Goal: Task Accomplishment & Management: Use online tool/utility

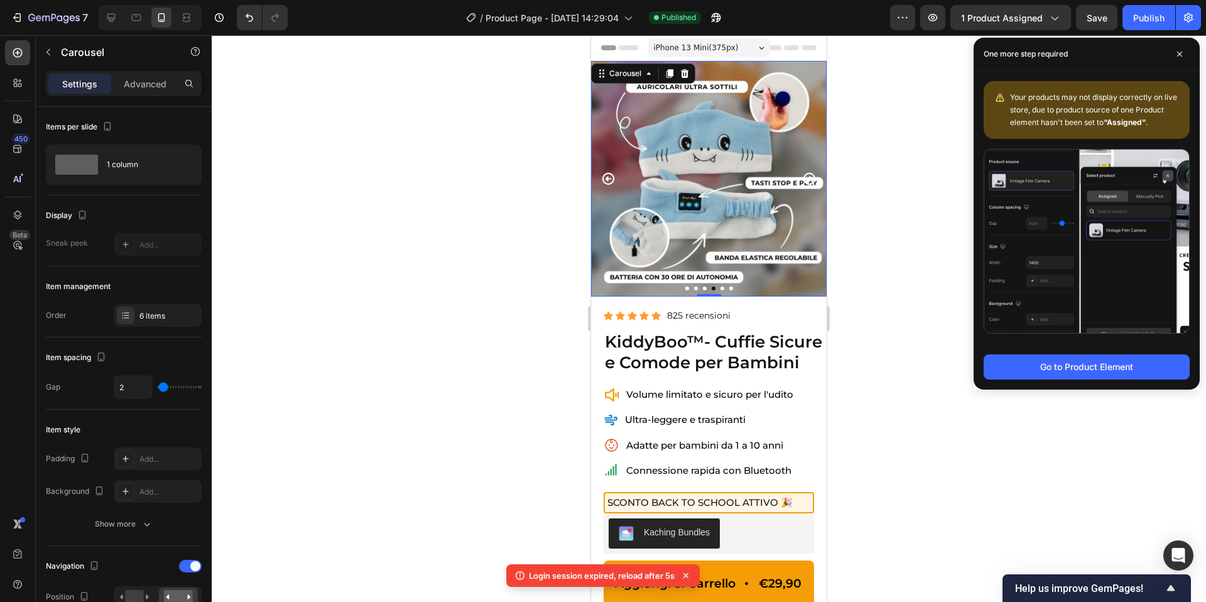
click at [807, 180] on icon "Carousel Next Arrow" at bounding box center [809, 179] width 14 height 14
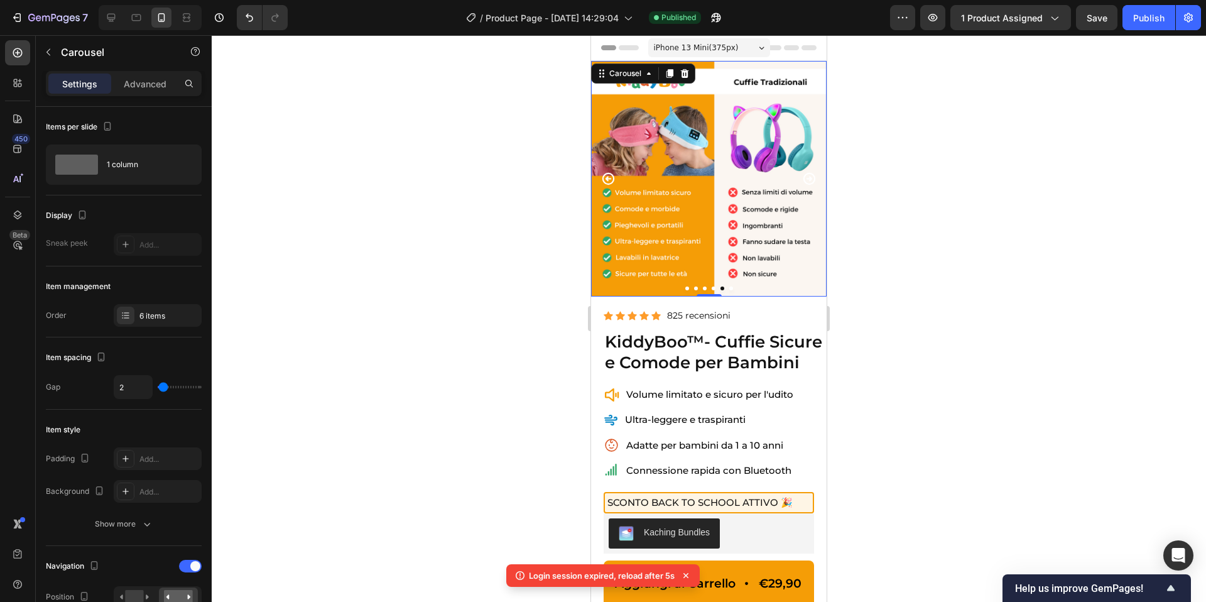
click at [807, 180] on icon "Carousel Next Arrow" at bounding box center [809, 179] width 14 height 14
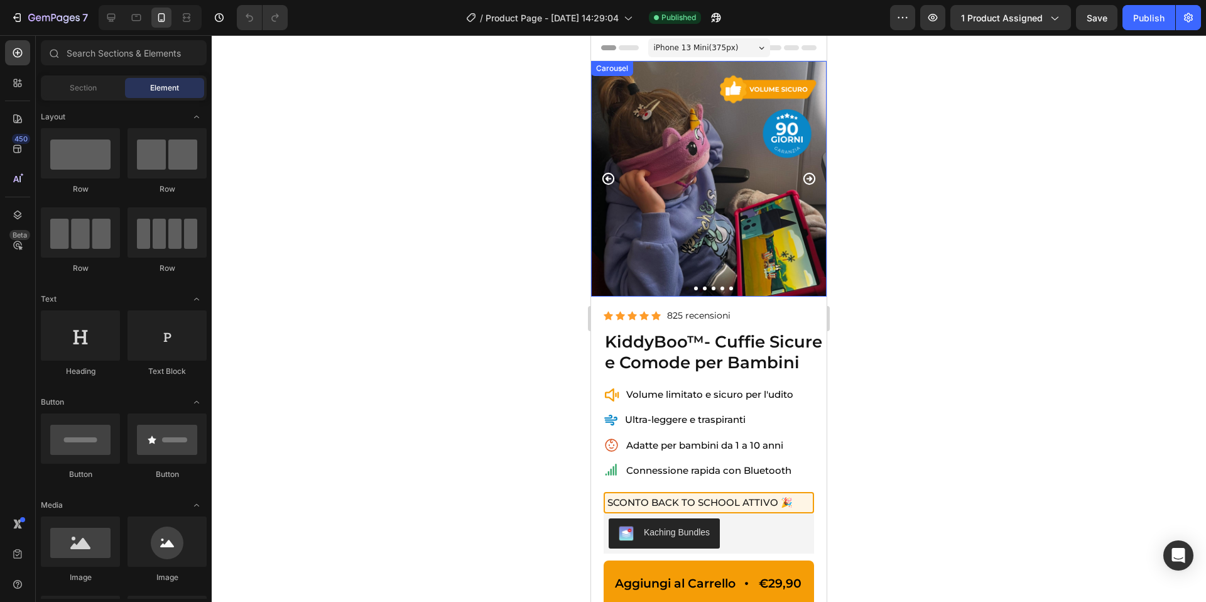
drag, startPoint x: 604, startPoint y: 183, endPoint x: 778, endPoint y: 180, distance: 173.4
click at [605, 183] on icon "Carousel Back Arrow" at bounding box center [609, 179] width 12 height 12
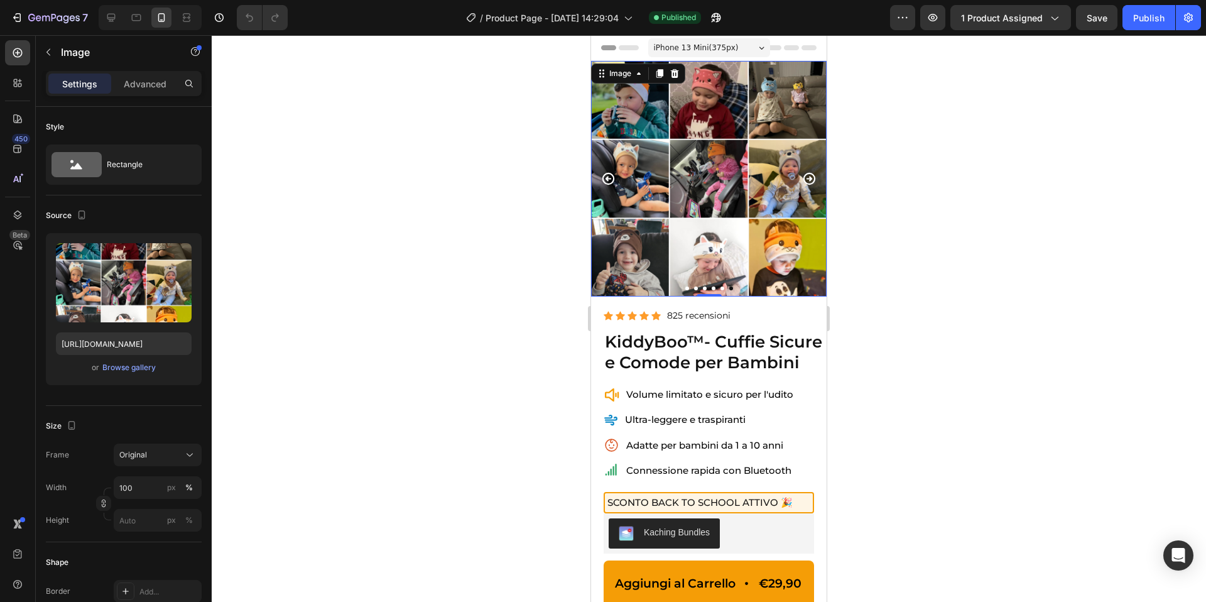
click at [747, 198] on img at bounding box center [709, 179] width 236 height 236
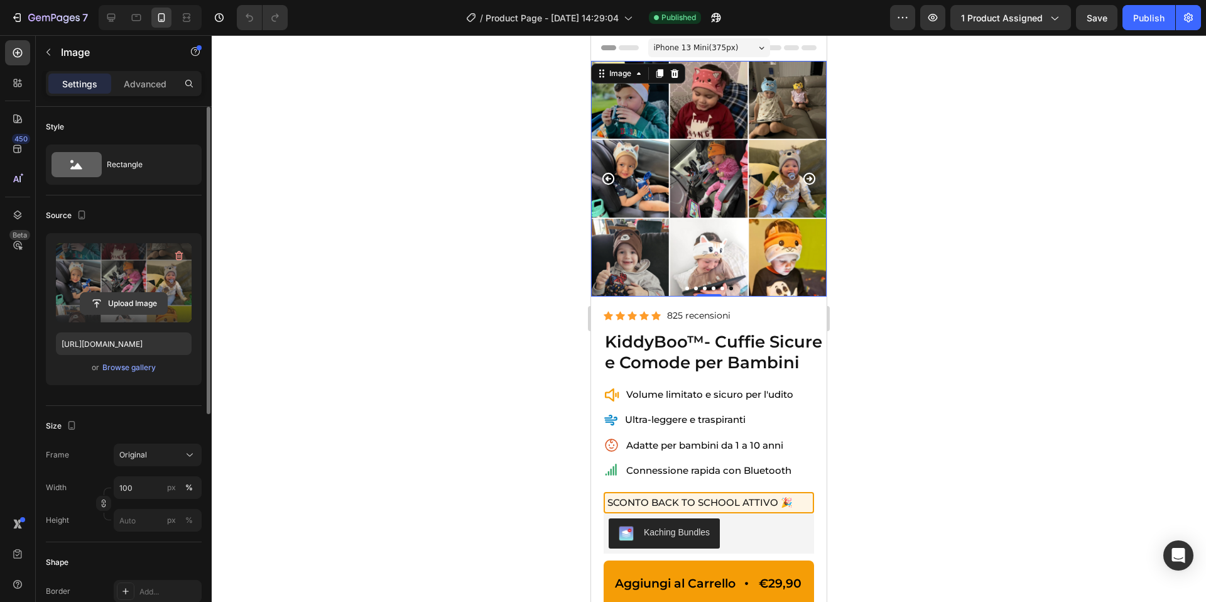
click at [121, 293] on input "file" at bounding box center [123, 303] width 87 height 21
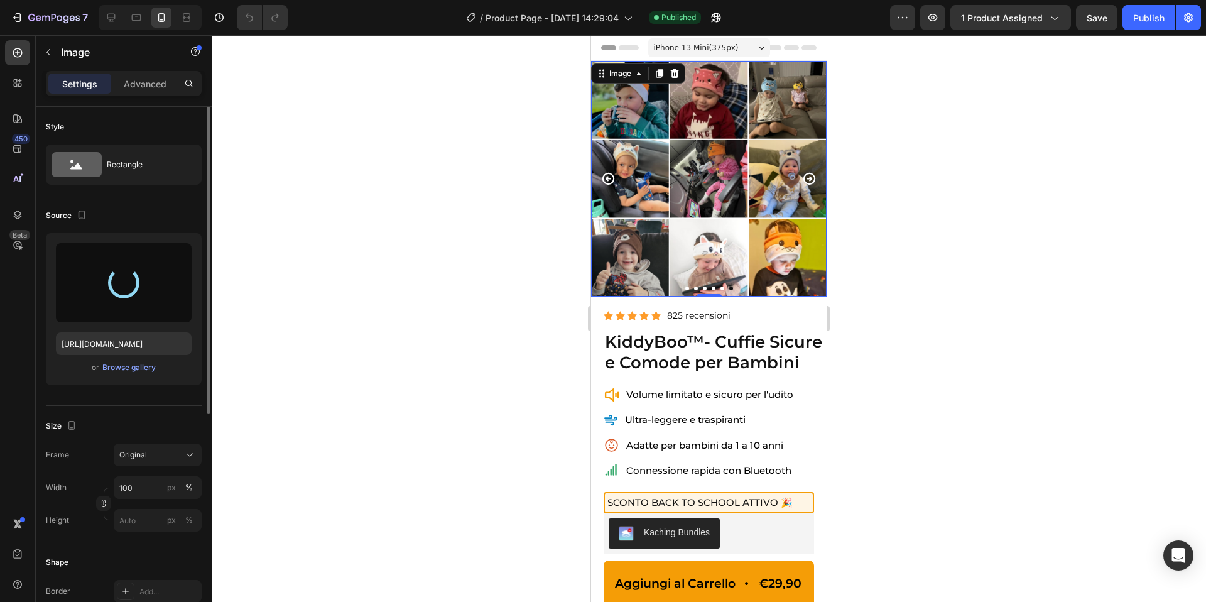
type input "[URL][DOMAIN_NAME]"
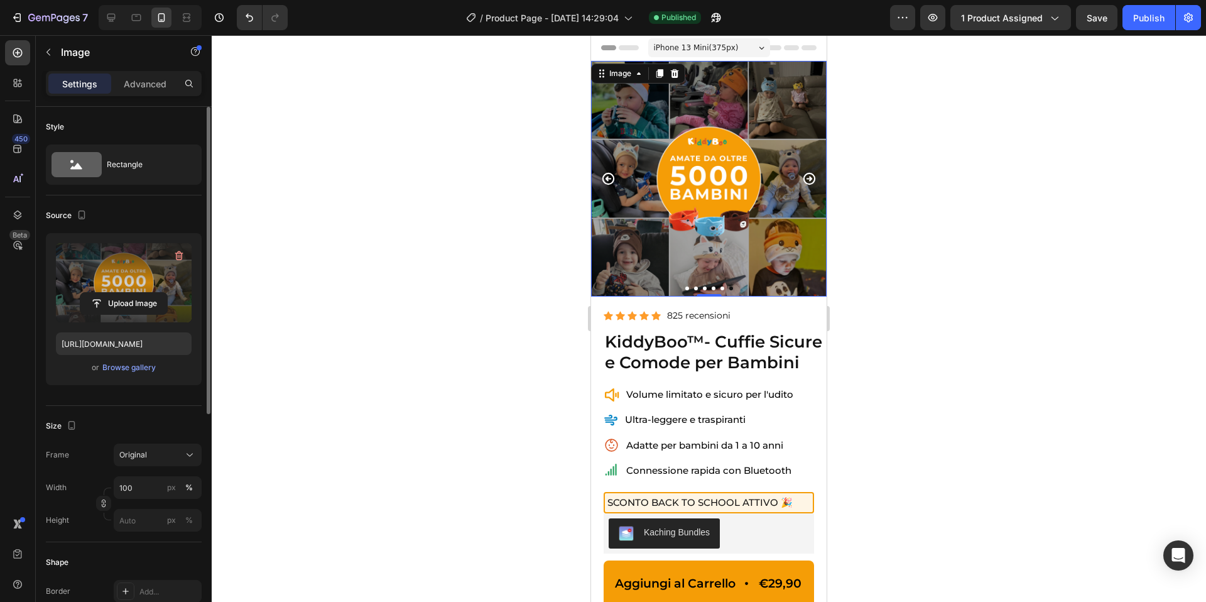
click at [865, 226] on div at bounding box center [709, 318] width 995 height 567
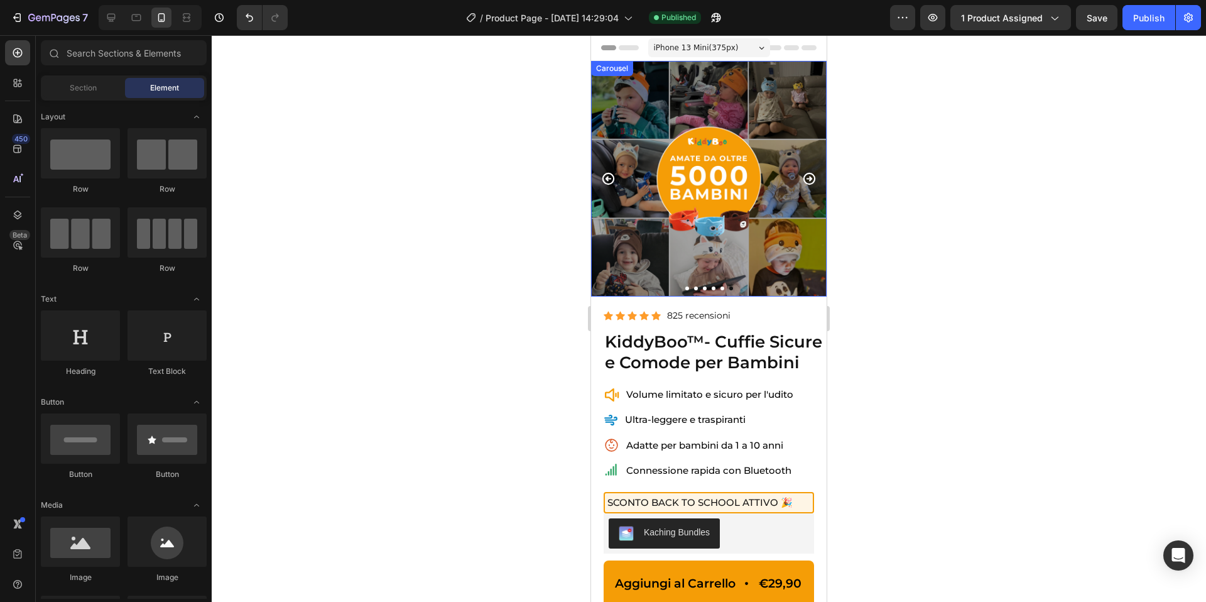
click at [806, 180] on icon "Carousel Next Arrow" at bounding box center [809, 179] width 14 height 14
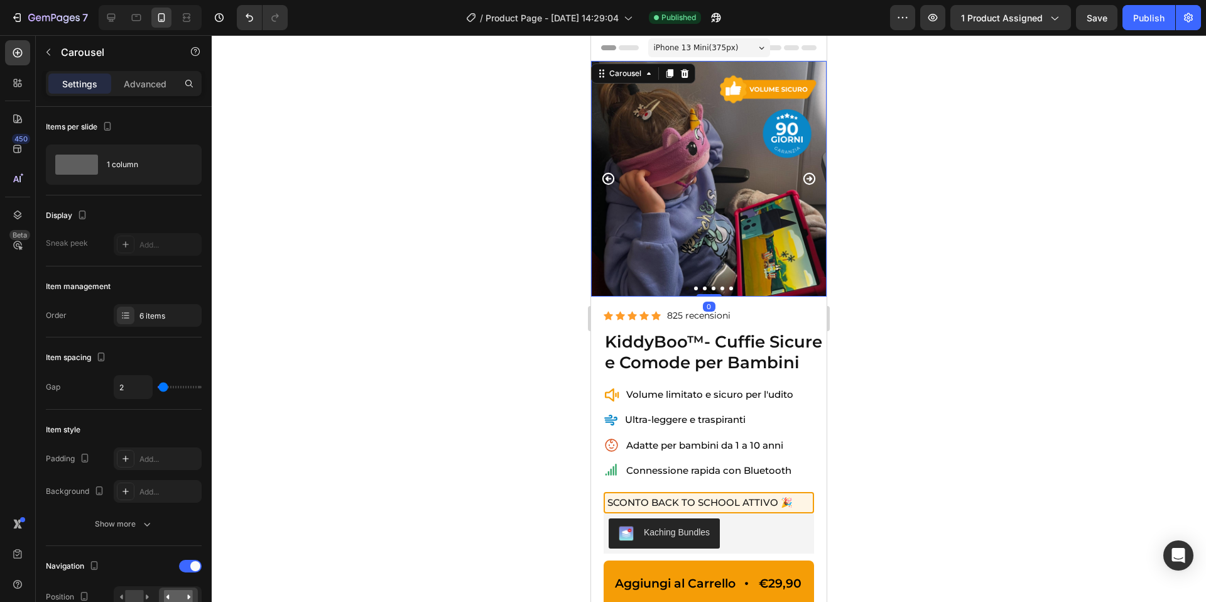
click at [806, 180] on icon "Carousel Next Arrow" at bounding box center [809, 179] width 14 height 14
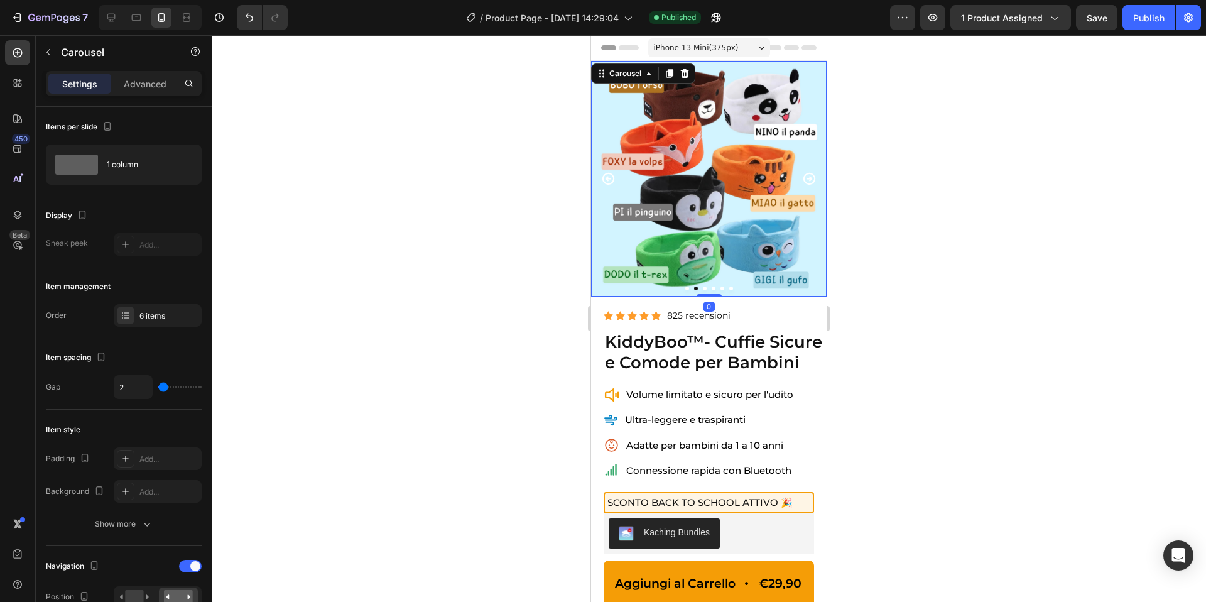
click at [810, 179] on icon "Carousel Next Arrow" at bounding box center [810, 179] width 12 height 12
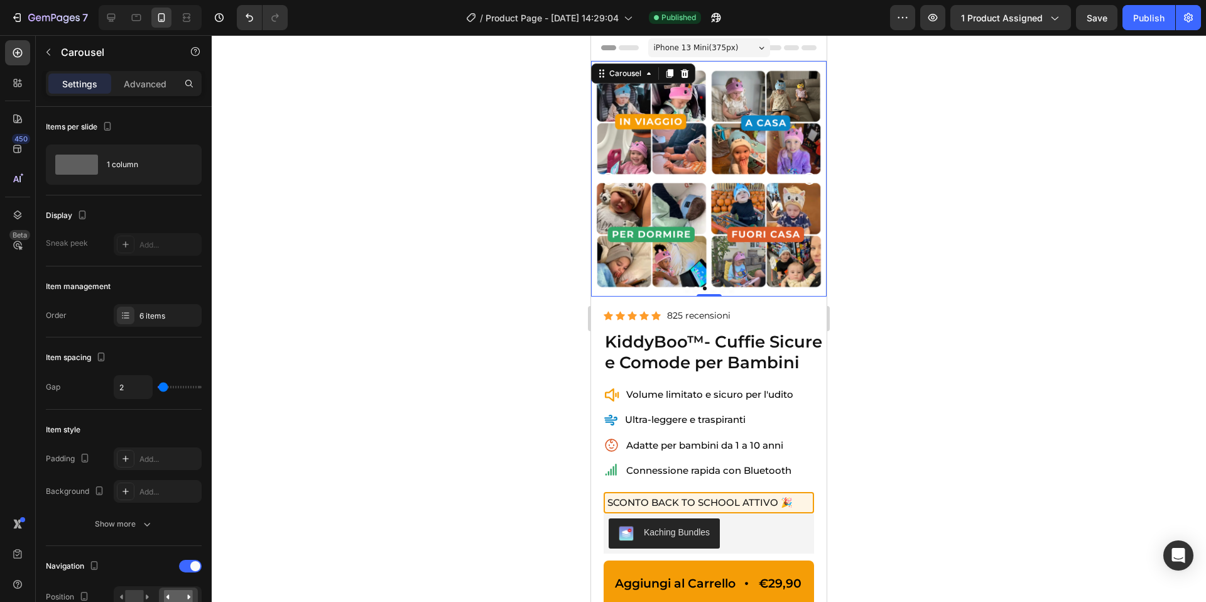
click at [810, 179] on icon "Carousel Next Arrow" at bounding box center [810, 179] width 12 height 12
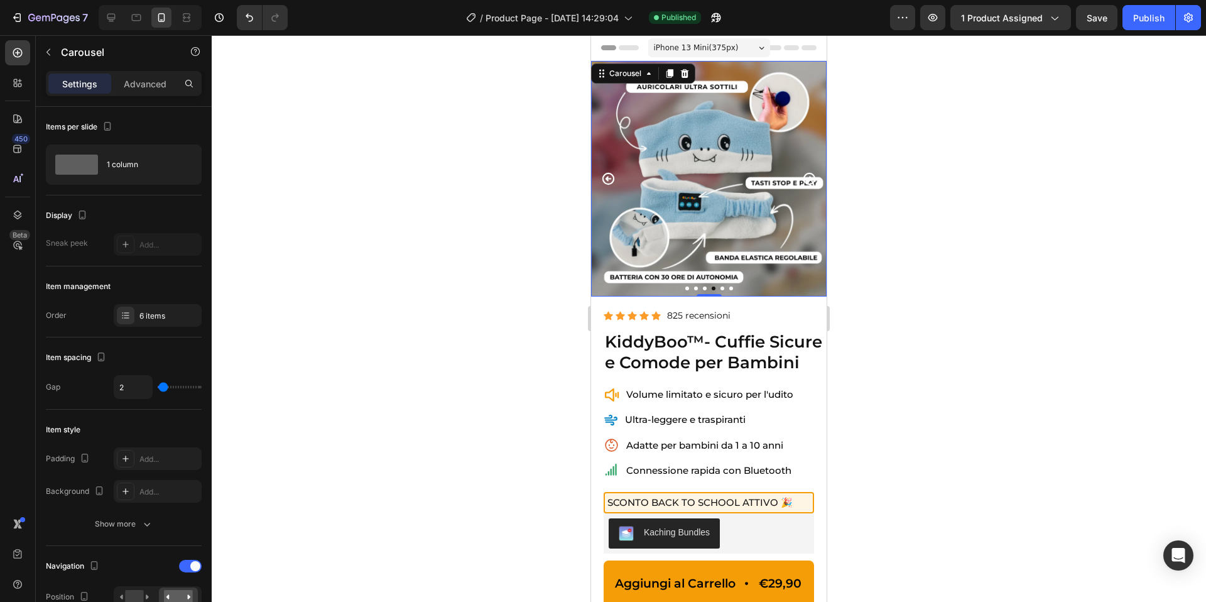
click at [810, 179] on icon "Carousel Next Arrow" at bounding box center [810, 179] width 12 height 12
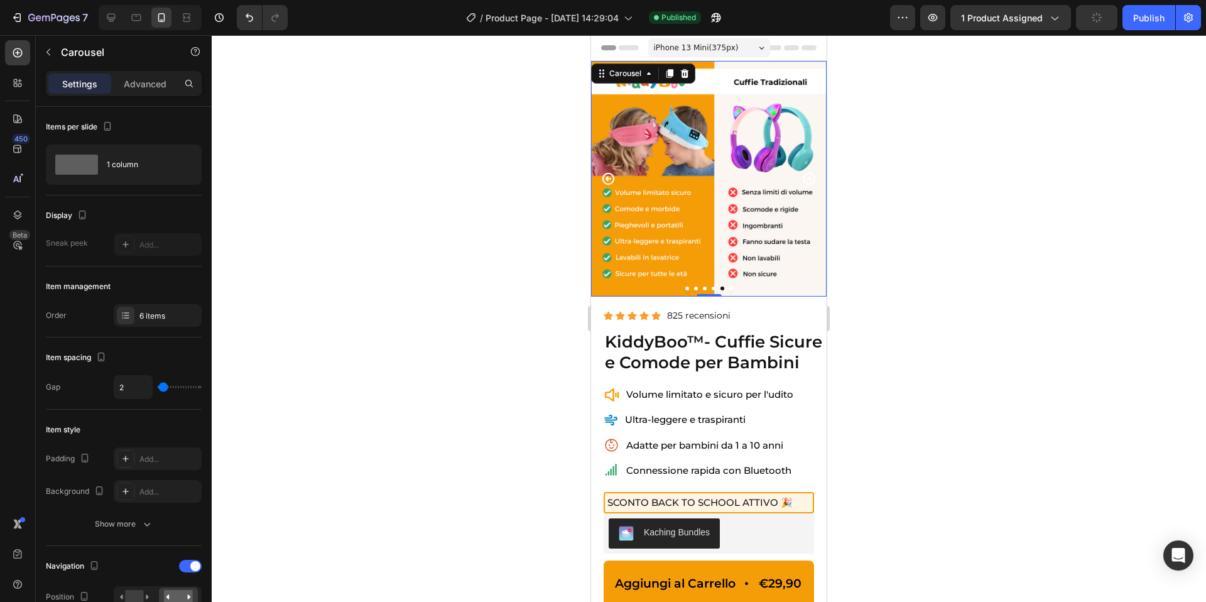
click at [810, 179] on icon "Carousel Next Arrow" at bounding box center [810, 179] width 12 height 12
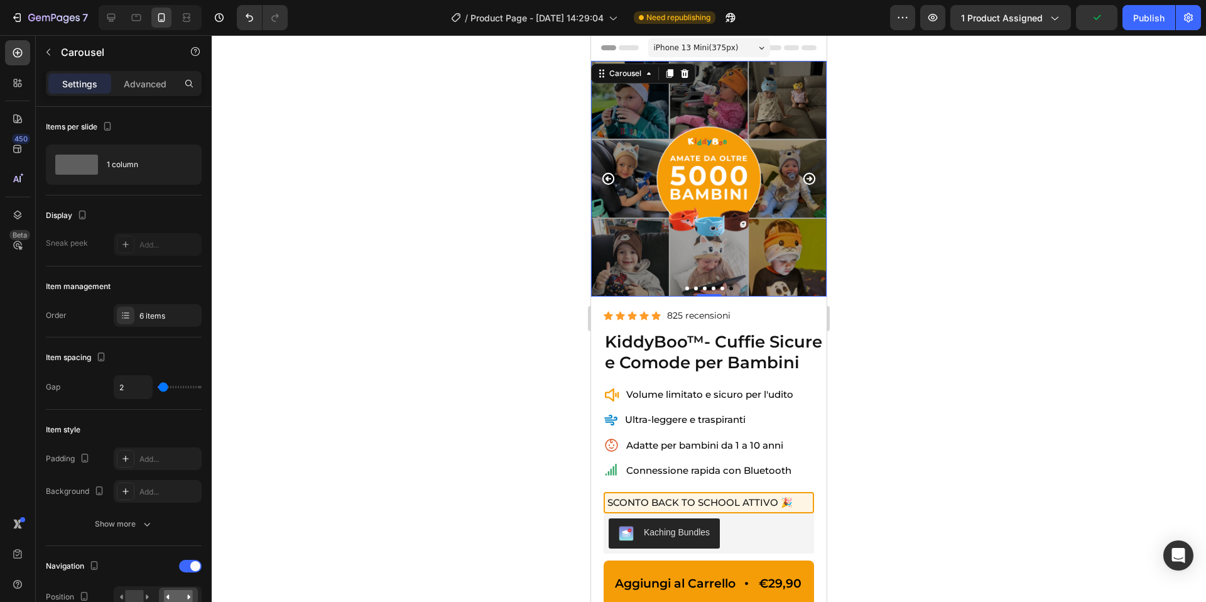
click at [810, 179] on icon "Carousel Next Arrow" at bounding box center [810, 179] width 12 height 12
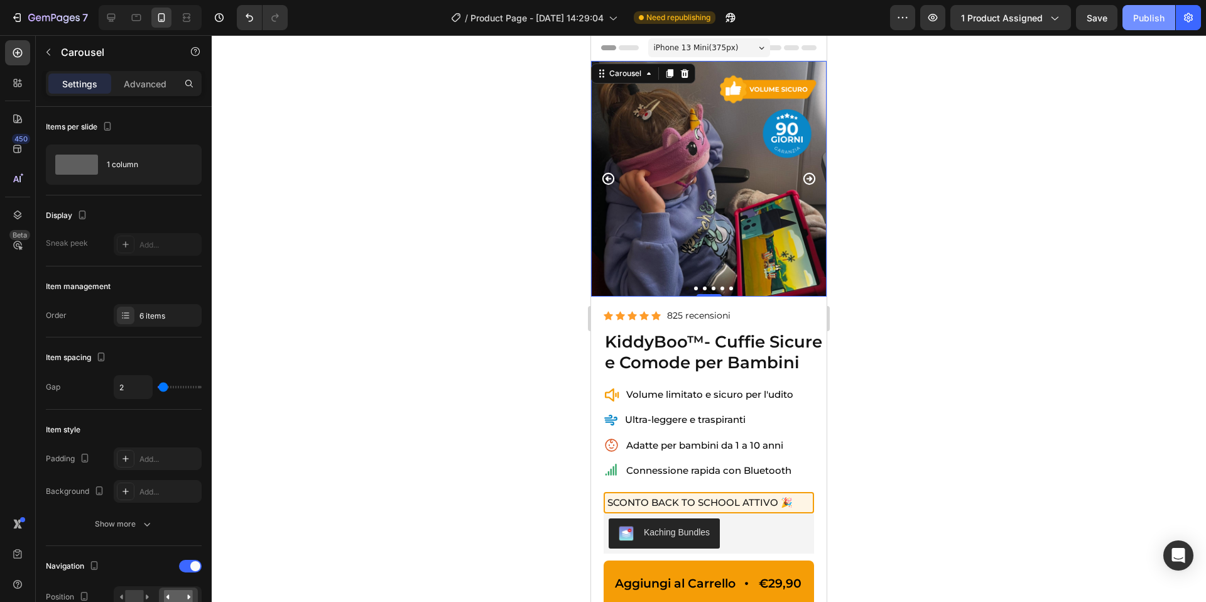
click at [1139, 21] on div "Publish" at bounding box center [1149, 17] width 31 height 13
click at [112, 10] on div at bounding box center [111, 18] width 20 height 20
type input "16"
type input "24"
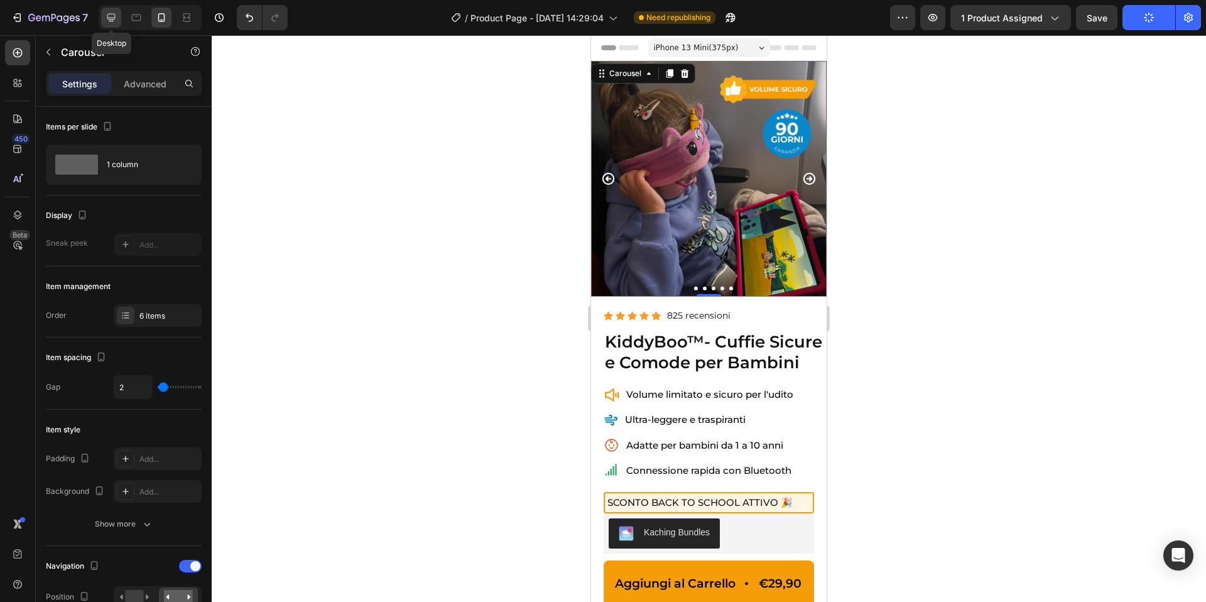
type input "1200"
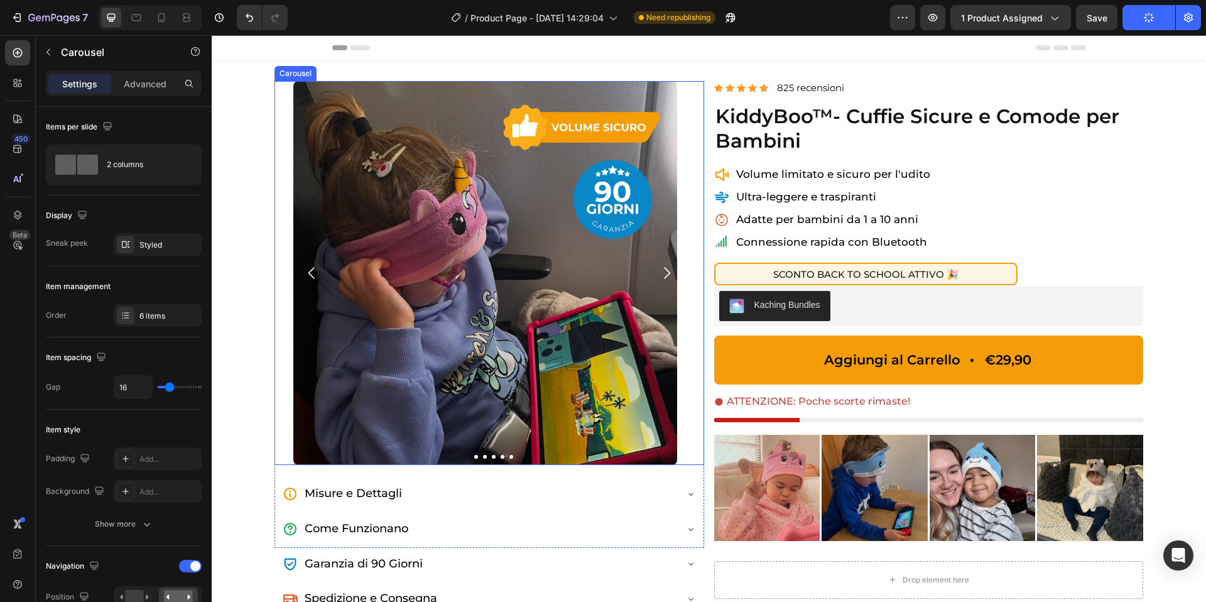
click at [302, 275] on button "Carousel Back Arrow" at bounding box center [311, 272] width 37 height 37
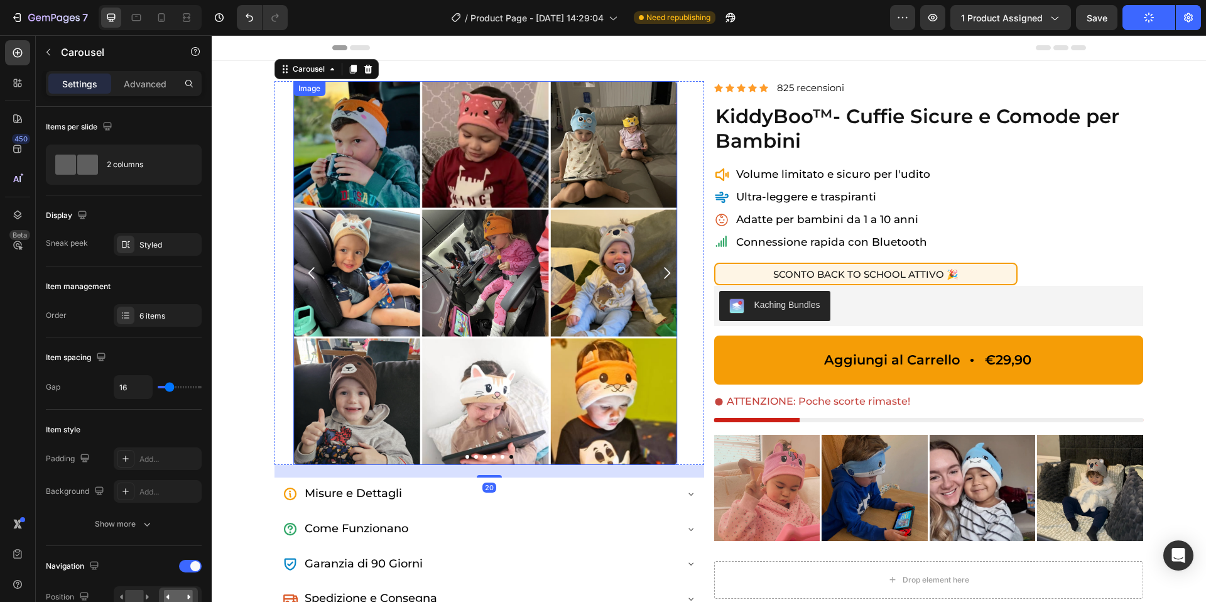
click at [480, 253] on img at bounding box center [485, 273] width 384 height 384
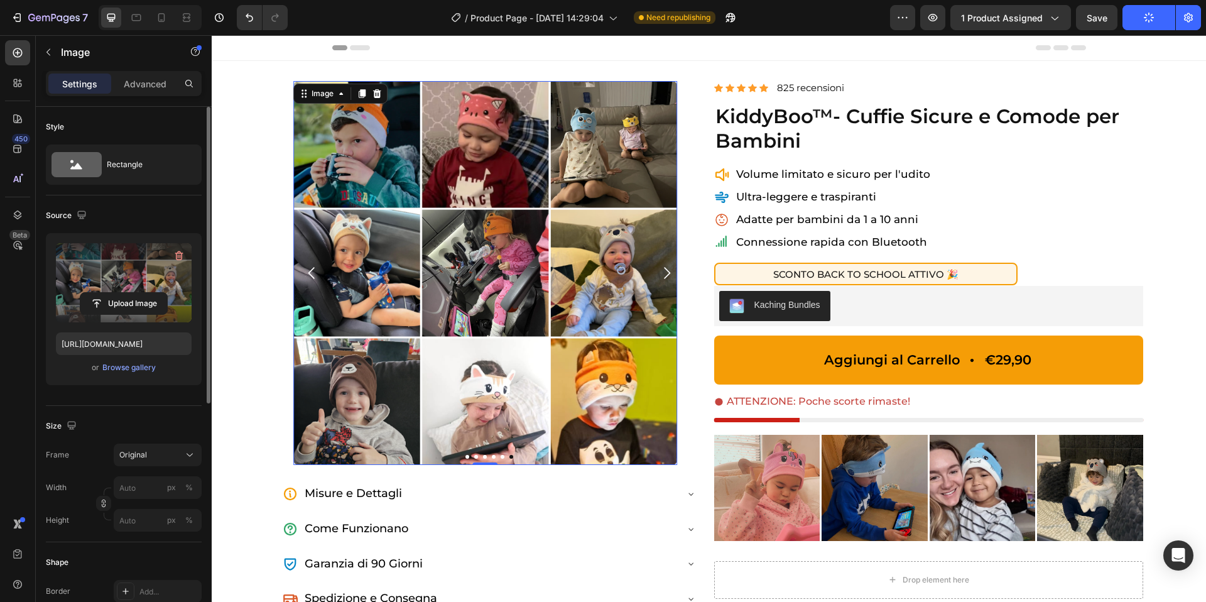
click at [138, 287] on label at bounding box center [124, 282] width 136 height 79
click at [138, 293] on input "file" at bounding box center [123, 303] width 87 height 21
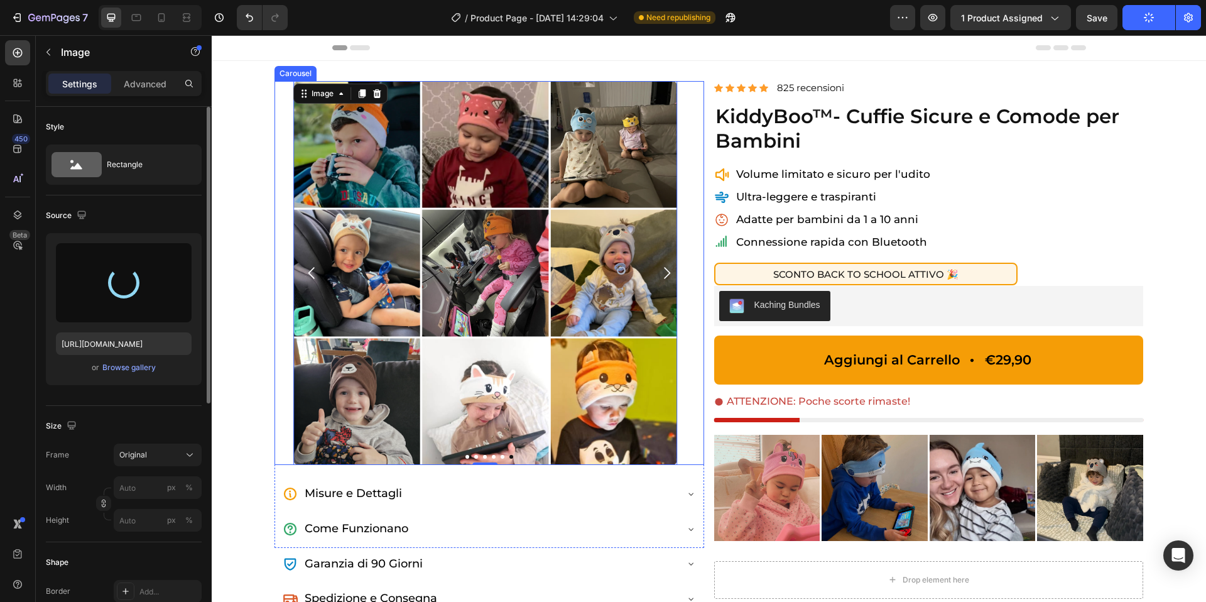
type input "[URL][DOMAIN_NAME]"
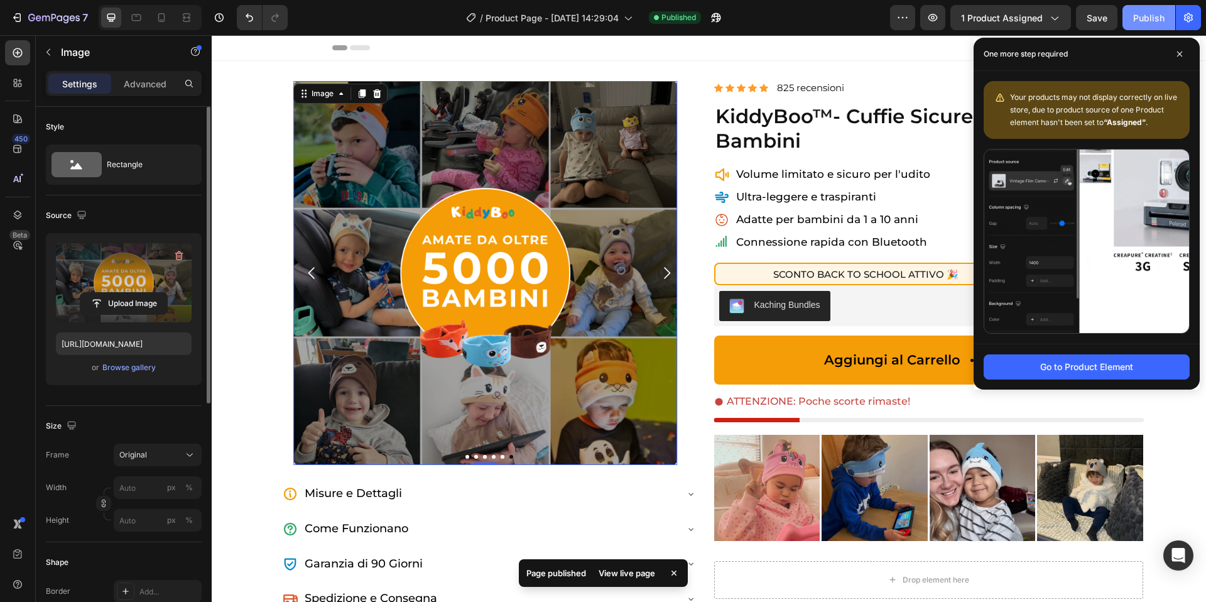
click at [1131, 18] on button "Publish" at bounding box center [1149, 17] width 53 height 25
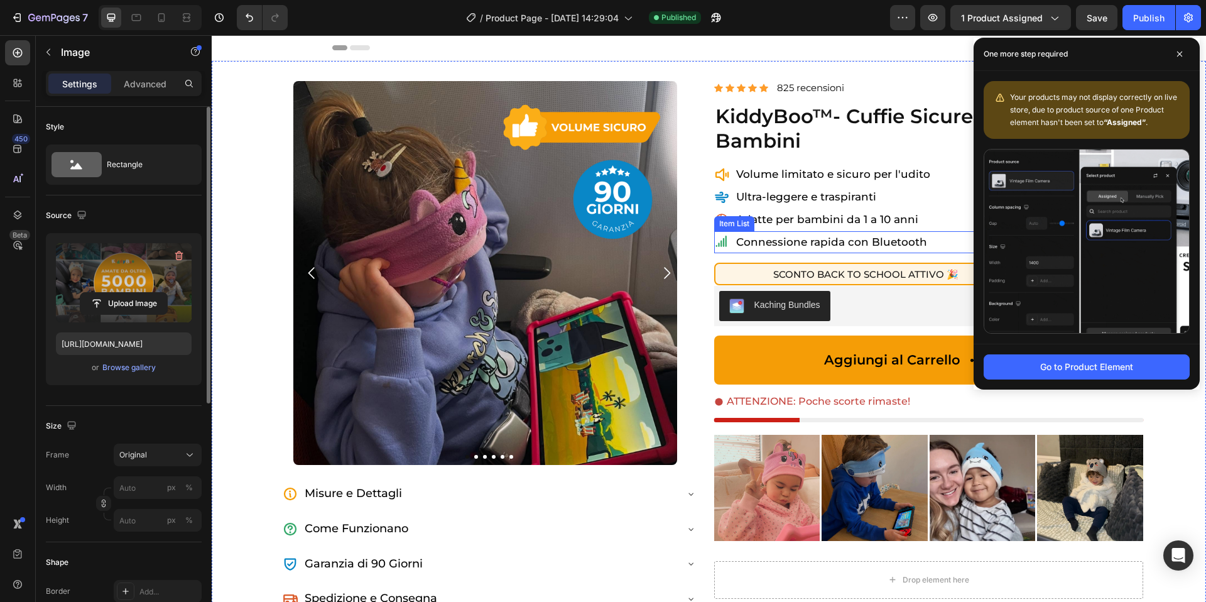
click at [722, 243] on icon at bounding box center [721, 241] width 15 height 15
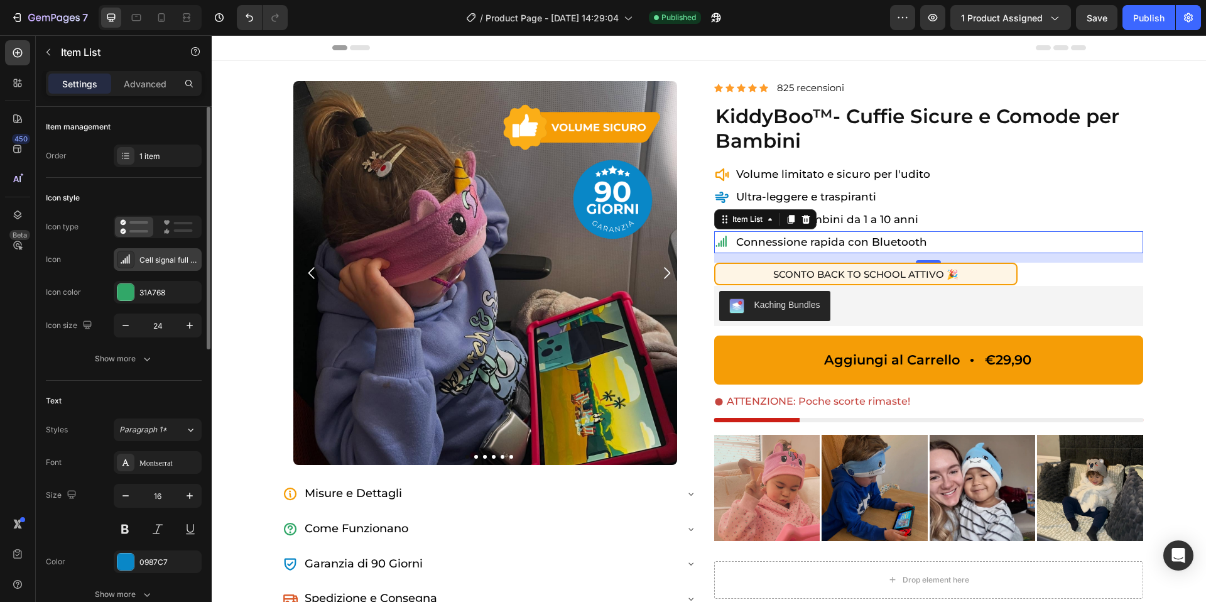
click at [145, 260] on div "Cell signal full bold" at bounding box center [168, 259] width 59 height 11
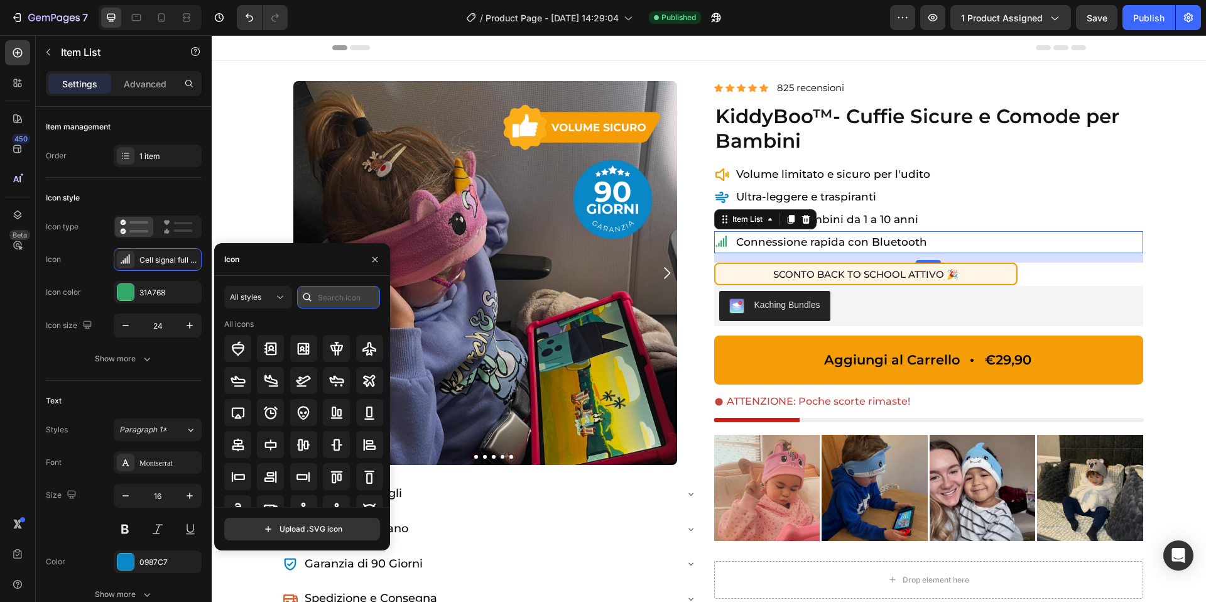
click at [321, 303] on input "text" at bounding box center [338, 297] width 83 height 23
type input "H"
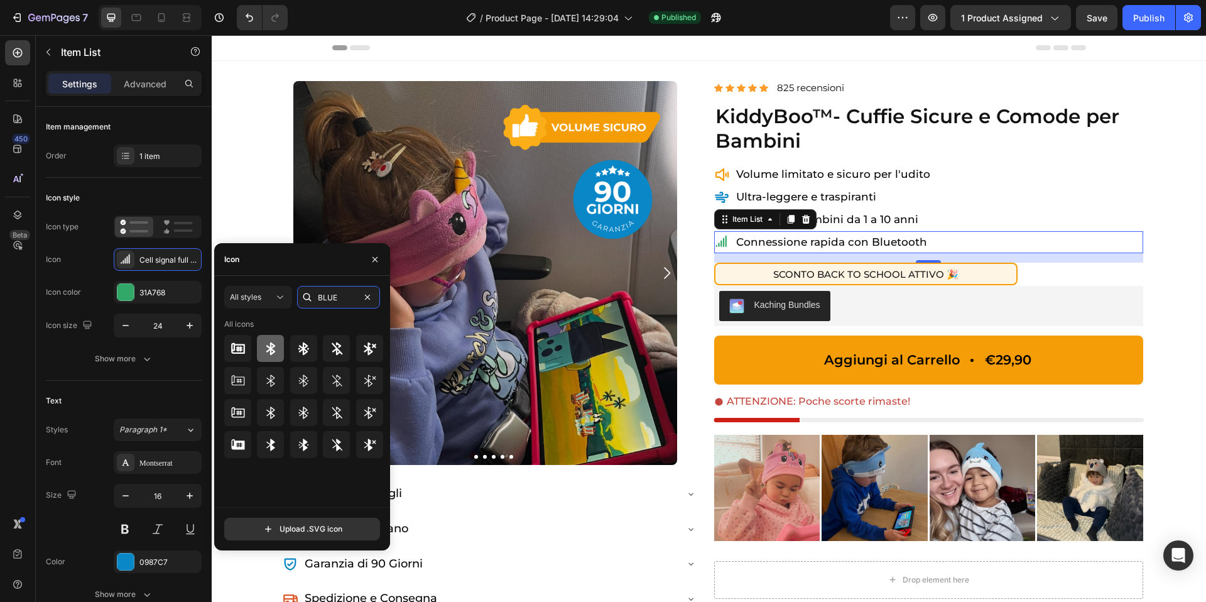
type input "BLUE"
click at [271, 348] on icon at bounding box center [270, 348] width 9 height 13
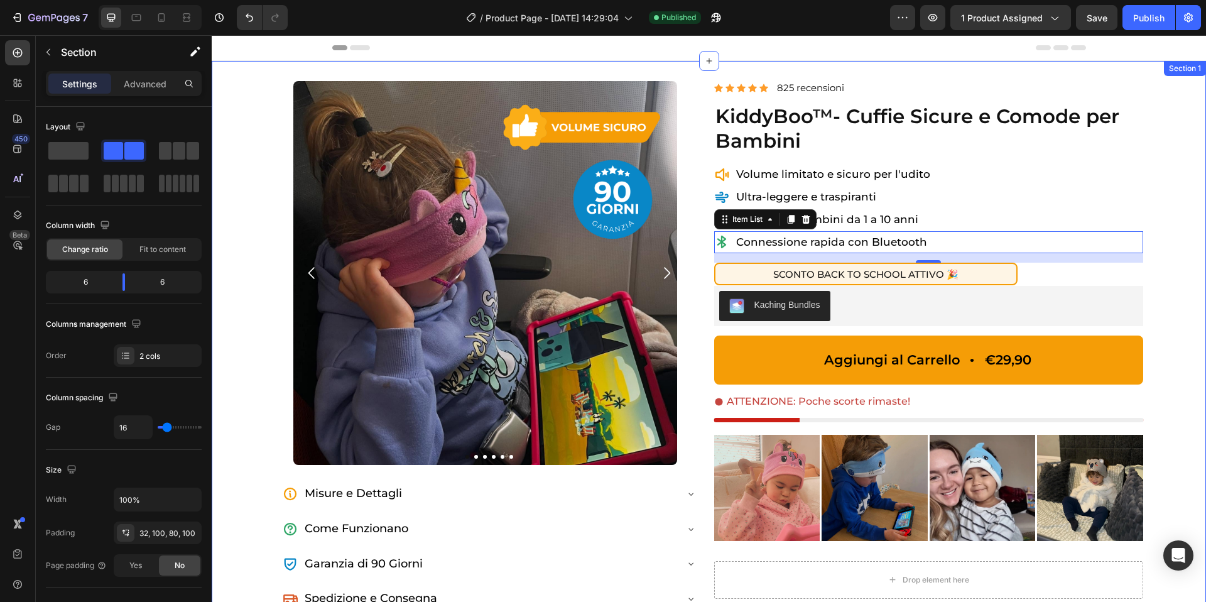
click at [708, 363] on div "Image Image Image Image Image Image [GEOGRAPHIC_DATA] Misure e Dettagli Accordi…" at bounding box center [709, 382] width 995 height 642
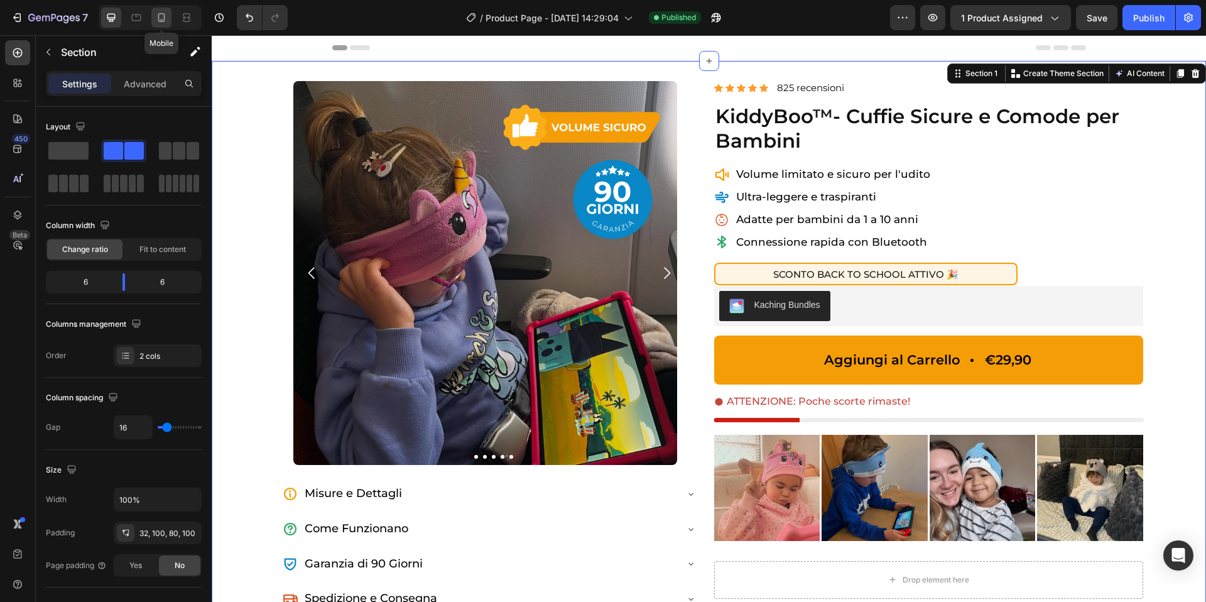
click at [158, 20] on icon at bounding box center [161, 17] width 7 height 9
type input "0"
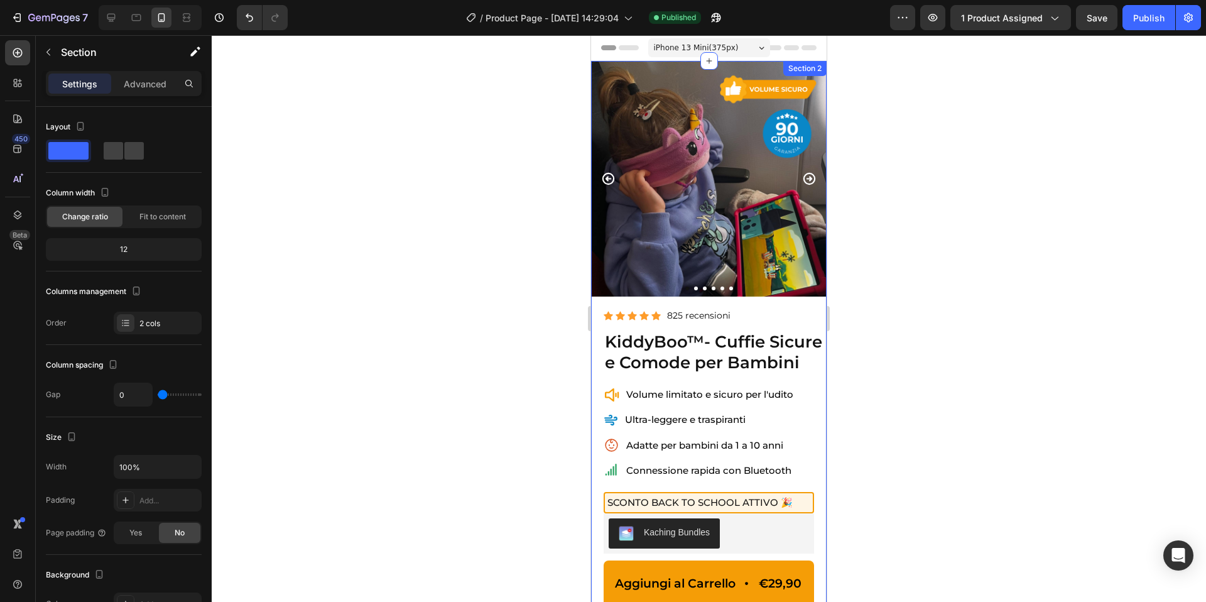
click at [613, 471] on icon at bounding box center [611, 470] width 11 height 12
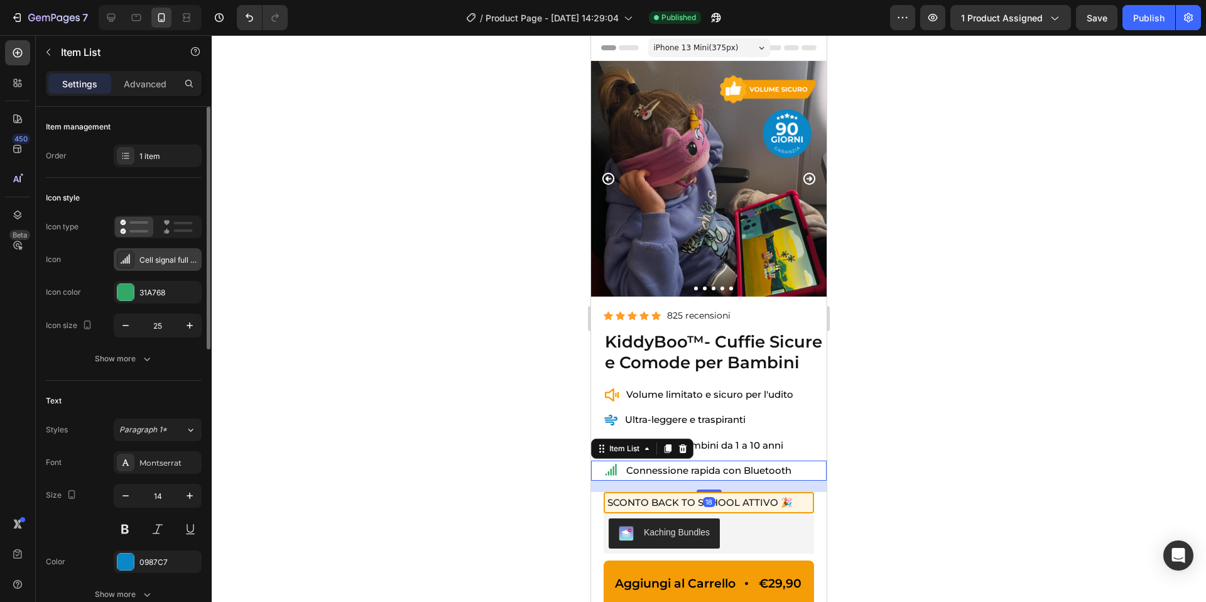
click at [152, 257] on div "Cell signal full bold" at bounding box center [168, 259] width 59 height 11
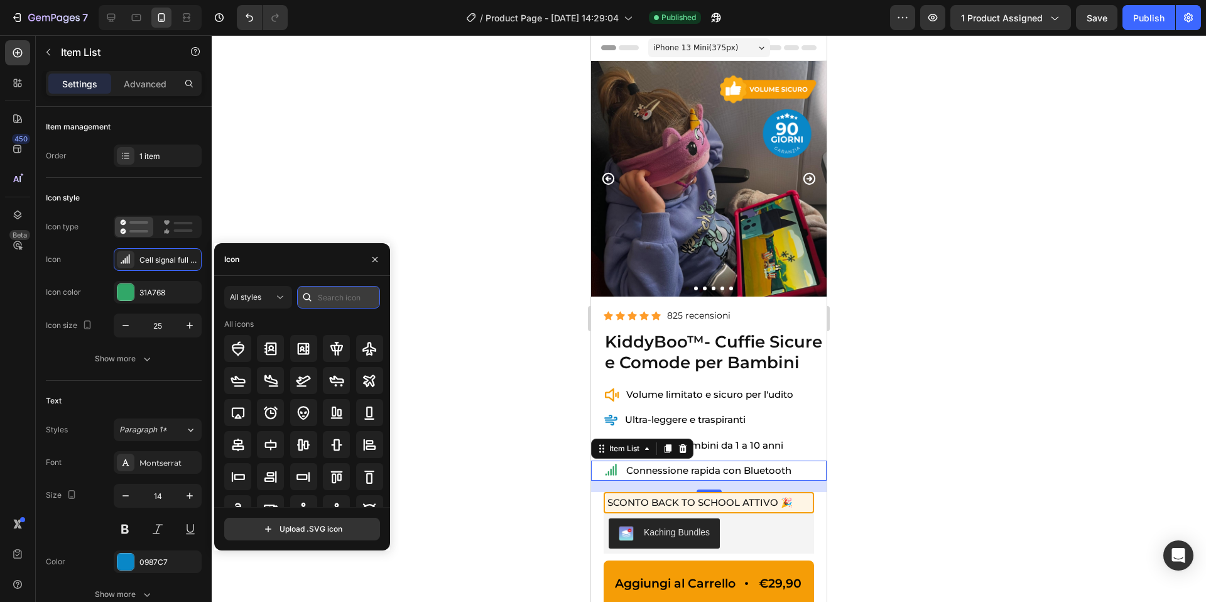
click at [336, 297] on input "text" at bounding box center [338, 297] width 83 height 23
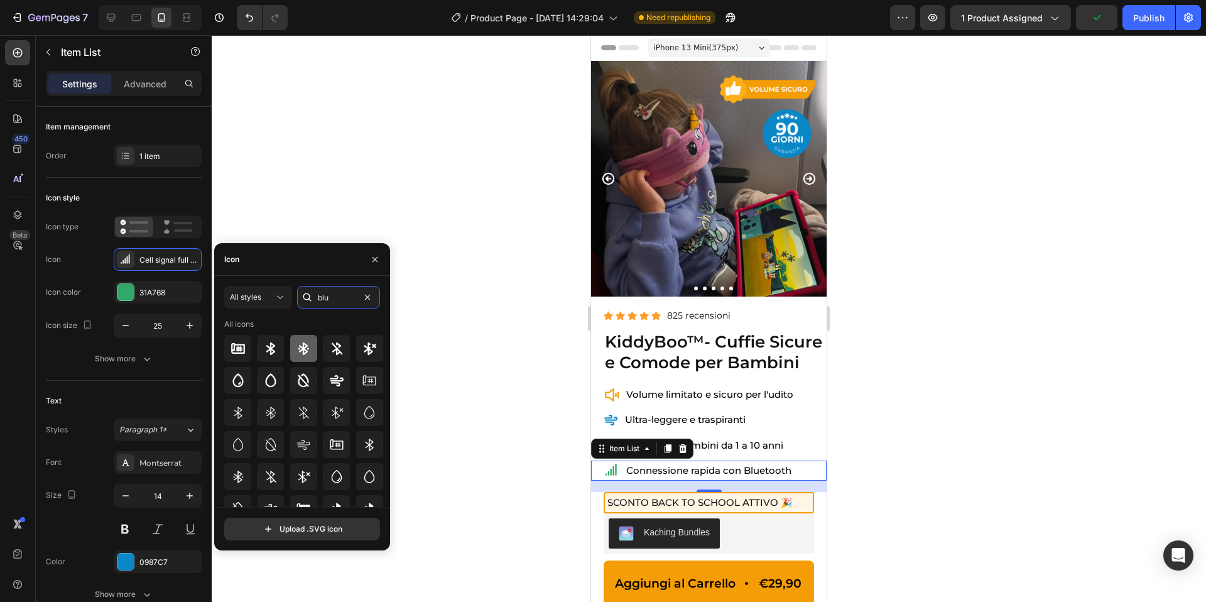
type input "blu"
click at [301, 354] on icon at bounding box center [303, 348] width 15 height 15
click at [266, 347] on icon at bounding box center [270, 348] width 15 height 15
click at [391, 243] on div at bounding box center [709, 318] width 995 height 567
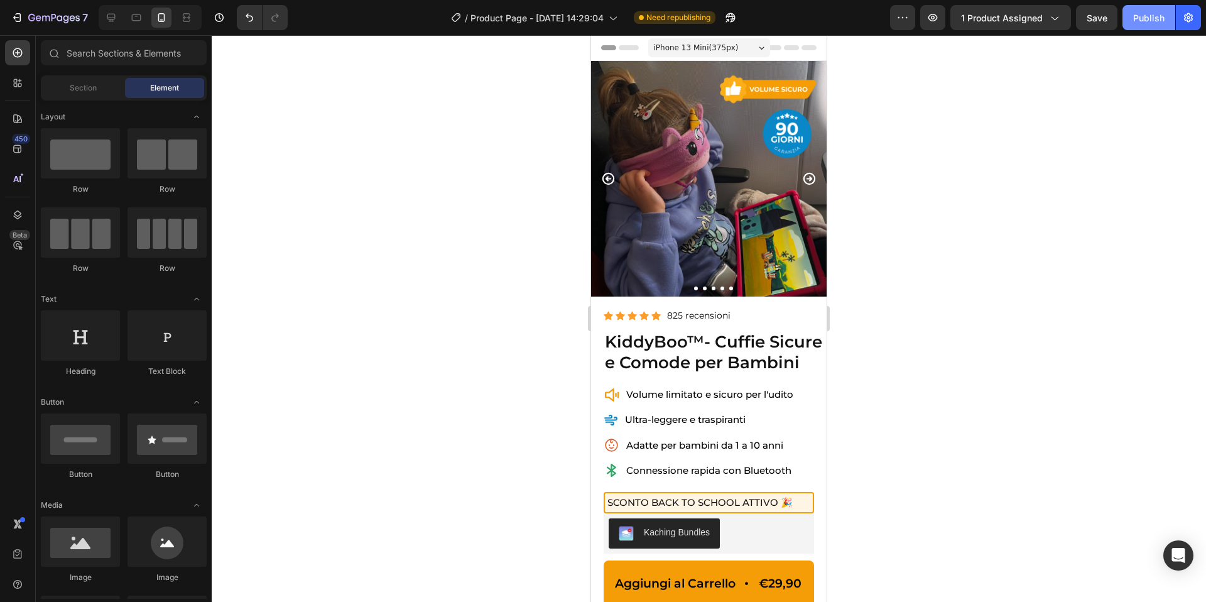
click at [1134, 21] on div "Publish" at bounding box center [1149, 17] width 31 height 13
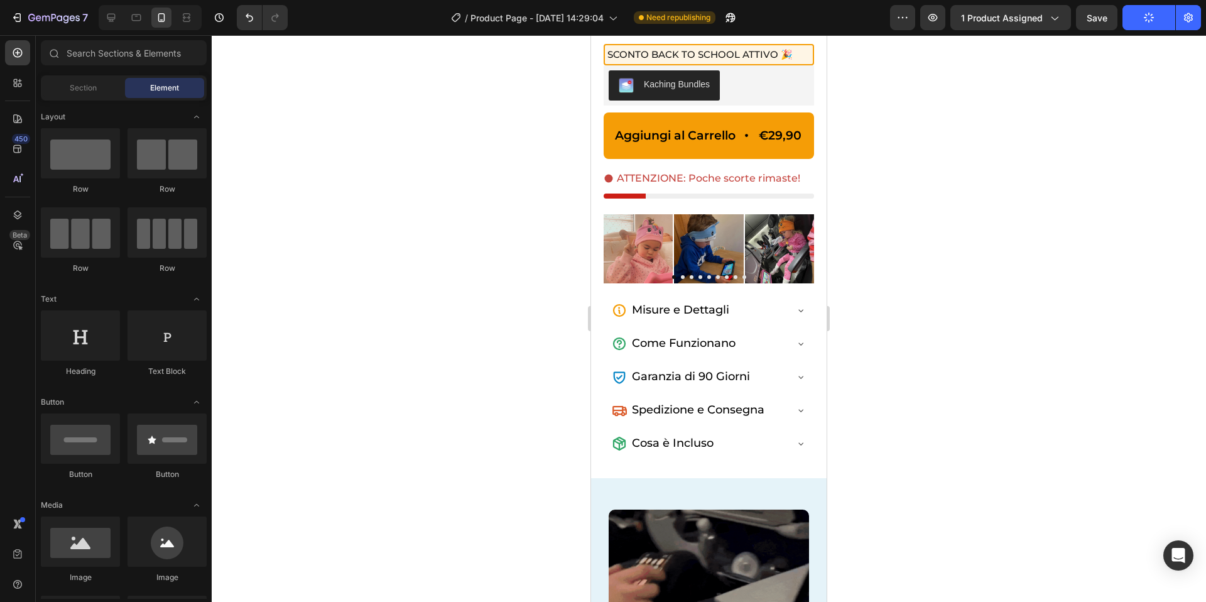
scroll to position [449, 0]
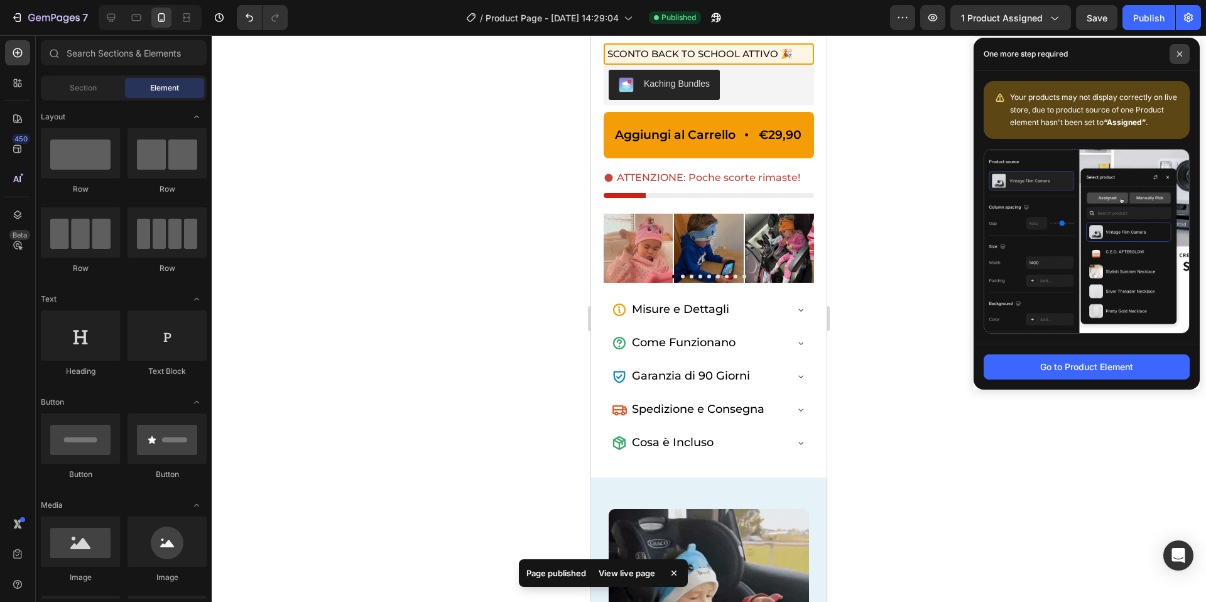
click at [1179, 62] on span at bounding box center [1180, 54] width 20 height 20
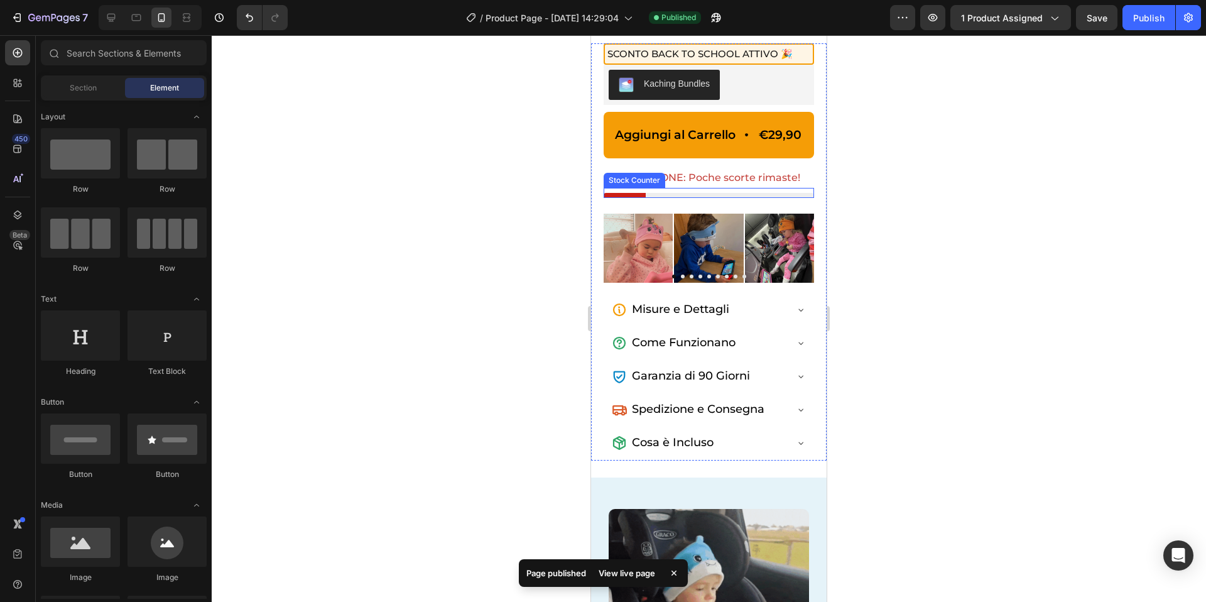
click at [721, 193] on div at bounding box center [709, 195] width 210 height 5
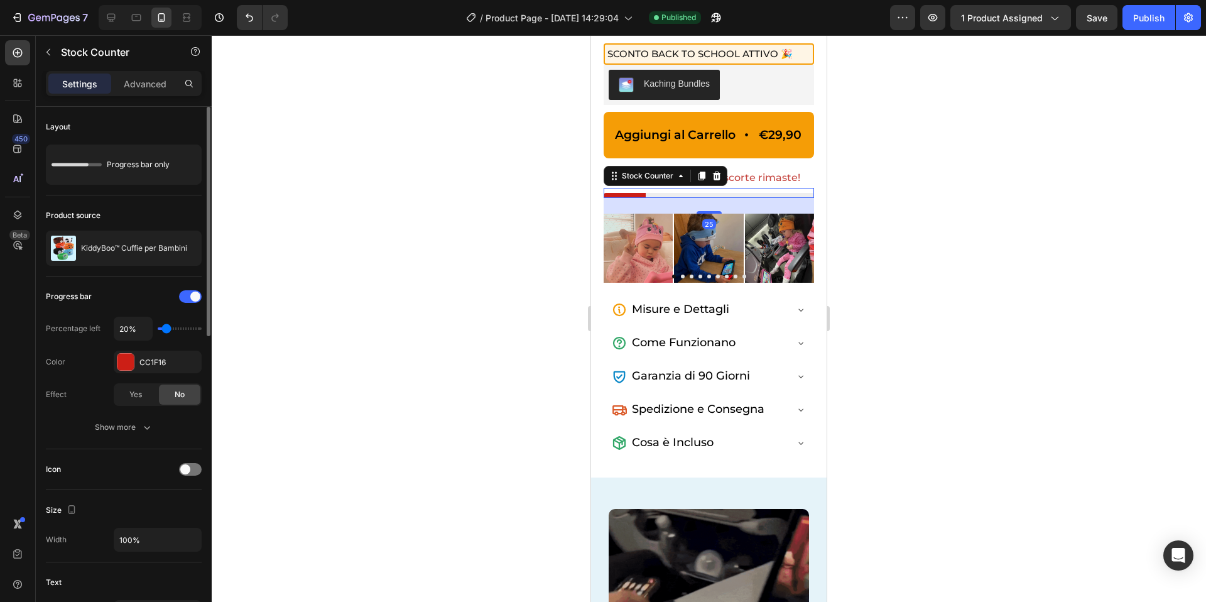
type input "10%"
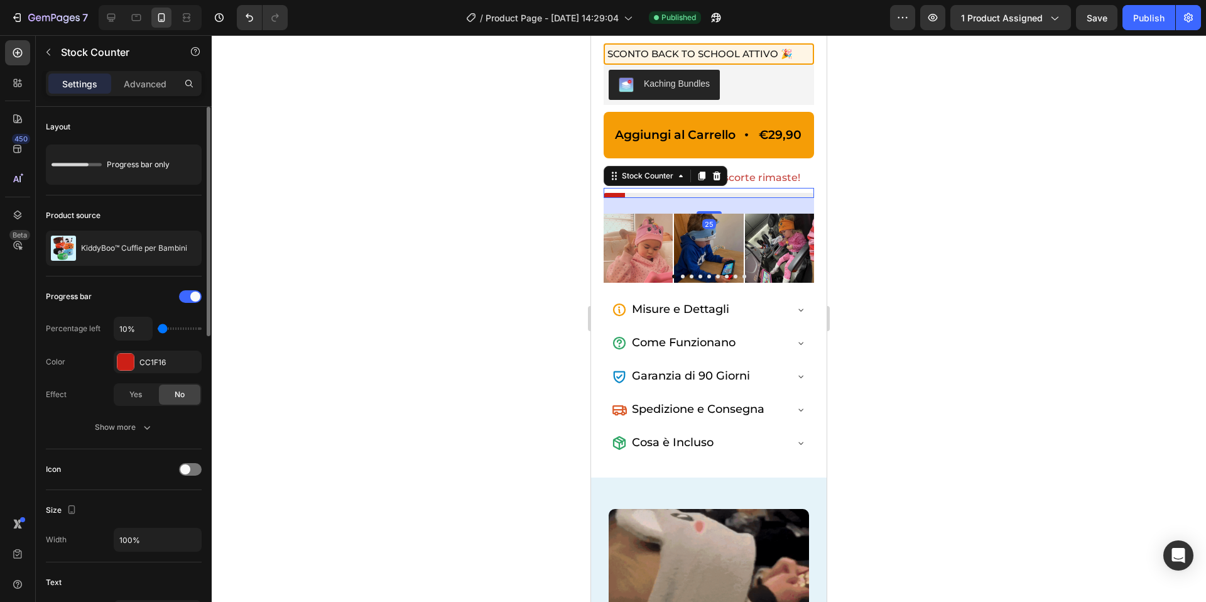
type input "10"
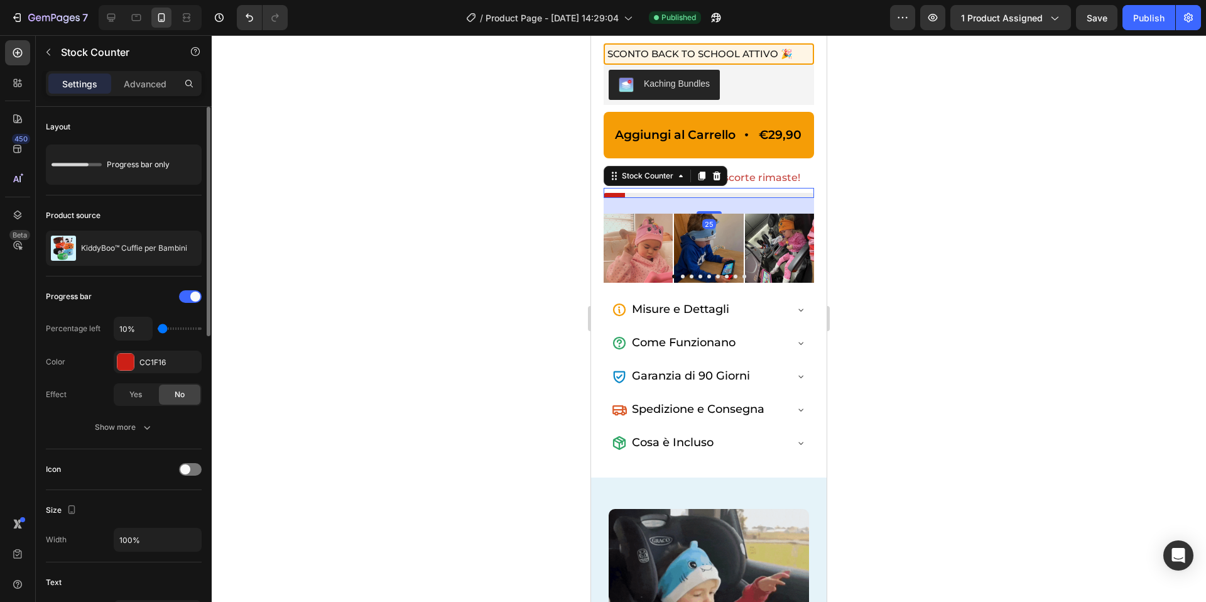
click at [159, 330] on input "range" at bounding box center [180, 328] width 44 height 3
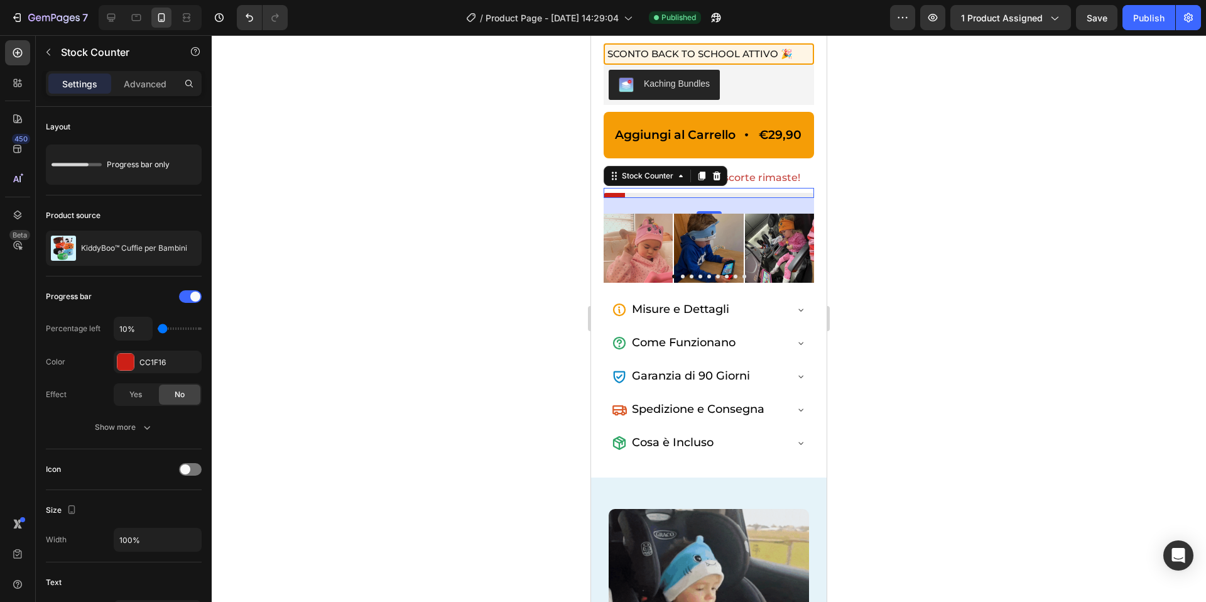
click at [336, 284] on div at bounding box center [709, 318] width 995 height 567
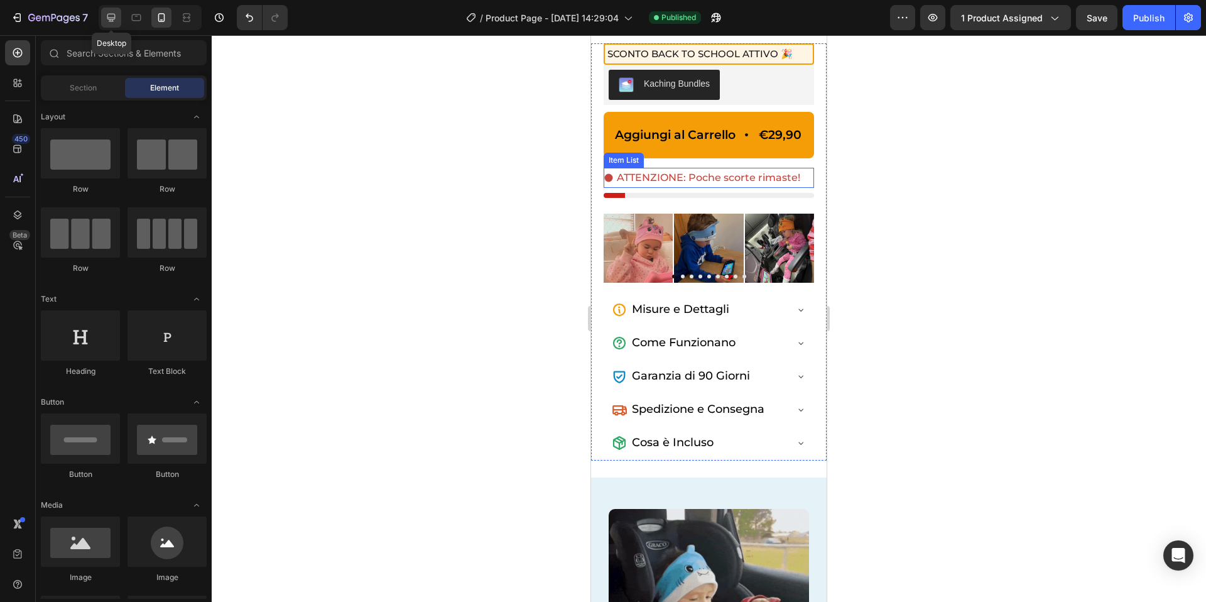
drag, startPoint x: 116, startPoint y: 26, endPoint x: 378, endPoint y: 134, distance: 282.8
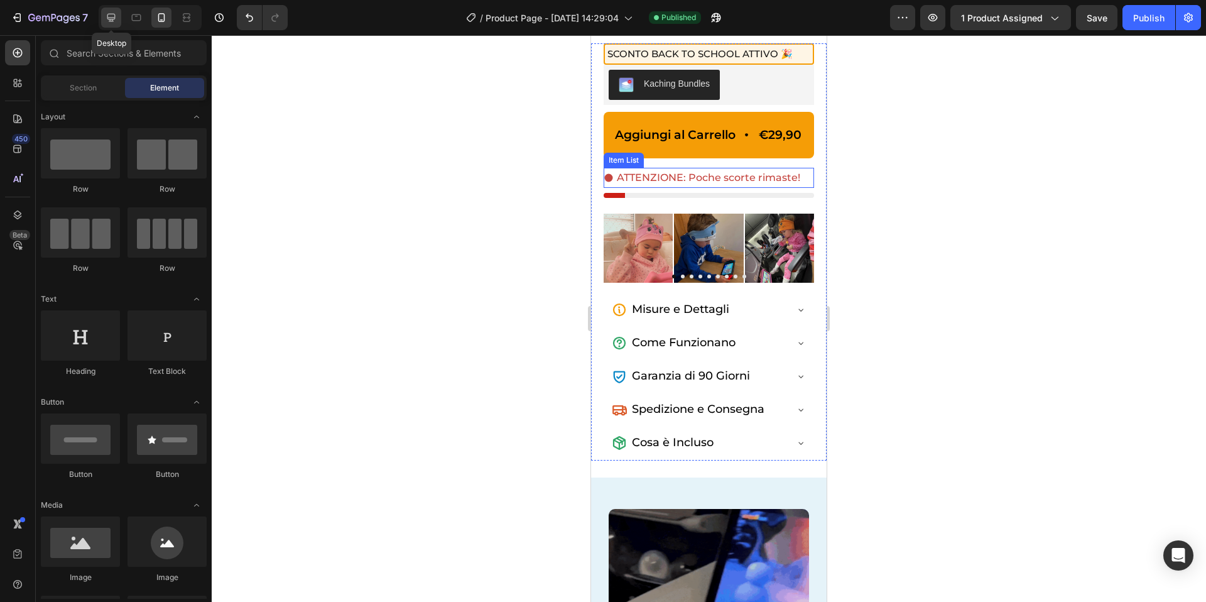
click at [116, 26] on div at bounding box center [111, 18] width 20 height 20
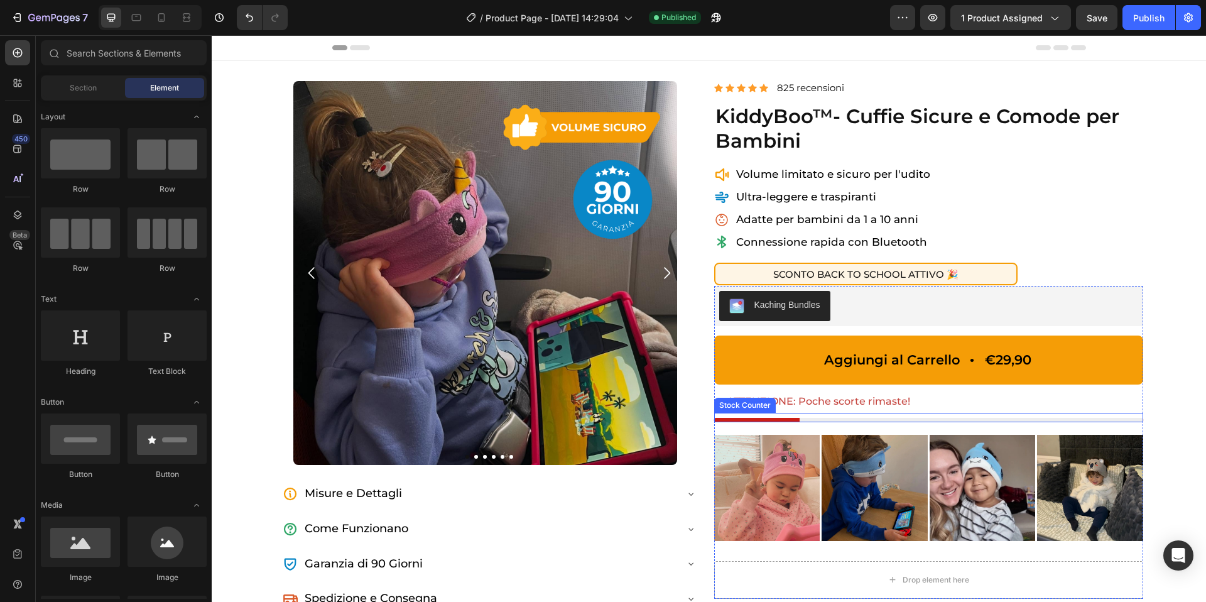
click at [768, 421] on div at bounding box center [929, 420] width 430 height 4
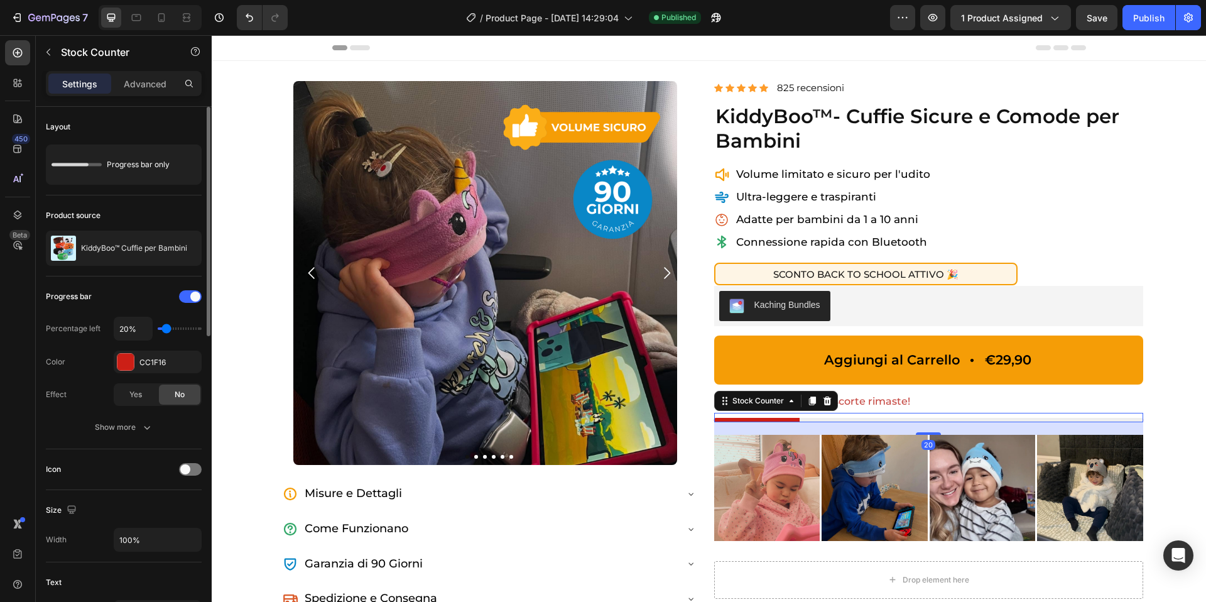
type input "10%"
type input "10"
click at [162, 330] on input "range" at bounding box center [180, 328] width 44 height 3
drag, startPoint x: 163, startPoint y: 13, endPoint x: 18, endPoint y: 100, distance: 169.1
click at [163, 13] on icon at bounding box center [161, 17] width 7 height 9
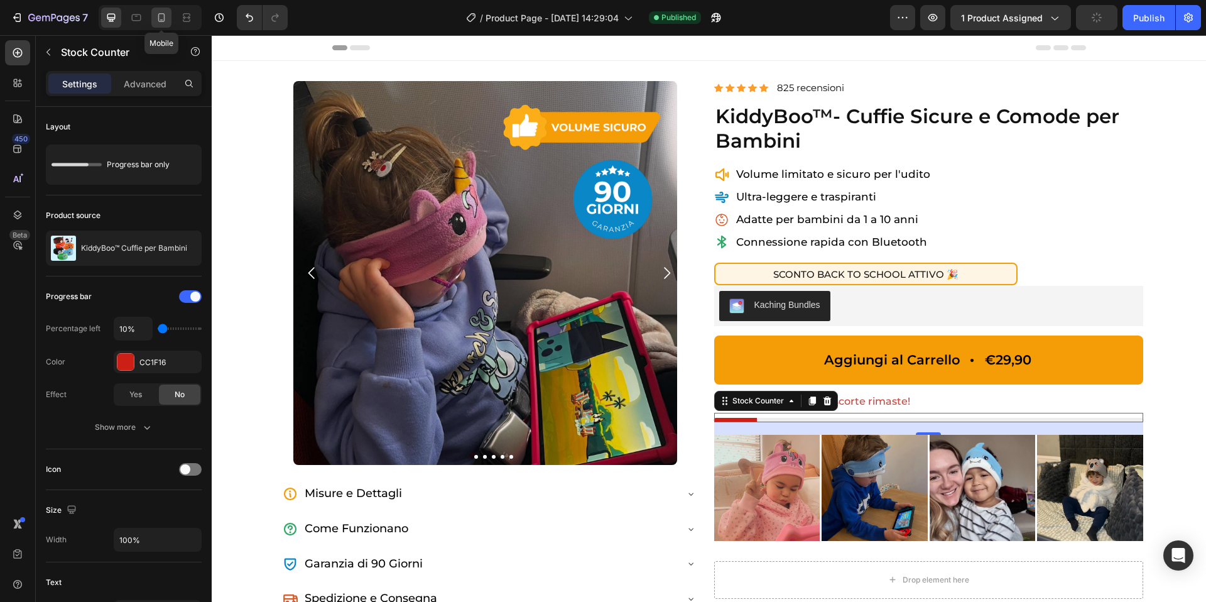
type input "11"
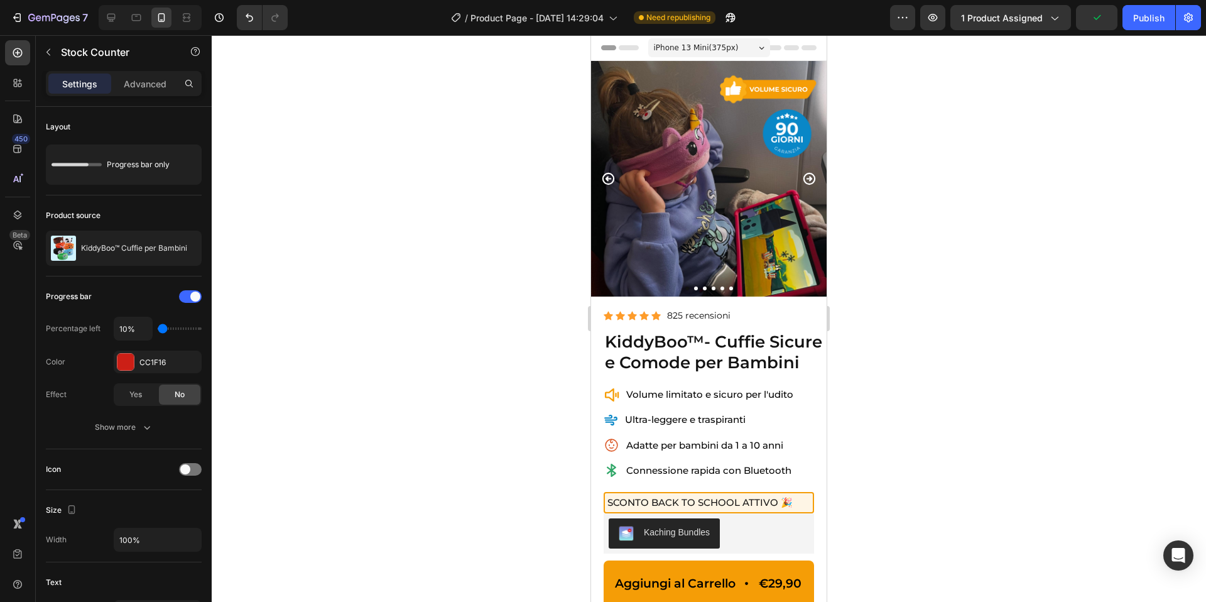
drag, startPoint x: 1056, startPoint y: 234, endPoint x: 905, endPoint y: 234, distance: 151.4
click at [1056, 234] on div at bounding box center [709, 318] width 995 height 567
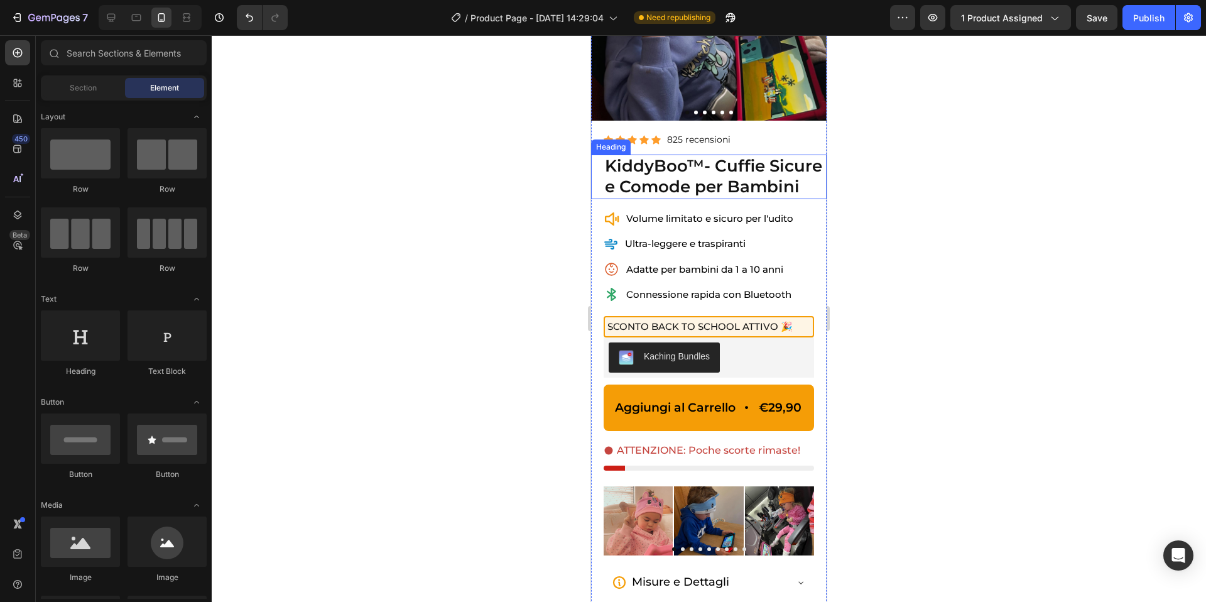
scroll to position [268, 0]
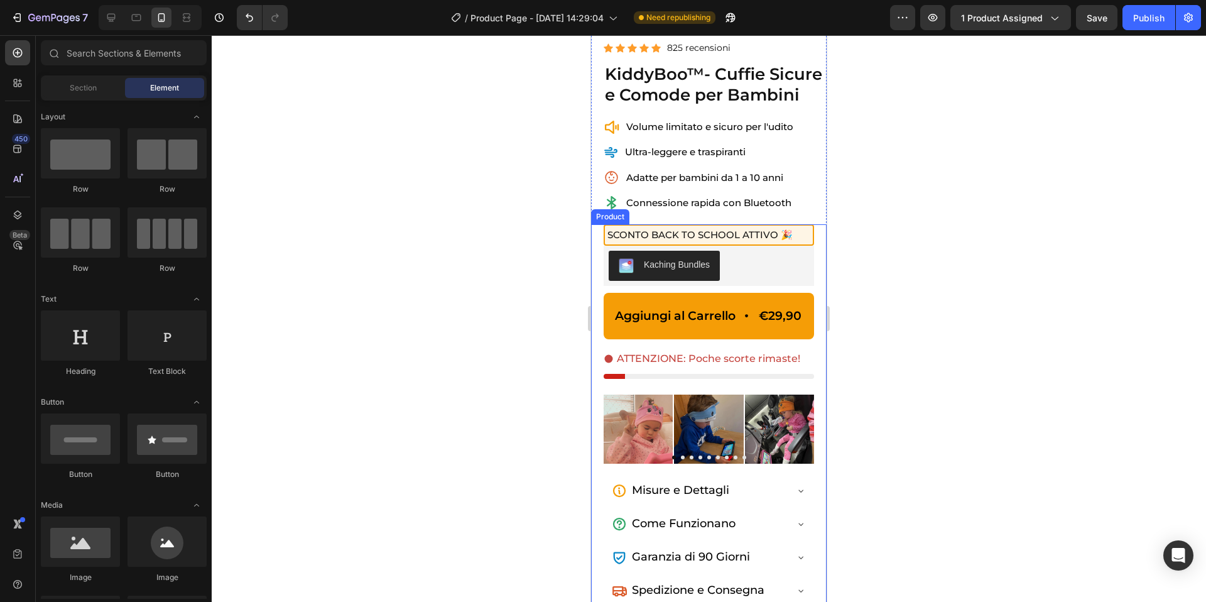
click at [850, 248] on div at bounding box center [709, 318] width 995 height 567
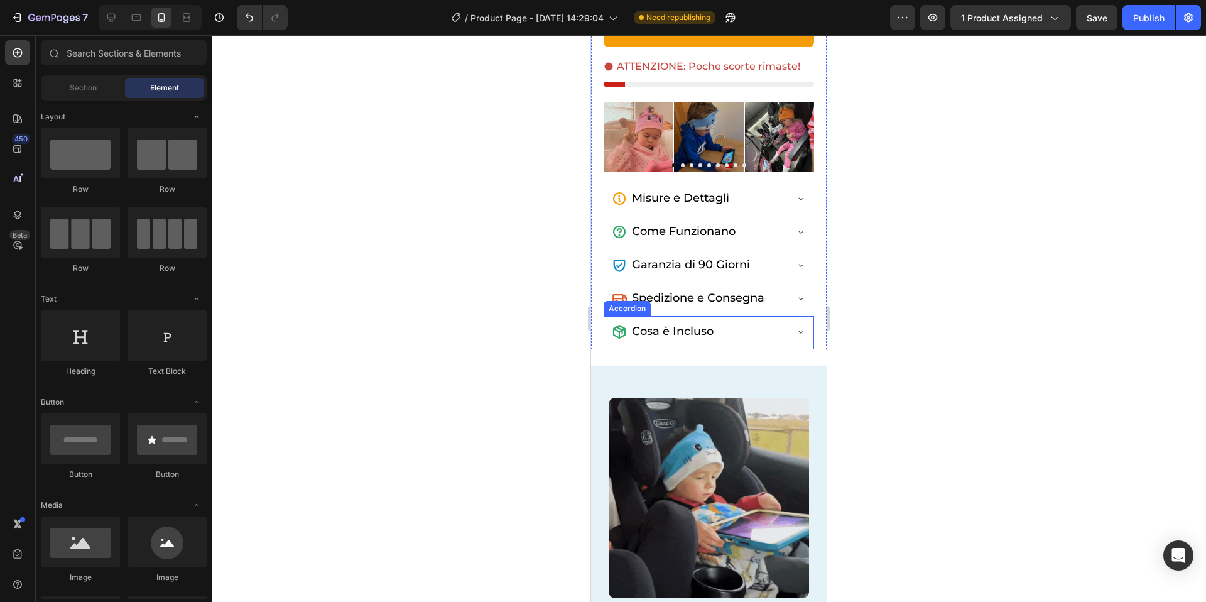
scroll to position [578, 0]
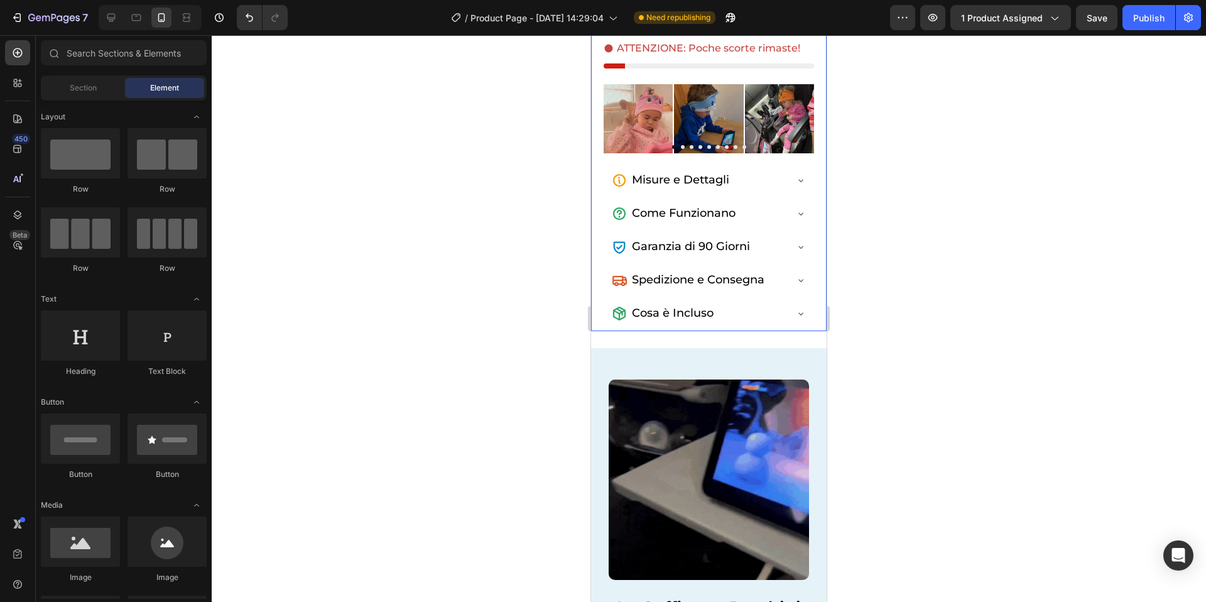
click at [821, 325] on div "SCONTO BACK TO SCHOOL ATTIVO 🎉 Heading Kaching Bundles Kaching Bundles Aggiungi…" at bounding box center [709, 122] width 236 height 417
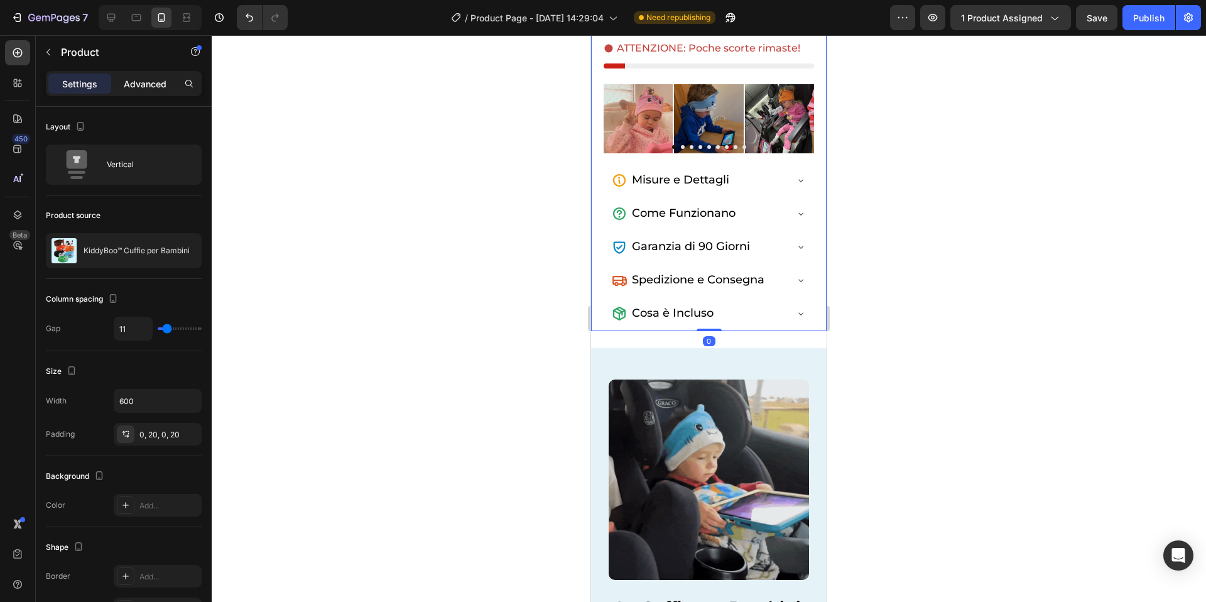
click at [139, 87] on p "Advanced" at bounding box center [145, 83] width 43 height 13
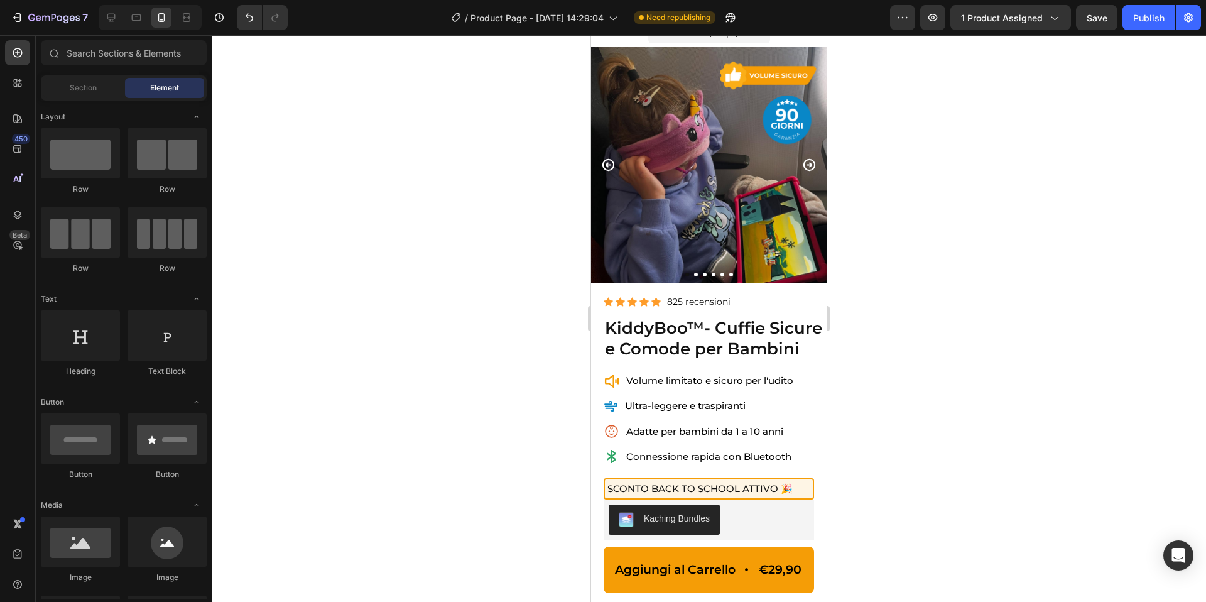
scroll to position [0, 0]
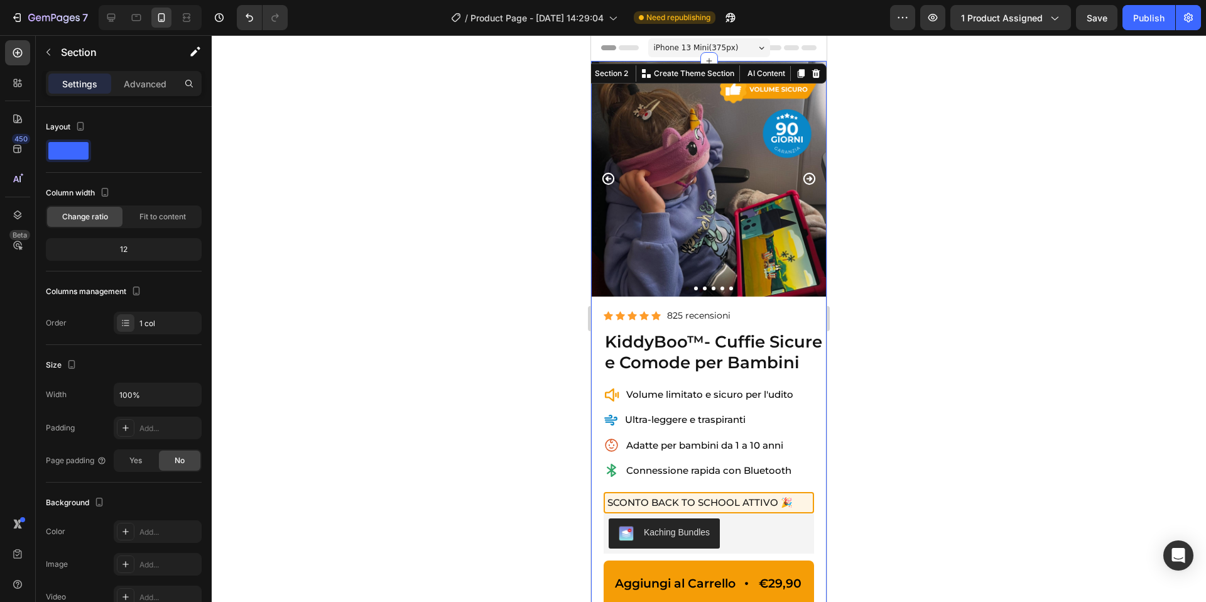
click at [623, 299] on div "Image Image Image Image Image Image Carousel Row Icon Icon Icon Icon Icon Icon …" at bounding box center [709, 485] width 236 height 848
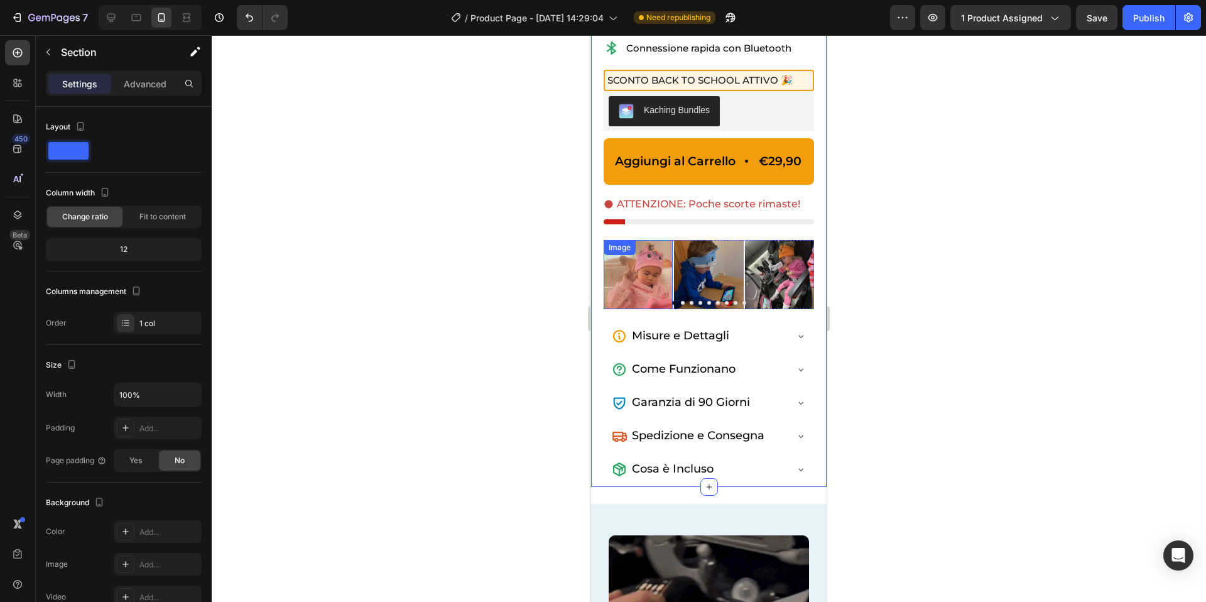
scroll to position [486, 0]
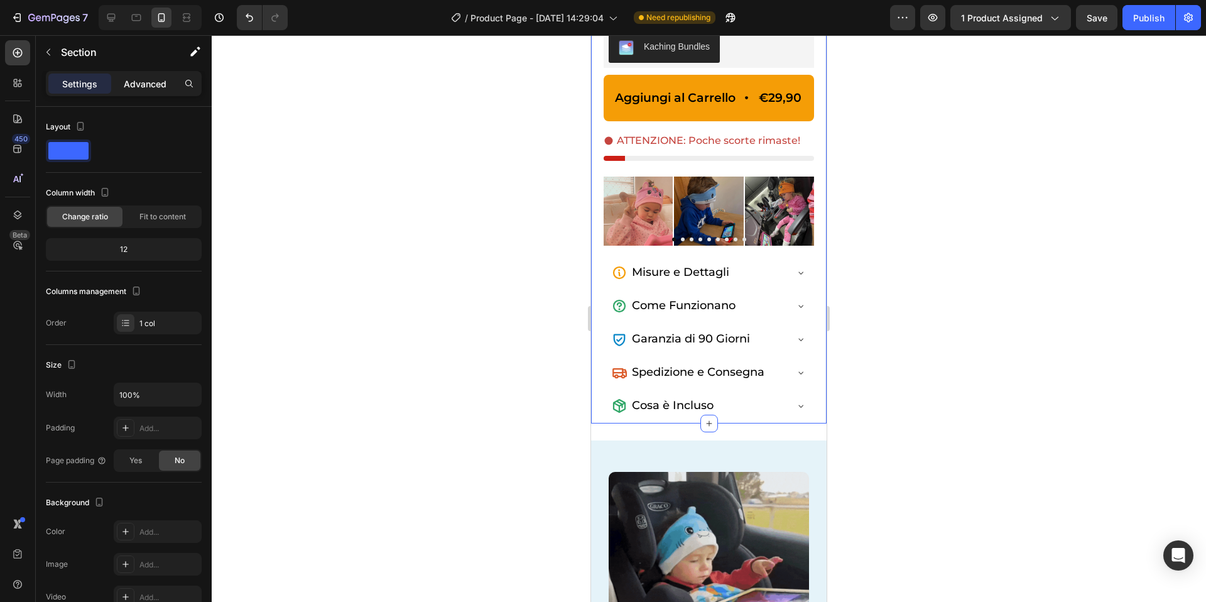
click at [139, 79] on p "Advanced" at bounding box center [145, 83] width 43 height 13
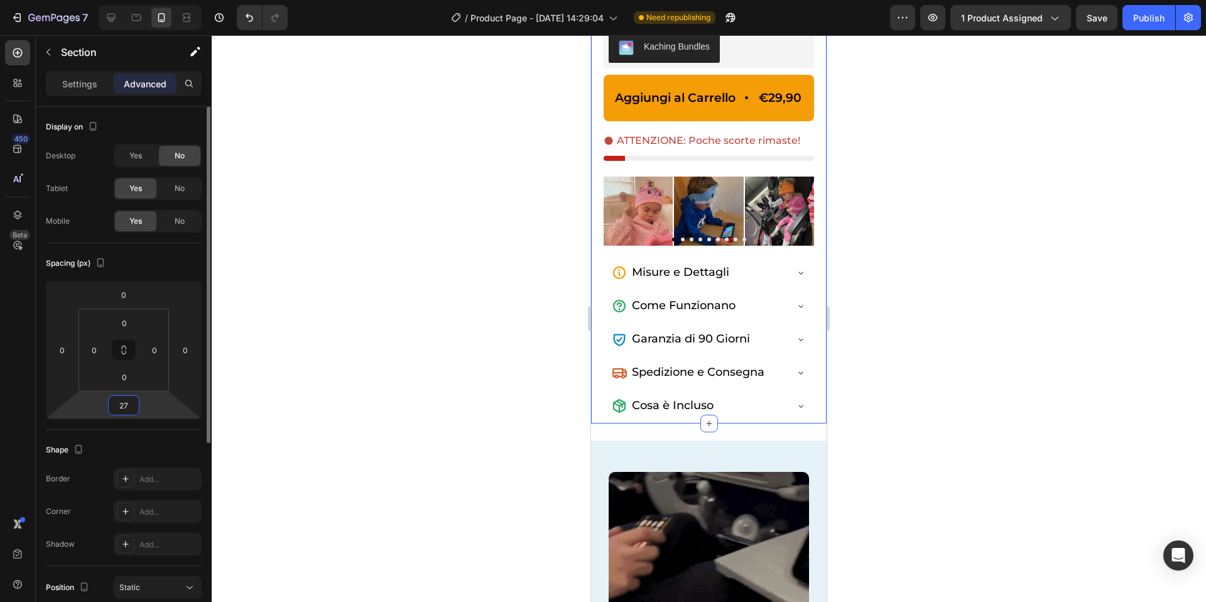
click at [134, 403] on input "27" at bounding box center [123, 405] width 25 height 19
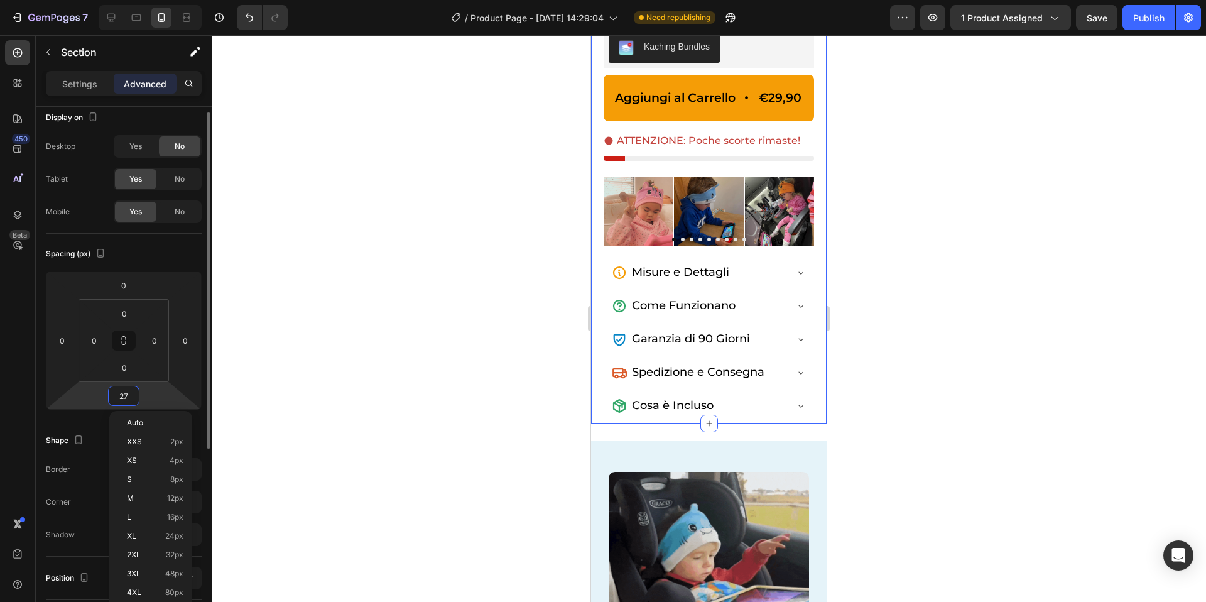
scroll to position [11, 0]
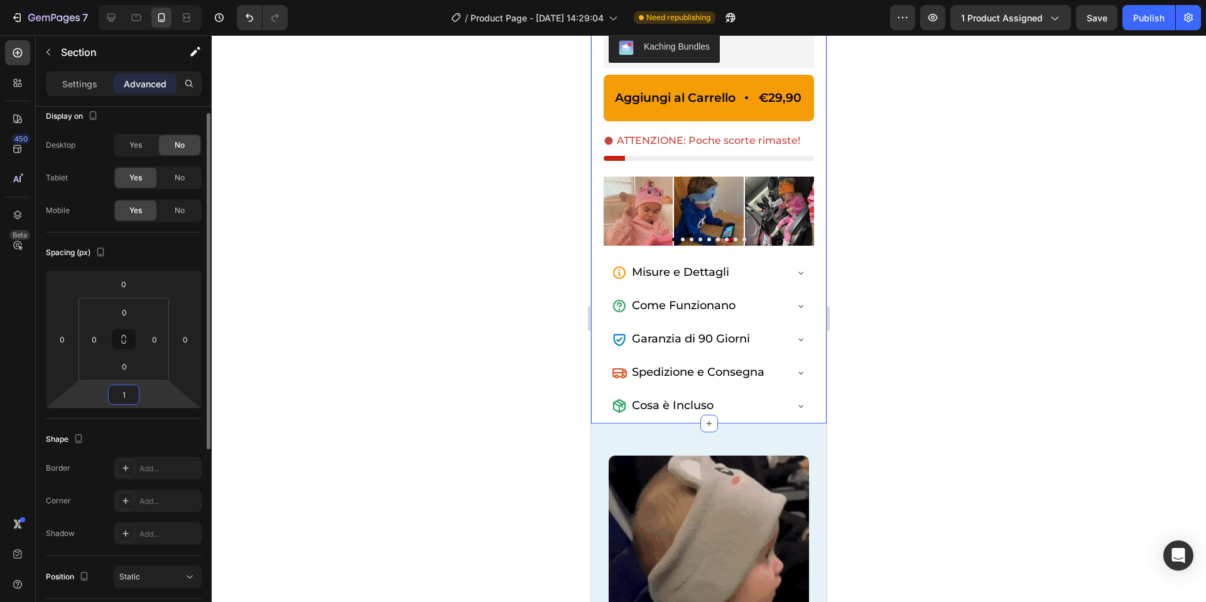
type input "15"
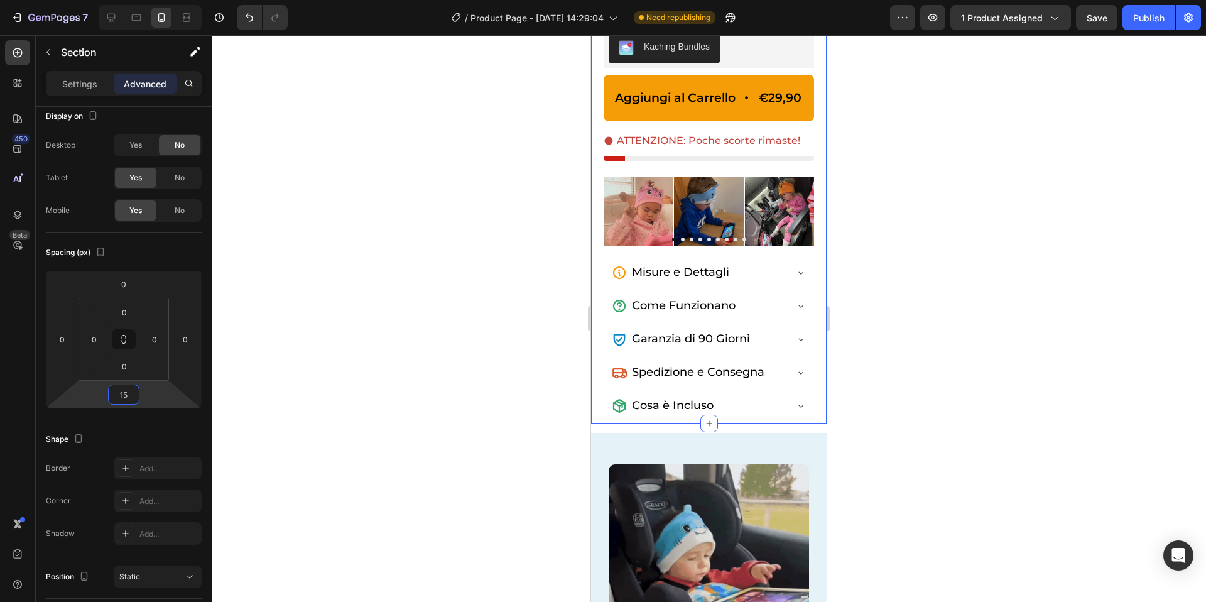
click at [399, 358] on div at bounding box center [709, 318] width 995 height 567
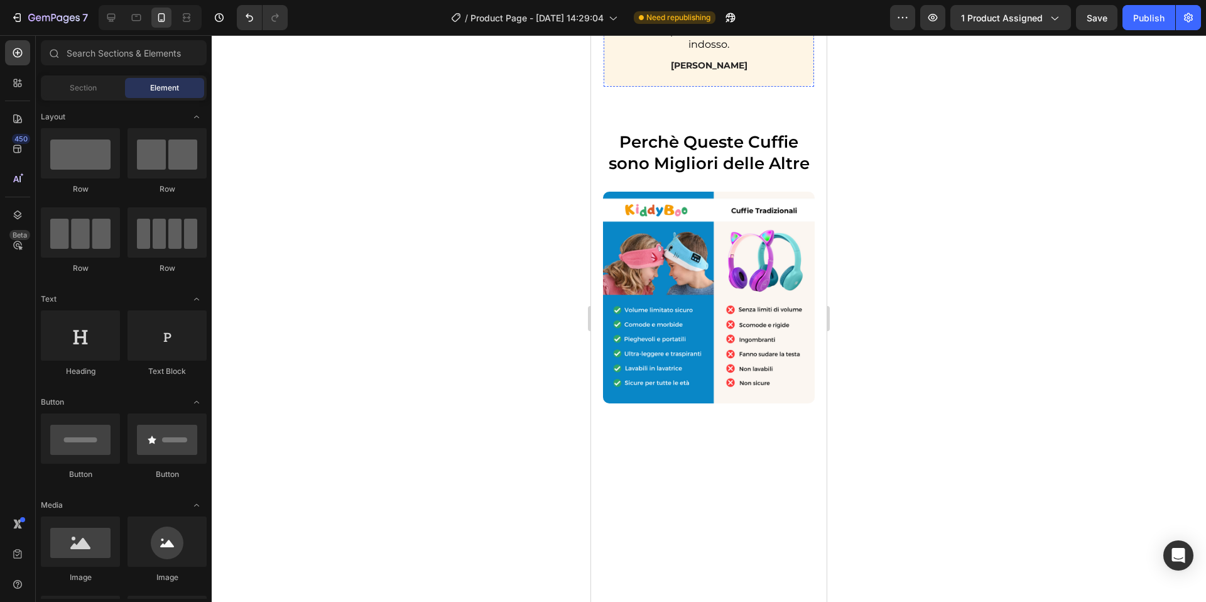
scroll to position [2756, 0]
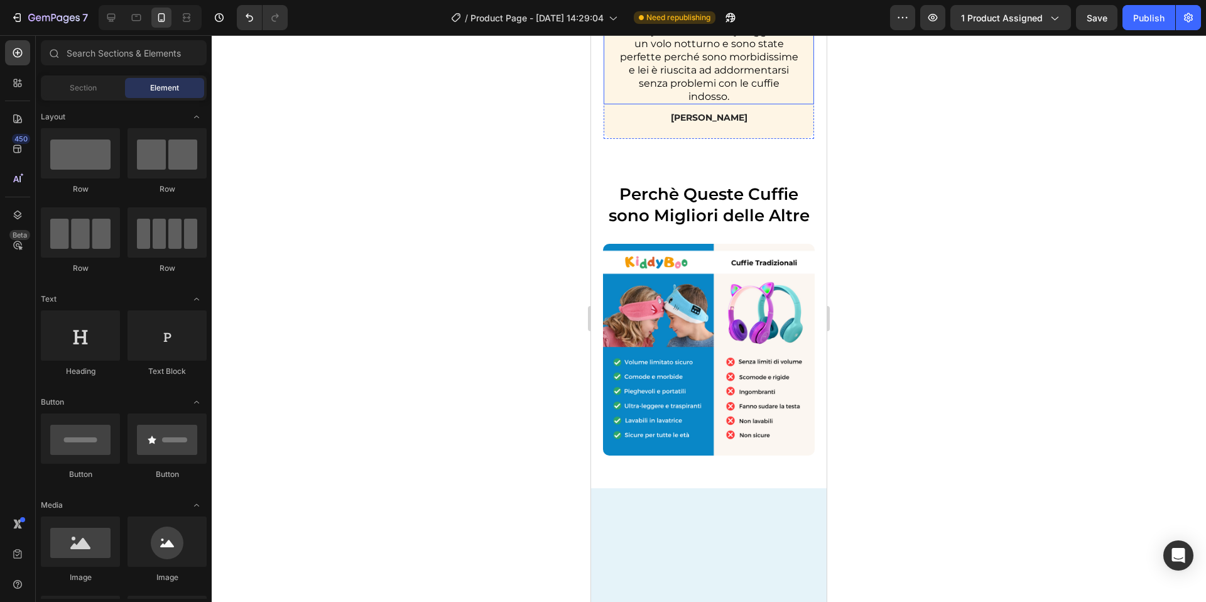
click at [703, 102] on span "Abbiamo acquistato le cuffie KiddyBoo per il nostro viaggio in [GEOGRAPHIC_DATA…" at bounding box center [709, 36] width 182 height 129
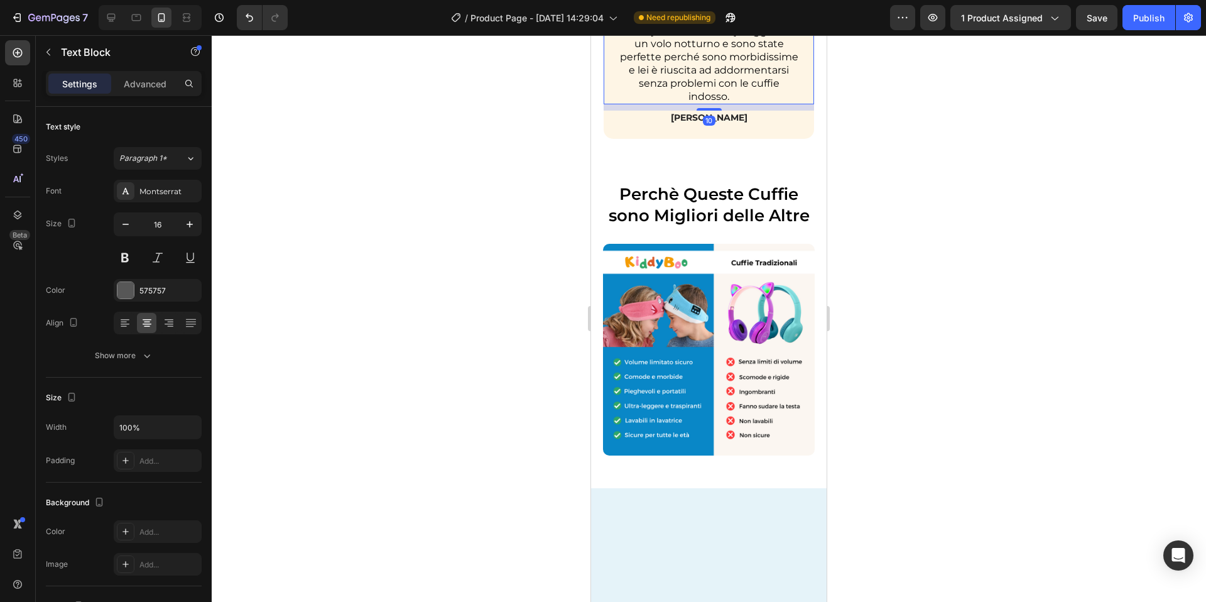
click at [691, 102] on span "Abbiamo acquistato le cuffie KiddyBoo per il nostro viaggio in [GEOGRAPHIC_DATA…" at bounding box center [709, 36] width 182 height 129
click at [692, 102] on span "Abbiamo acquistato le cuffie KiddyBoo per il nostro viaggio in [GEOGRAPHIC_DATA…" at bounding box center [709, 36] width 182 height 129
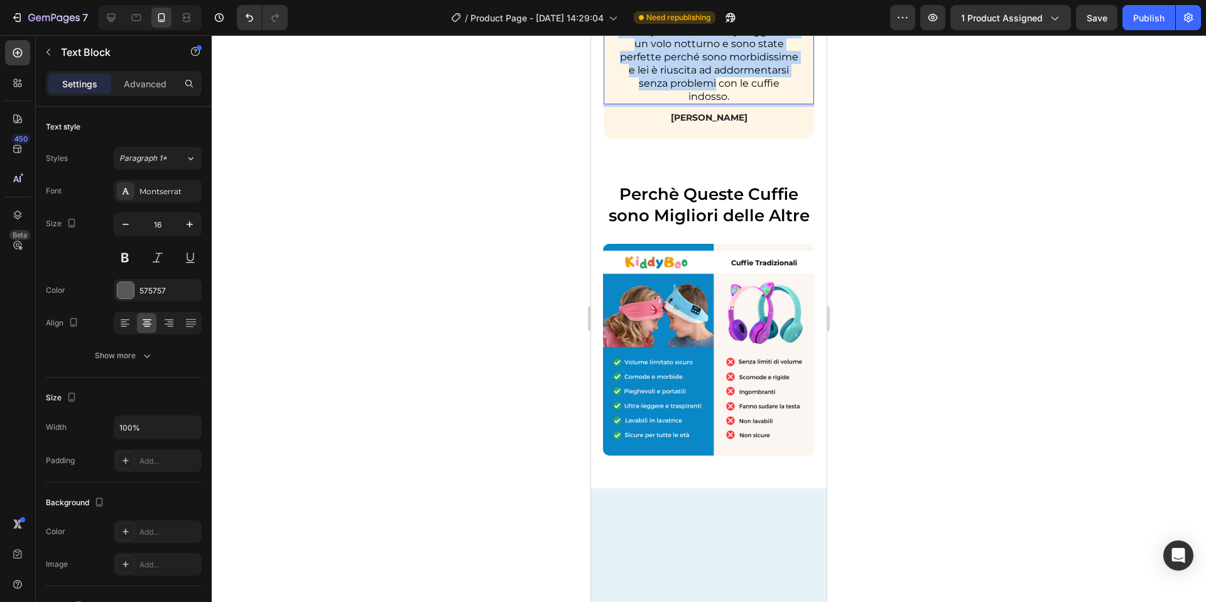
click at [692, 102] on span "Abbiamo acquistato le cuffie KiddyBoo per il nostro viaggio in [GEOGRAPHIC_DATA…" at bounding box center [709, 36] width 182 height 129
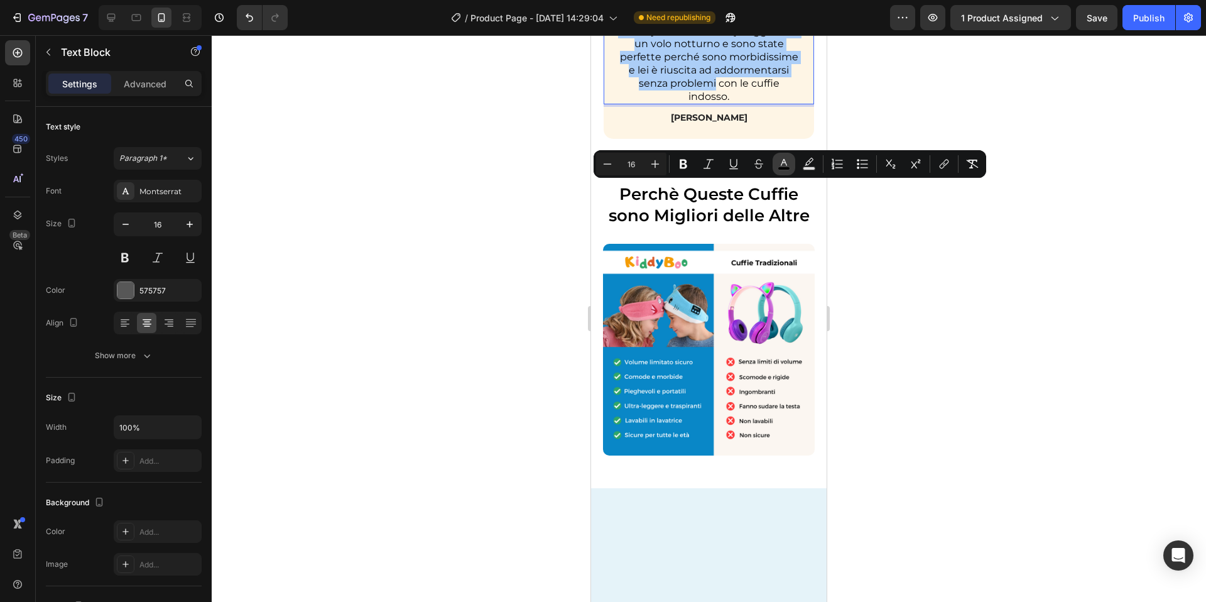
click at [788, 163] on icon "Editor contextual toolbar" at bounding box center [784, 164] width 13 height 13
type input "000000"
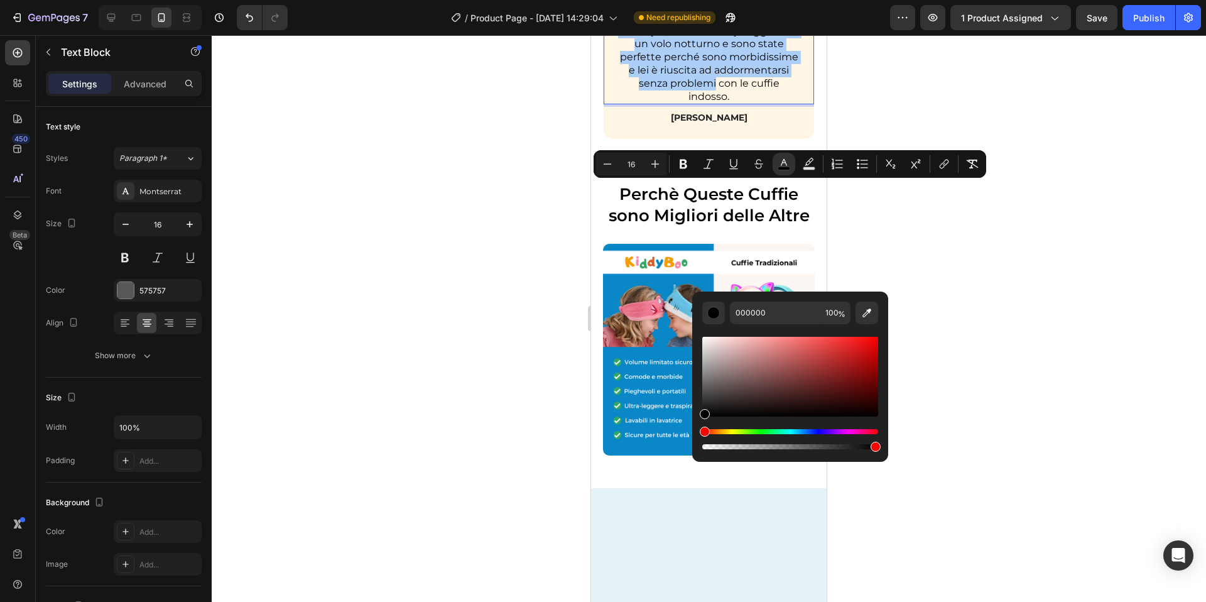
drag, startPoint x: 712, startPoint y: 400, endPoint x: 720, endPoint y: 398, distance: 8.4
click at [713, 399] on div "Editor contextual toolbar" at bounding box center [790, 377] width 176 height 80
drag, startPoint x: 741, startPoint y: 388, endPoint x: 750, endPoint y: 384, distance: 9.3
click at [746, 386] on div "Editor contextual toolbar" at bounding box center [790, 377] width 176 height 80
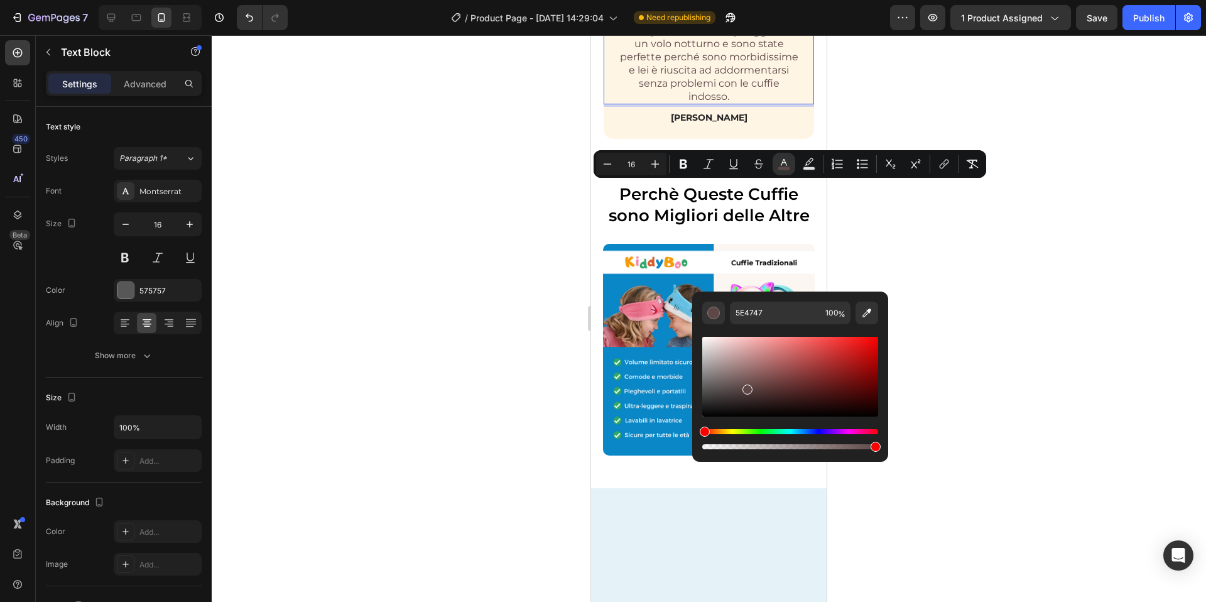
click at [775, 380] on div "Editor contextual toolbar" at bounding box center [790, 377] width 176 height 80
click at [815, 362] on div "Editor contextual toolbar" at bounding box center [790, 377] width 176 height 80
type input "000000"
drag, startPoint x: 1399, startPoint y: 403, endPoint x: 684, endPoint y: 447, distance: 716.4
click at [760, 102] on span "Abbiamo acquistato le cuffie KiddyBoo per il nostro viaggio in [GEOGRAPHIC_DATA…" at bounding box center [709, 36] width 182 height 129
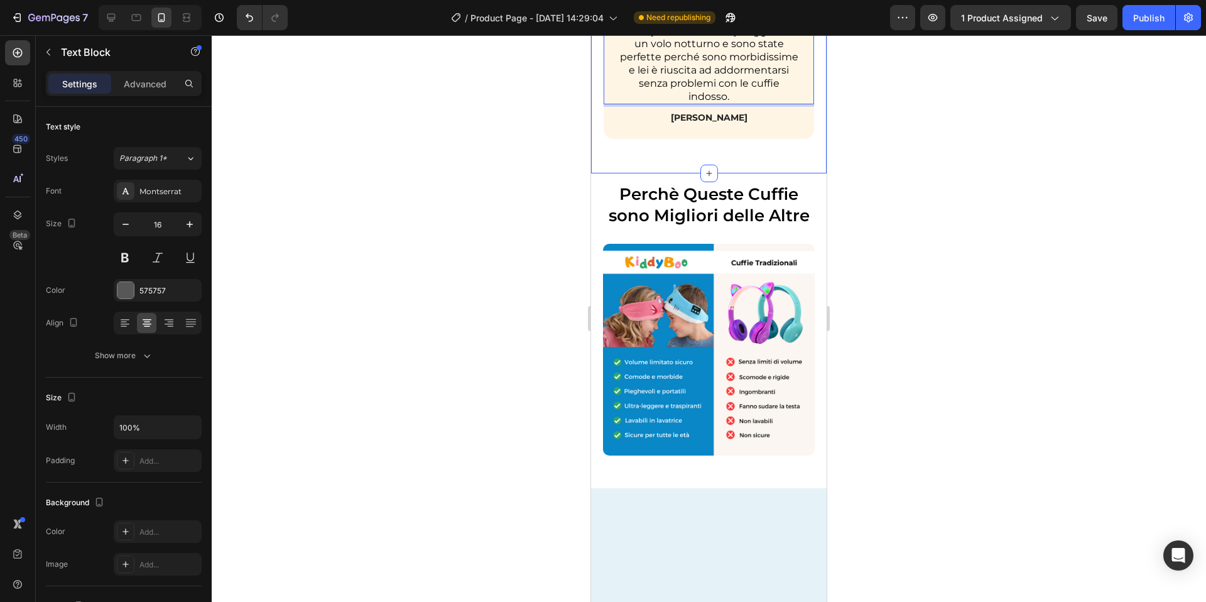
click at [856, 245] on div at bounding box center [709, 318] width 995 height 567
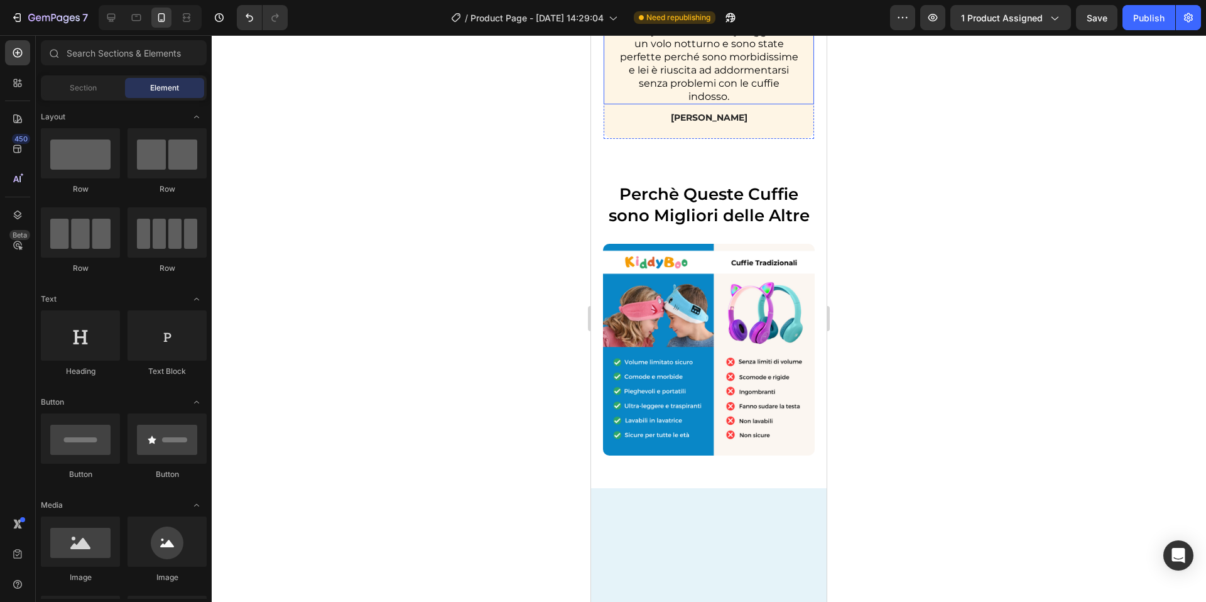
click at [755, 102] on span "Abbiamo acquistato le cuffie KiddyBoo per il nostro viaggio in [GEOGRAPHIC_DATA…" at bounding box center [709, 36] width 182 height 129
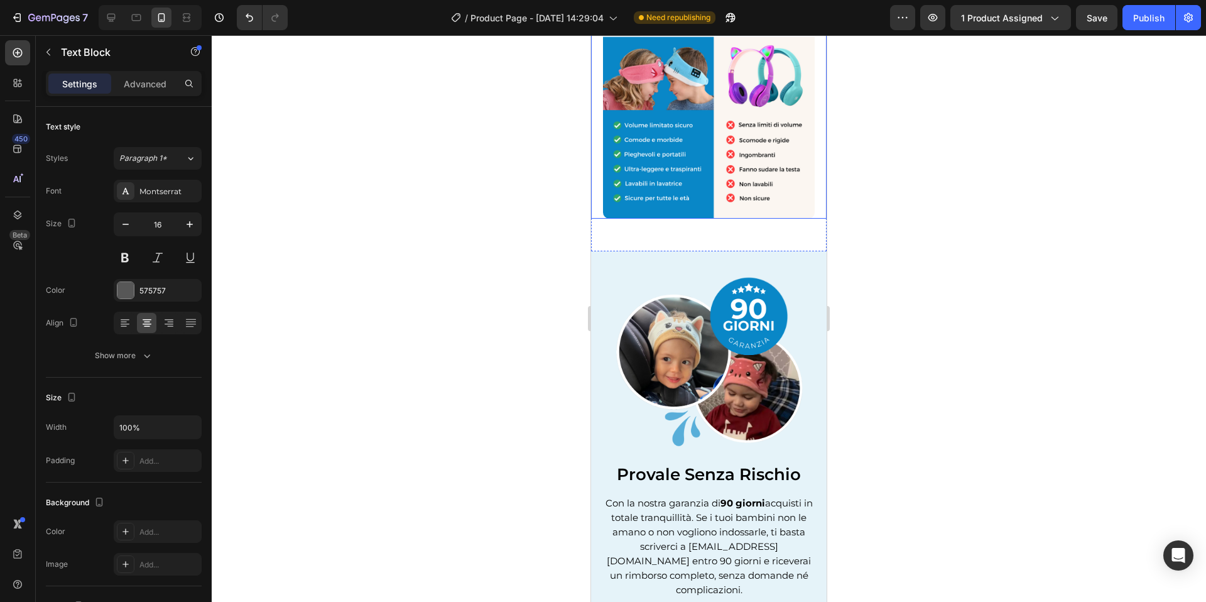
scroll to position [2994, 0]
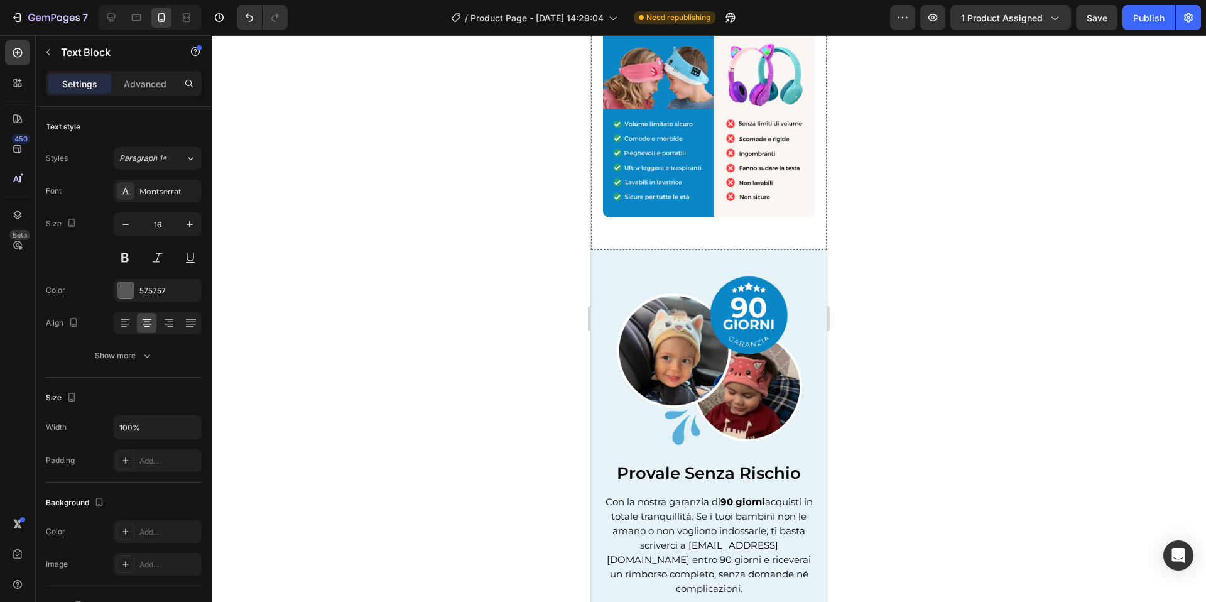
drag, startPoint x: 802, startPoint y: 114, endPoint x: 689, endPoint y: 118, distance: 112.6
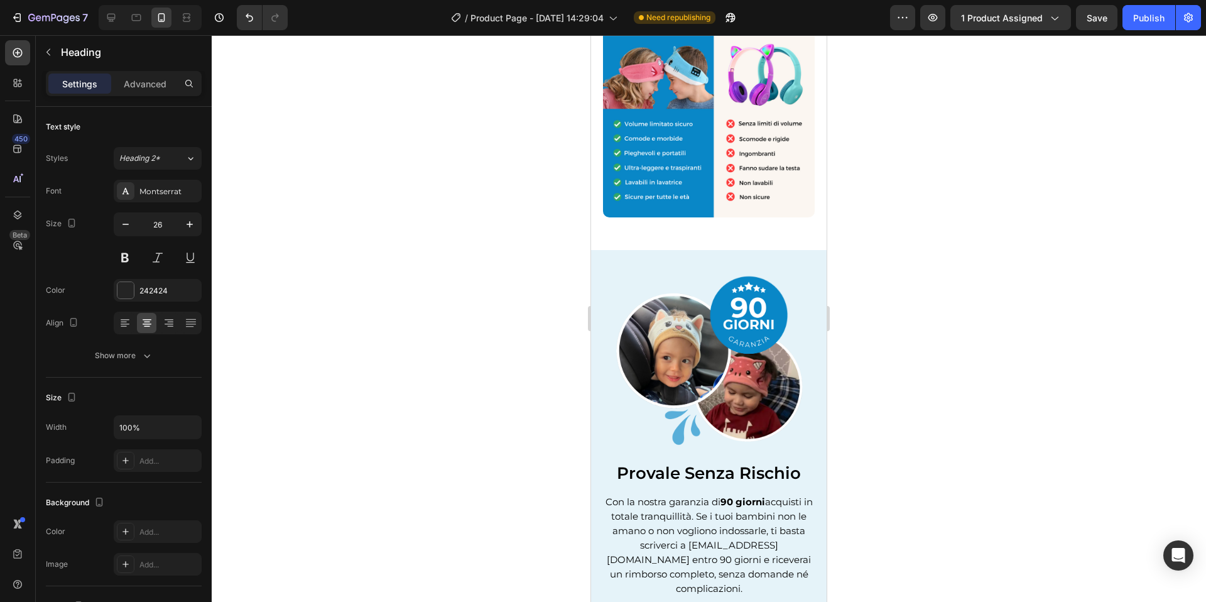
click at [964, 98] on div at bounding box center [709, 318] width 995 height 567
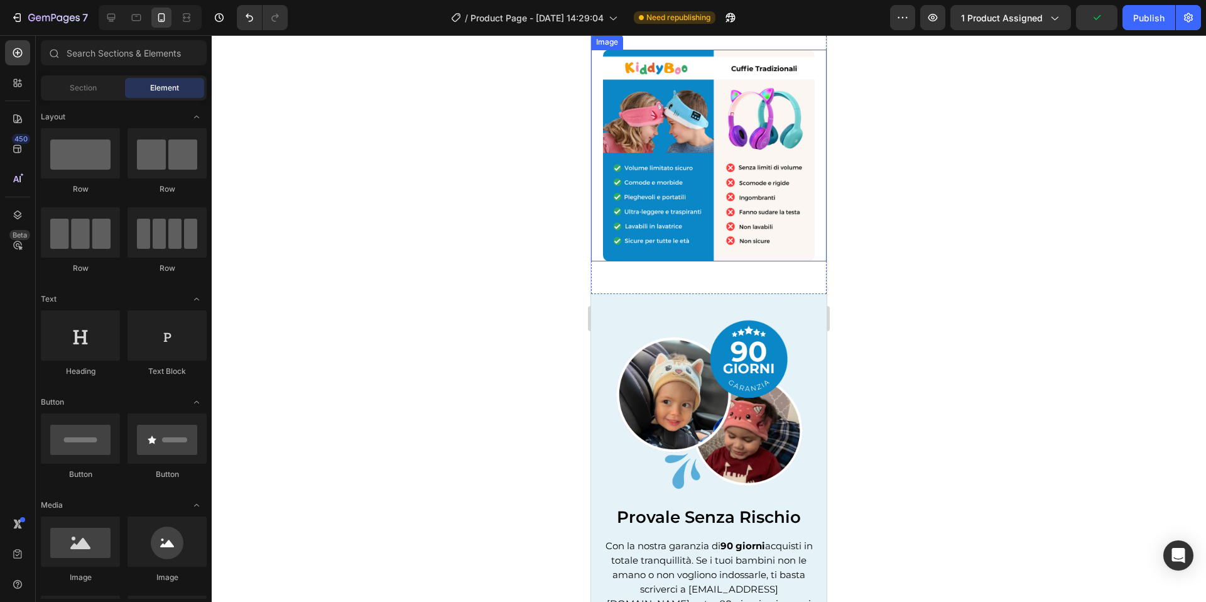
scroll to position [2951, 0]
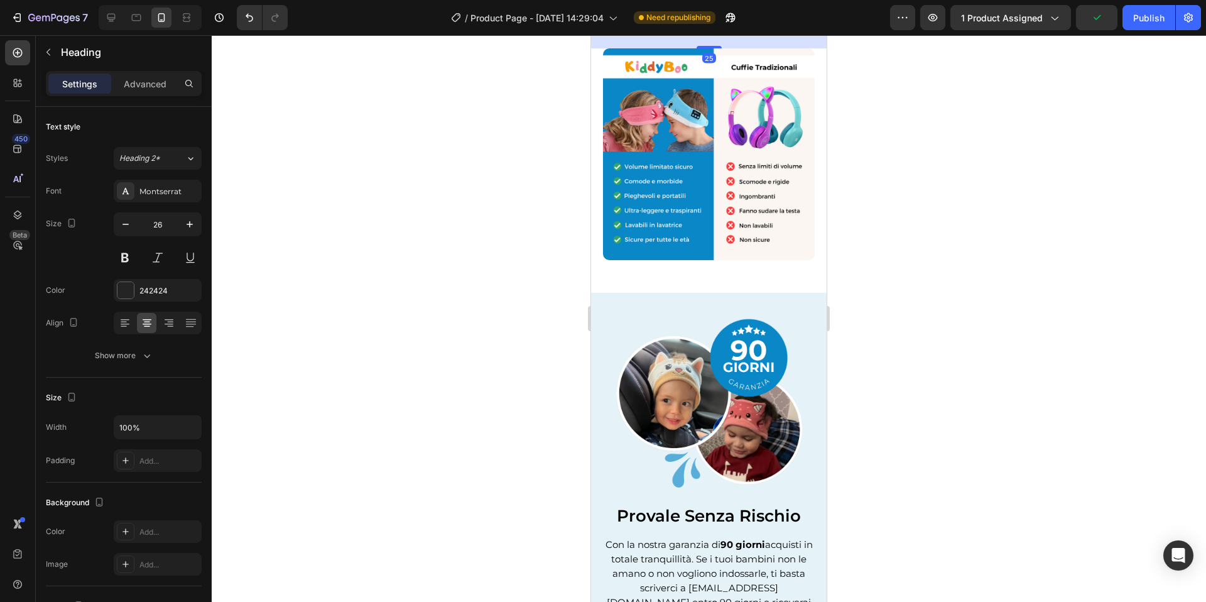
click at [753, 30] on span "Migliori delle Altre" at bounding box center [709, 20] width 156 height 20
click at [754, 30] on span "Migliori delle Altre" at bounding box center [709, 20] width 156 height 20
click at [914, 180] on div at bounding box center [709, 318] width 995 height 567
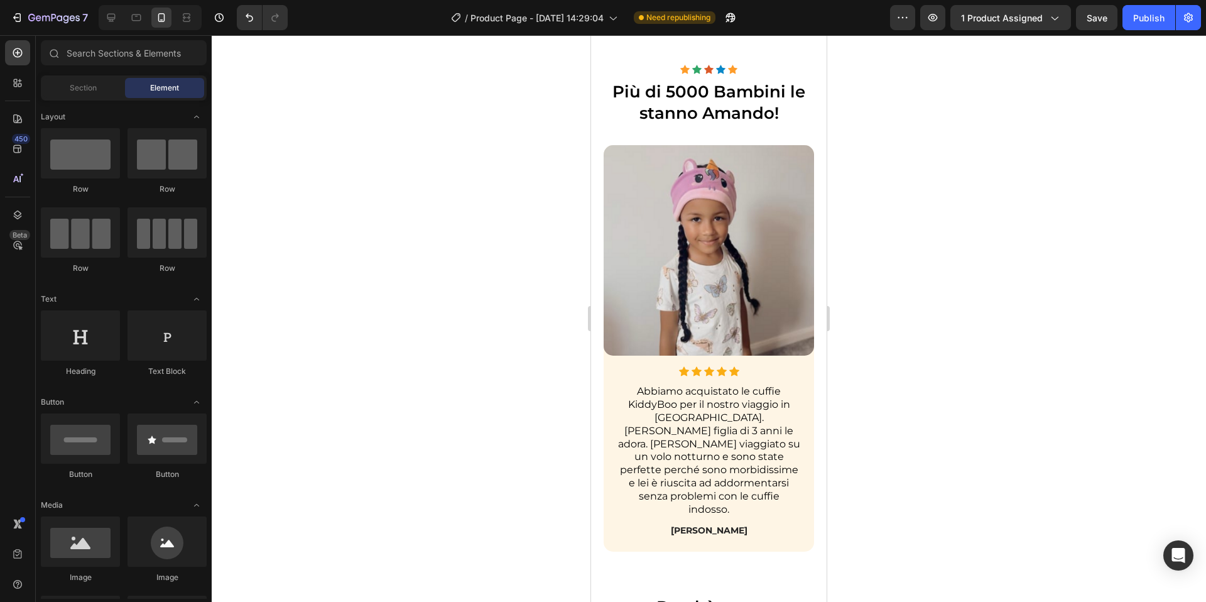
scroll to position [2371, 0]
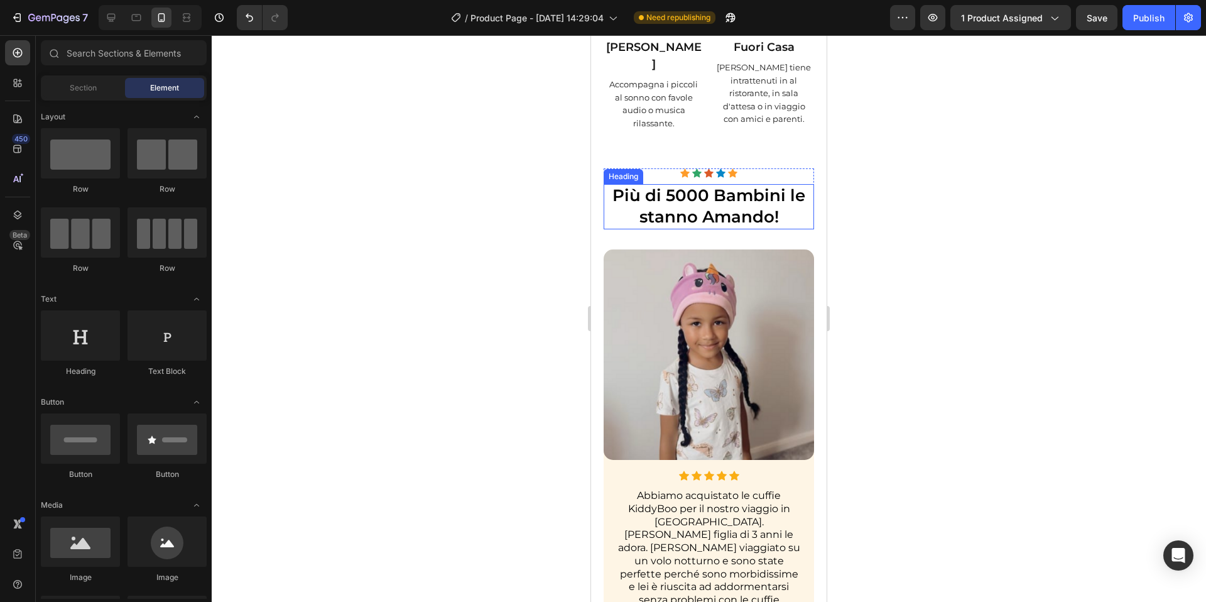
click at [642, 227] on span "Più di 5000 Bambini le stanno Amando!" at bounding box center [709, 205] width 193 height 41
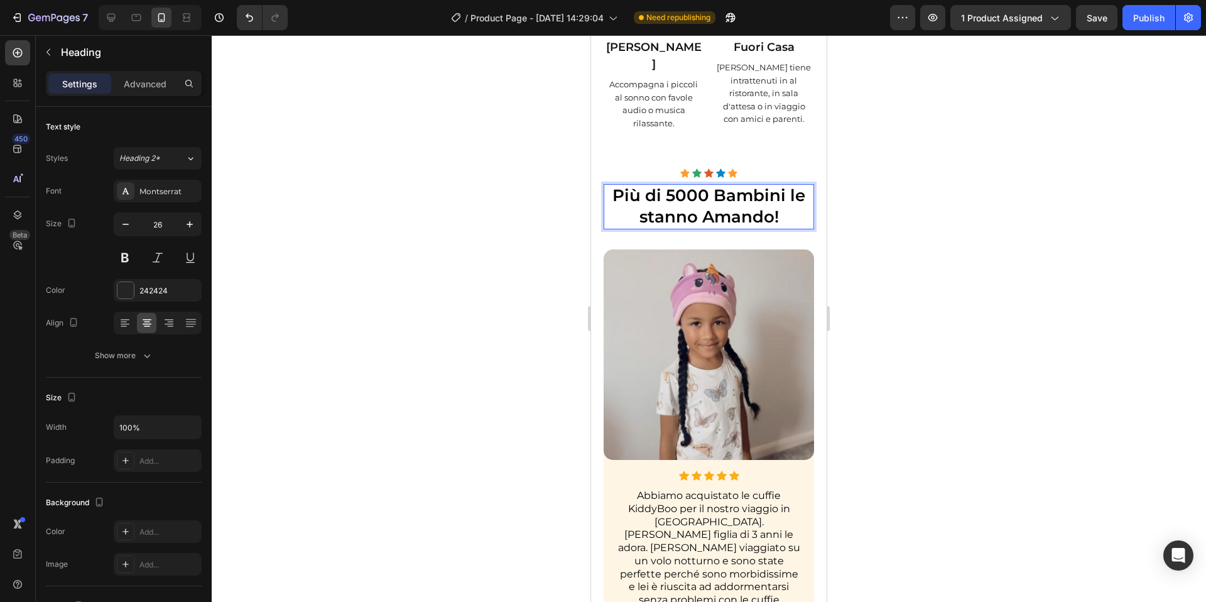
click at [648, 227] on span "Più di 5000 Bambini le stanno Amando!" at bounding box center [709, 205] width 193 height 41
click at [901, 282] on div at bounding box center [709, 318] width 995 height 567
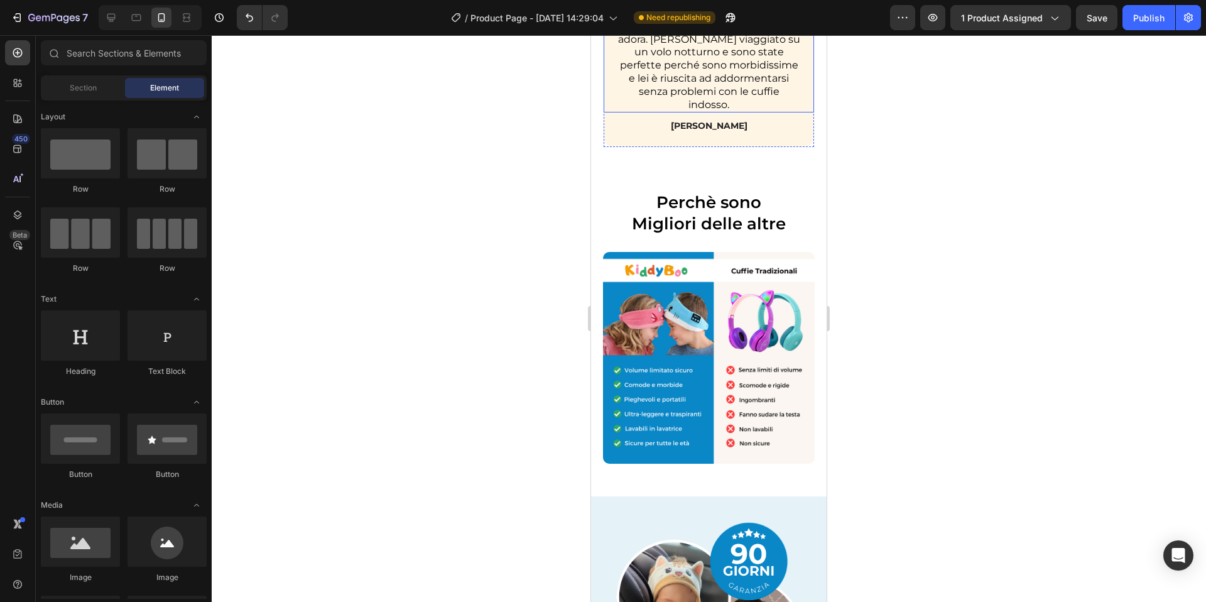
scroll to position [2954, 0]
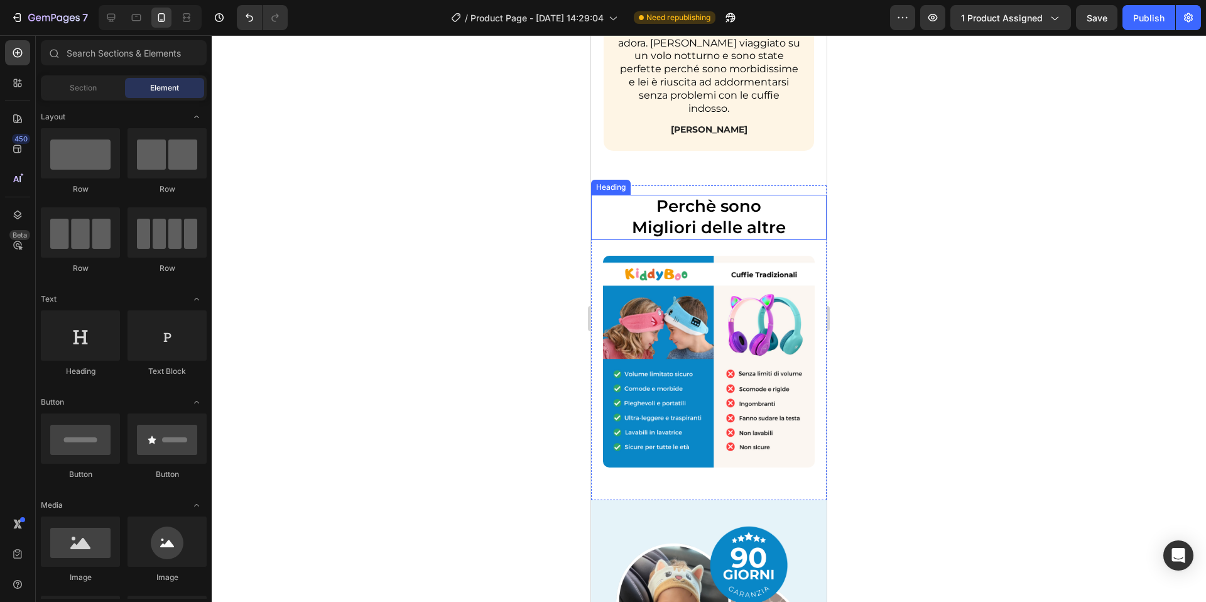
click at [755, 217] on span "Migliori delle altre" at bounding box center [709, 227] width 154 height 20
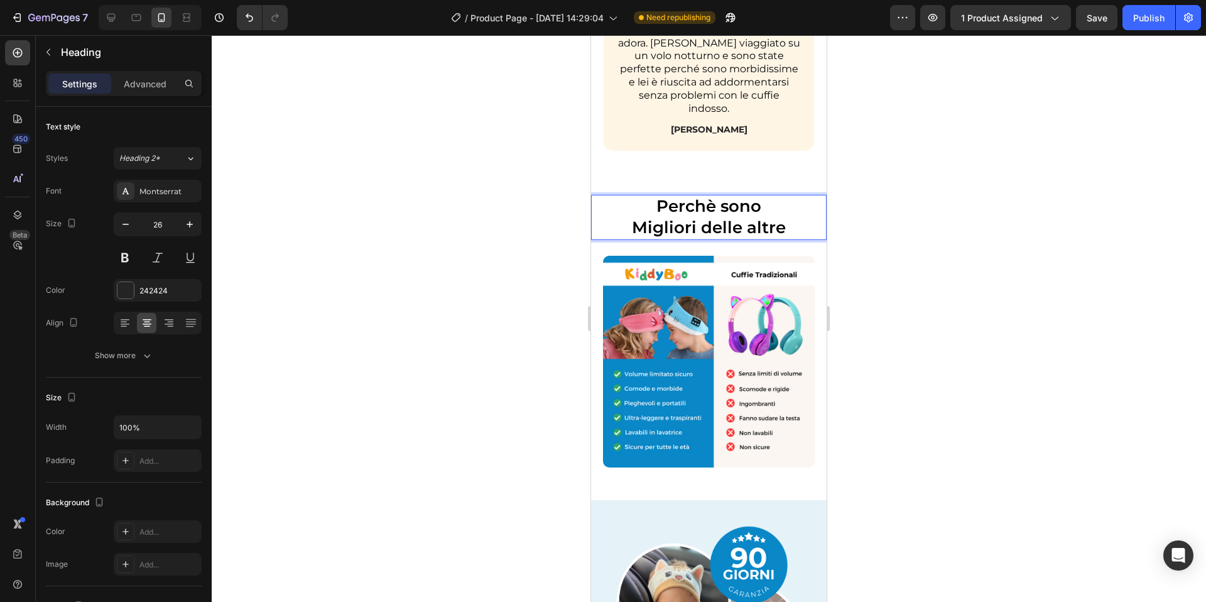
click at [753, 217] on span "Migliori delle altre" at bounding box center [709, 227] width 154 height 20
click at [851, 167] on div at bounding box center [709, 318] width 995 height 567
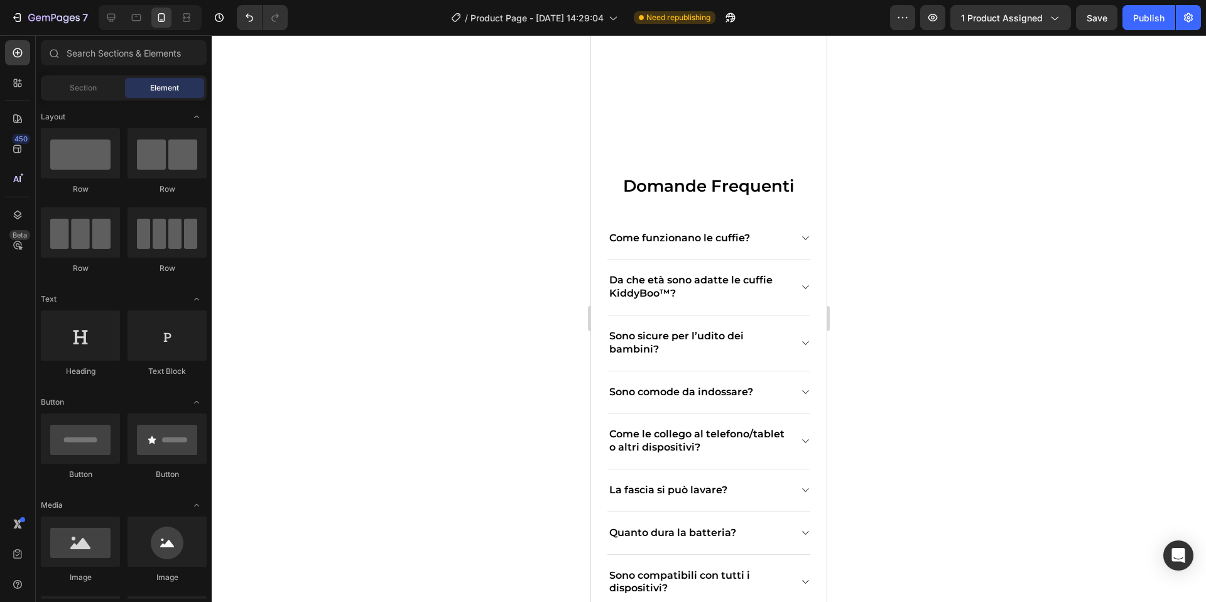
scroll to position [3639, 0]
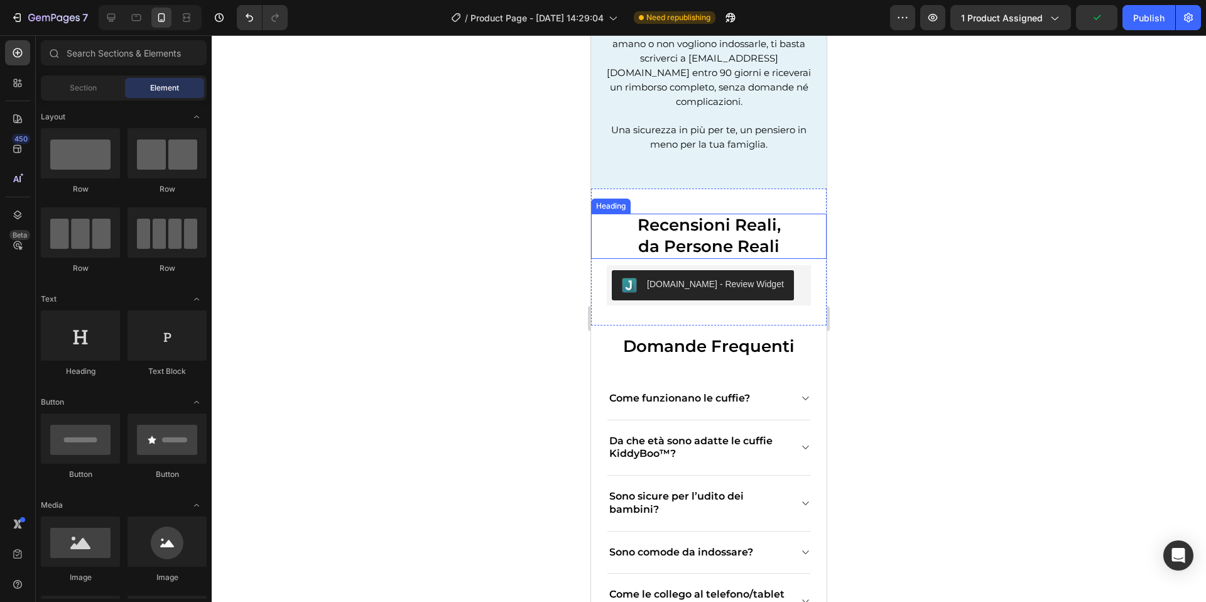
click at [680, 236] on span "da Persone Reali" at bounding box center [708, 246] width 141 height 20
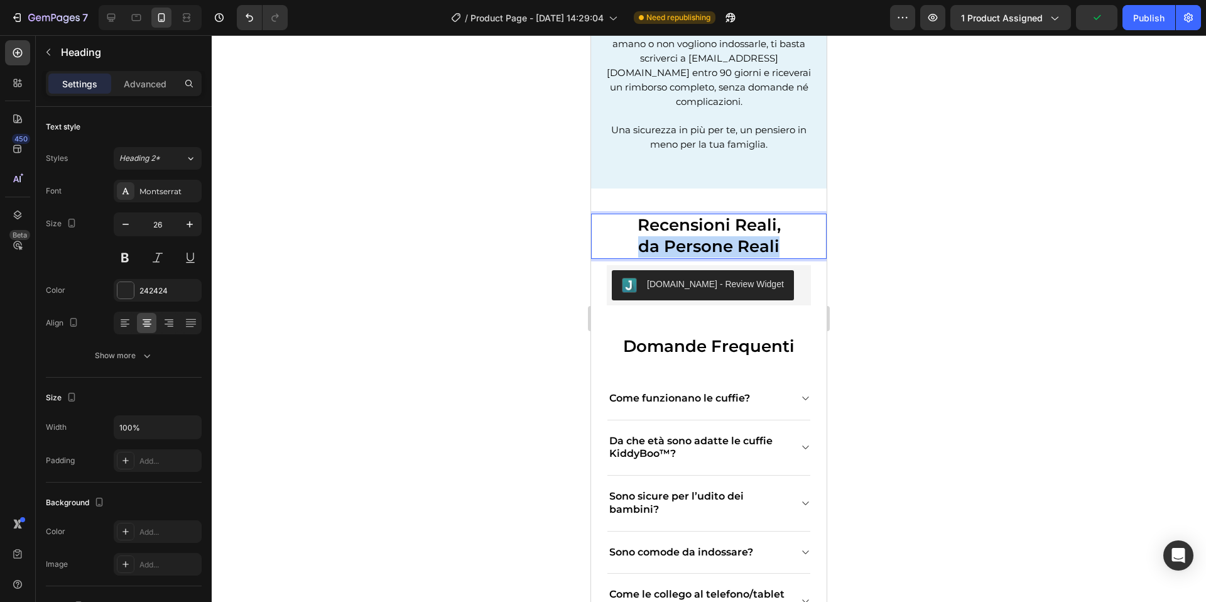
click at [680, 236] on span "da Persone Reali" at bounding box center [708, 246] width 141 height 20
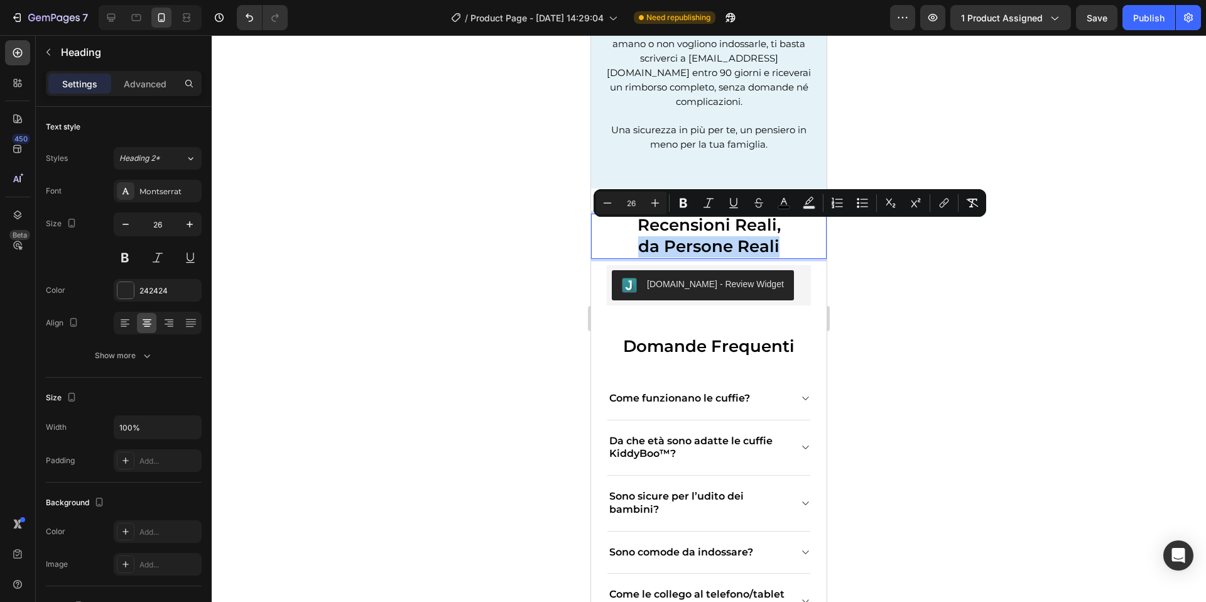
click at [668, 236] on span "da Persone Reali" at bounding box center [708, 246] width 141 height 20
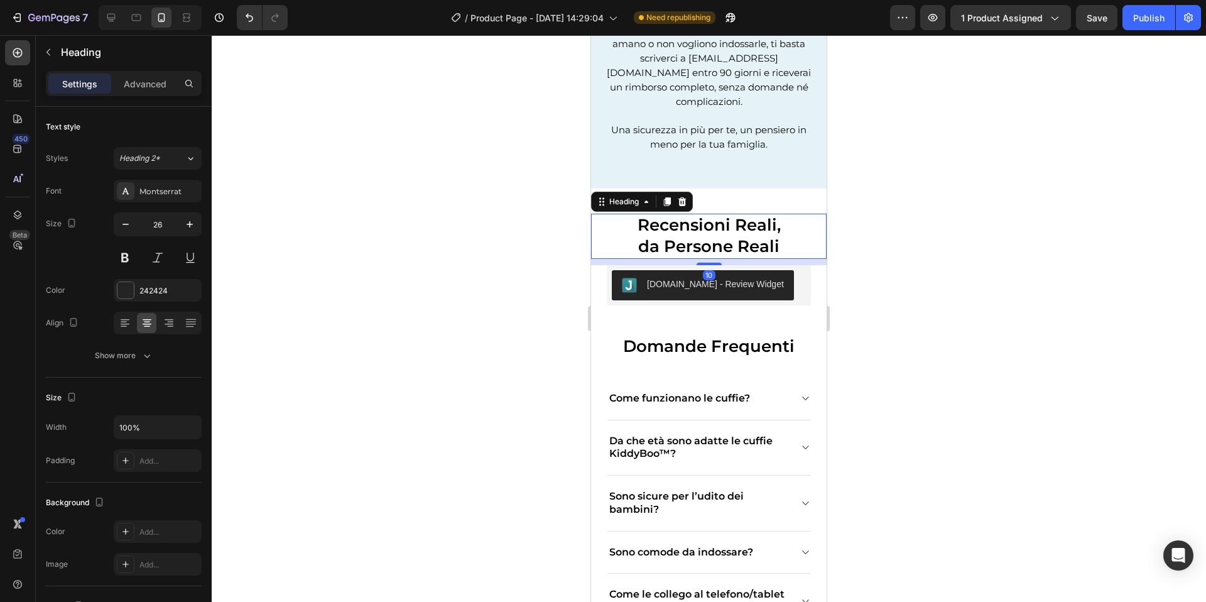
click at [863, 230] on div at bounding box center [709, 318] width 995 height 567
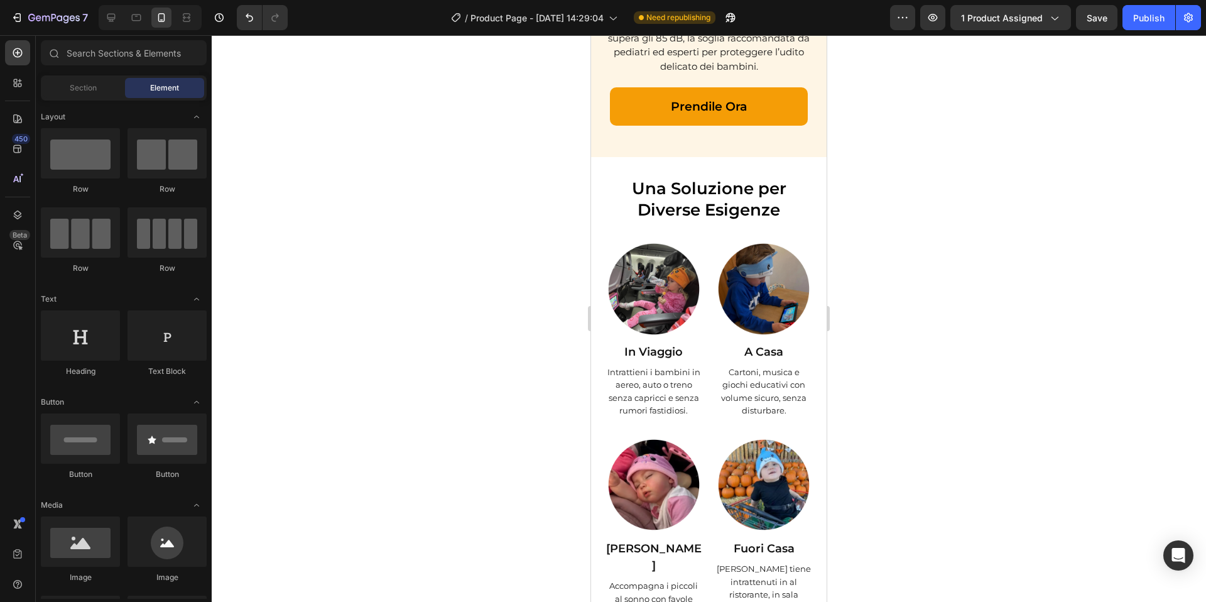
scroll to position [1767, 0]
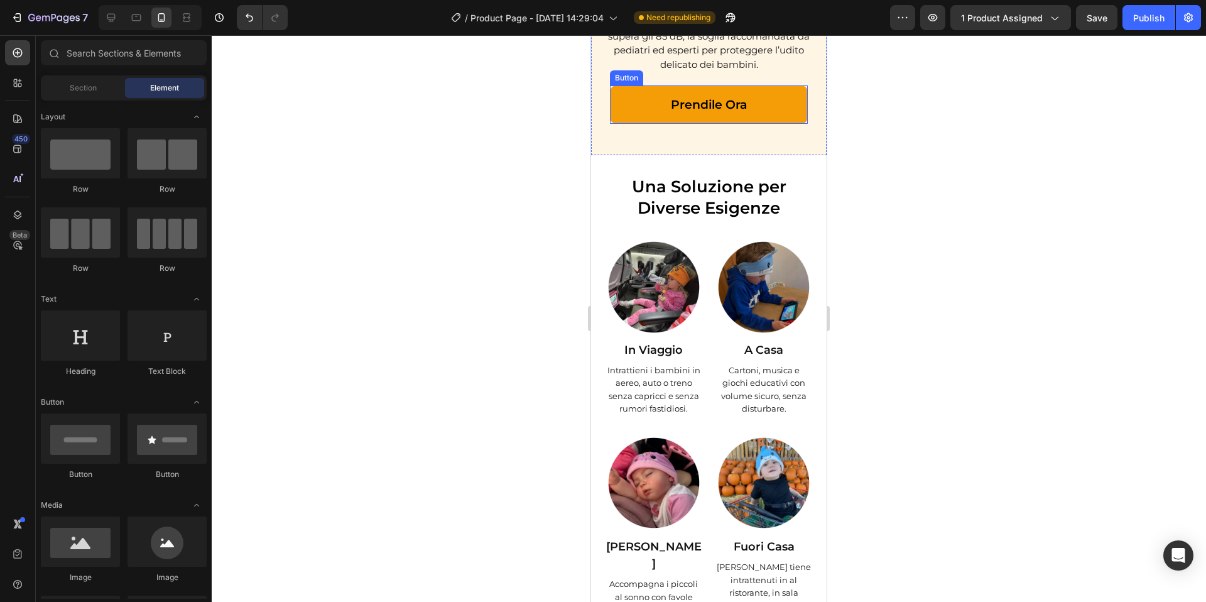
click at [726, 124] on link "Prendile Ora" at bounding box center [709, 104] width 198 height 38
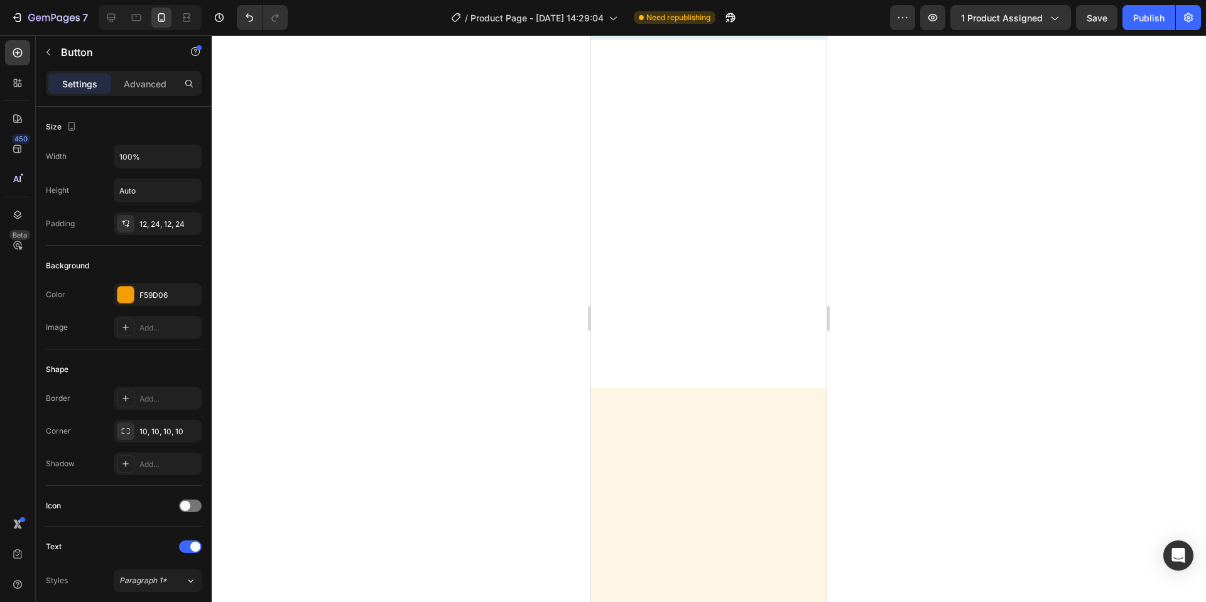
scroll to position [0, 0]
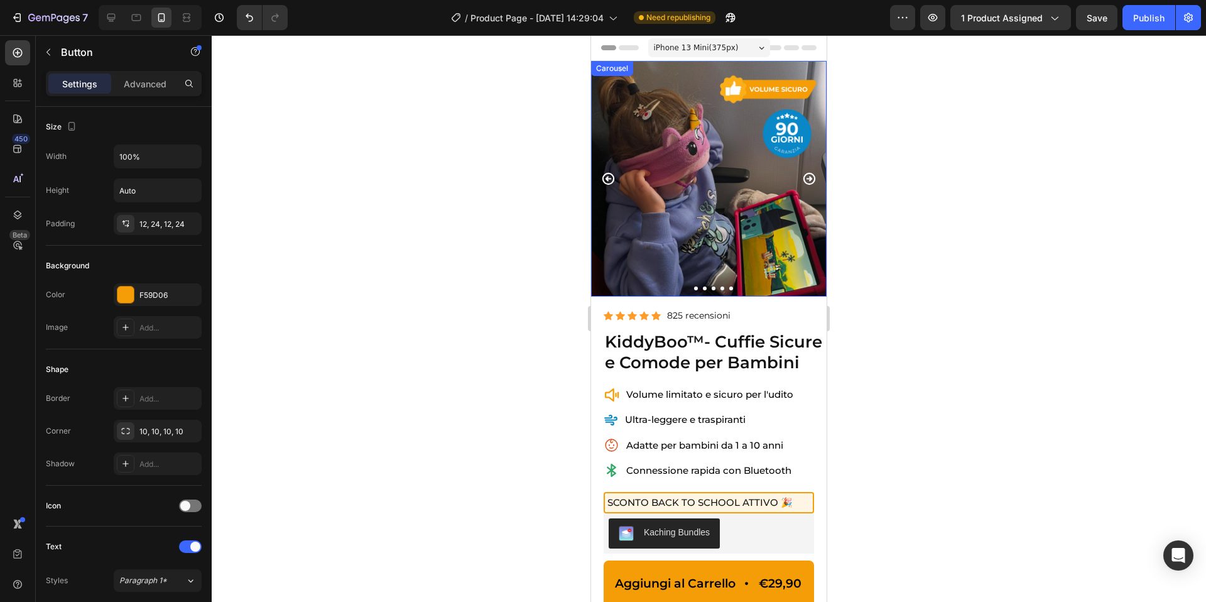
click at [810, 174] on icon "Carousel Next Arrow" at bounding box center [809, 179] width 14 height 14
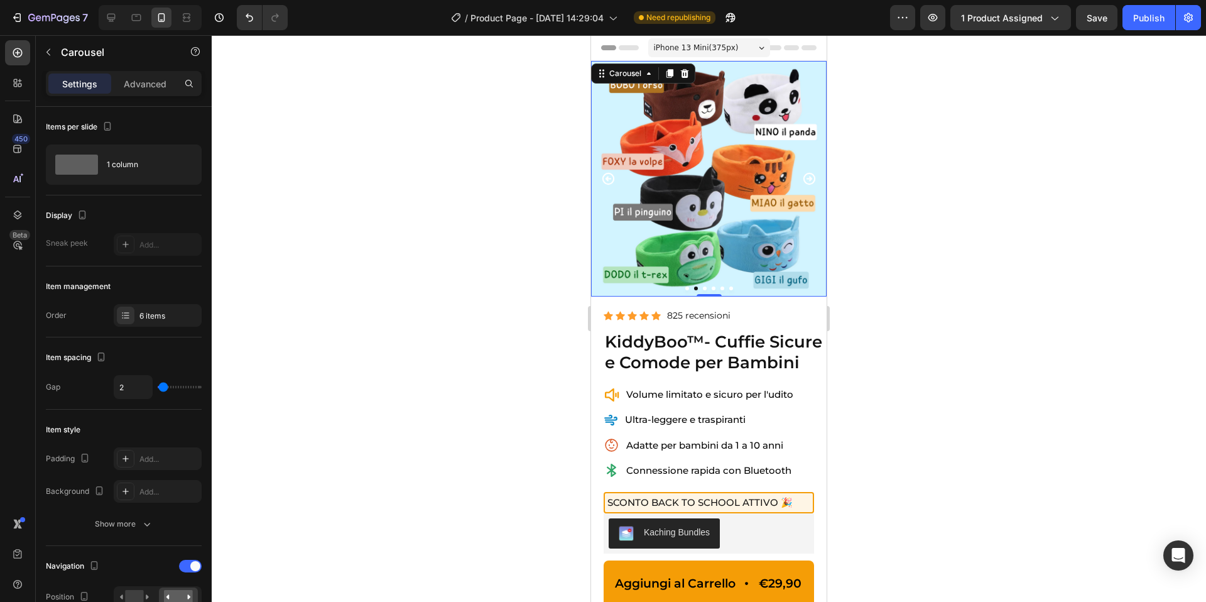
click at [810, 175] on icon "Carousel Next Arrow" at bounding box center [809, 179] width 14 height 14
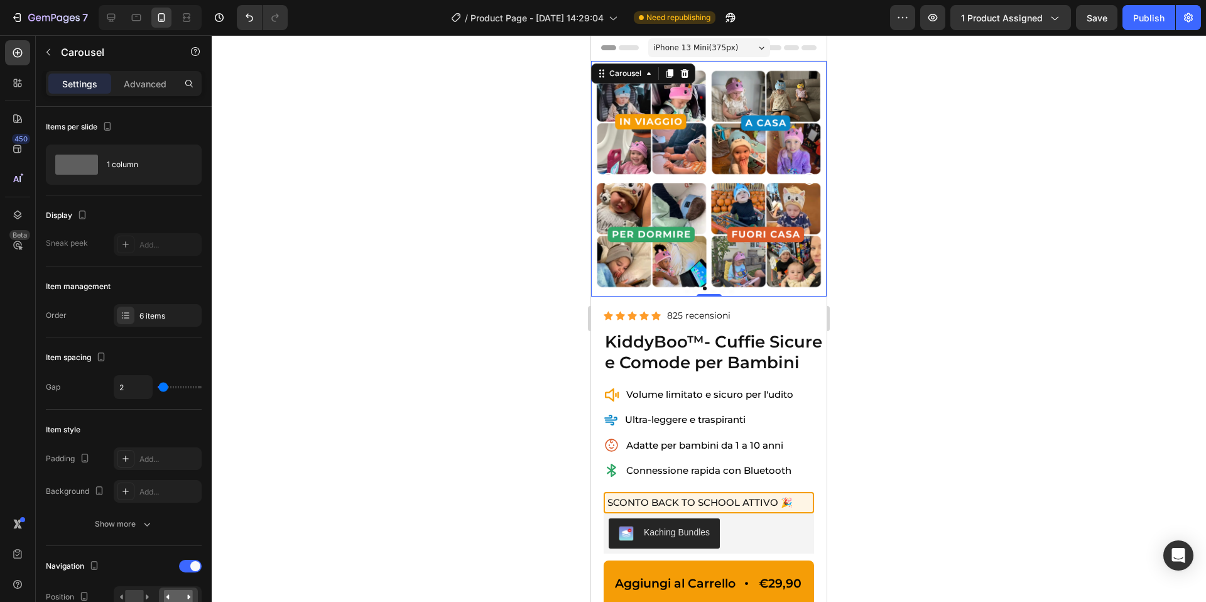
click at [809, 175] on icon "Carousel Next Arrow" at bounding box center [809, 179] width 14 height 14
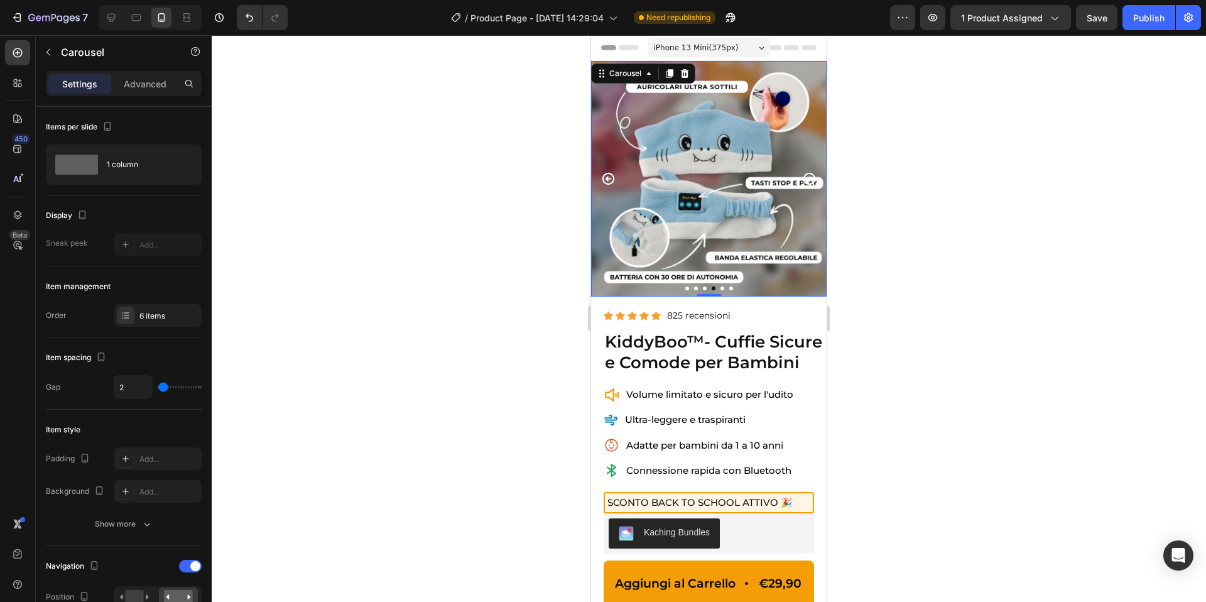
click at [809, 175] on icon "Carousel Next Arrow" at bounding box center [809, 179] width 14 height 14
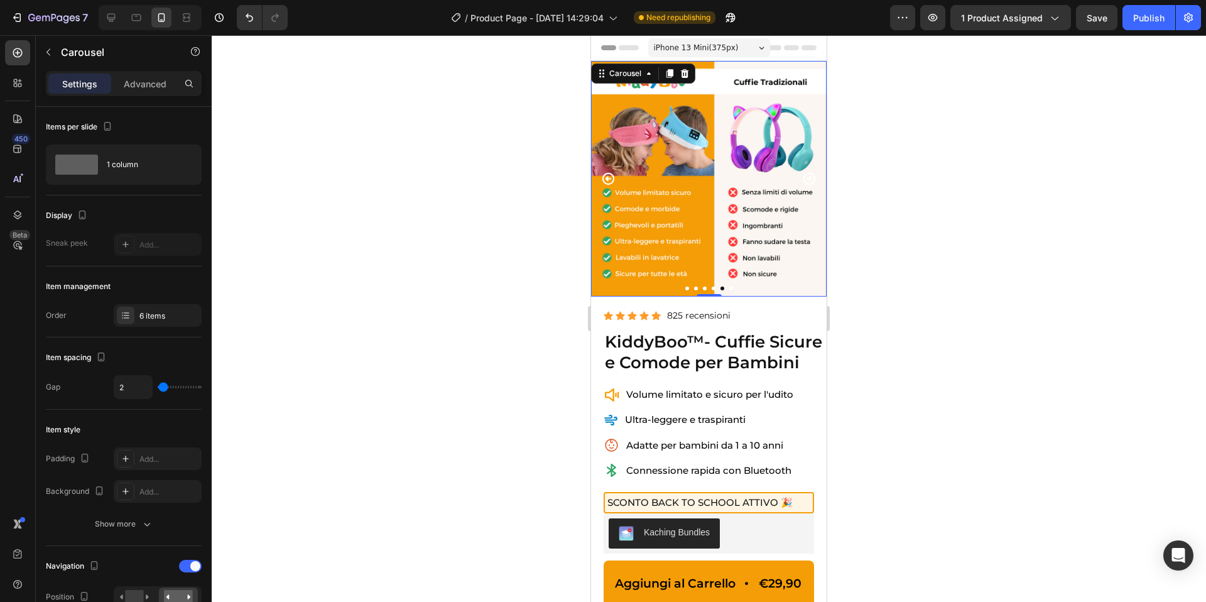
click at [809, 175] on icon "Carousel Next Arrow" at bounding box center [809, 179] width 14 height 14
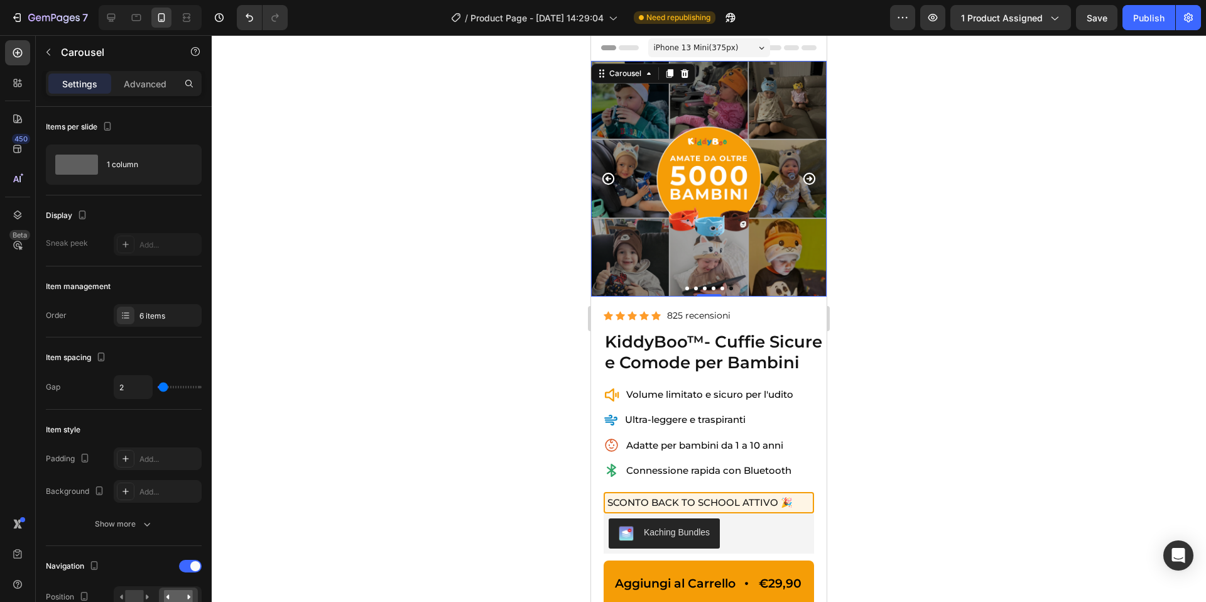
click at [809, 175] on icon "Carousel Next Arrow" at bounding box center [809, 179] width 14 height 14
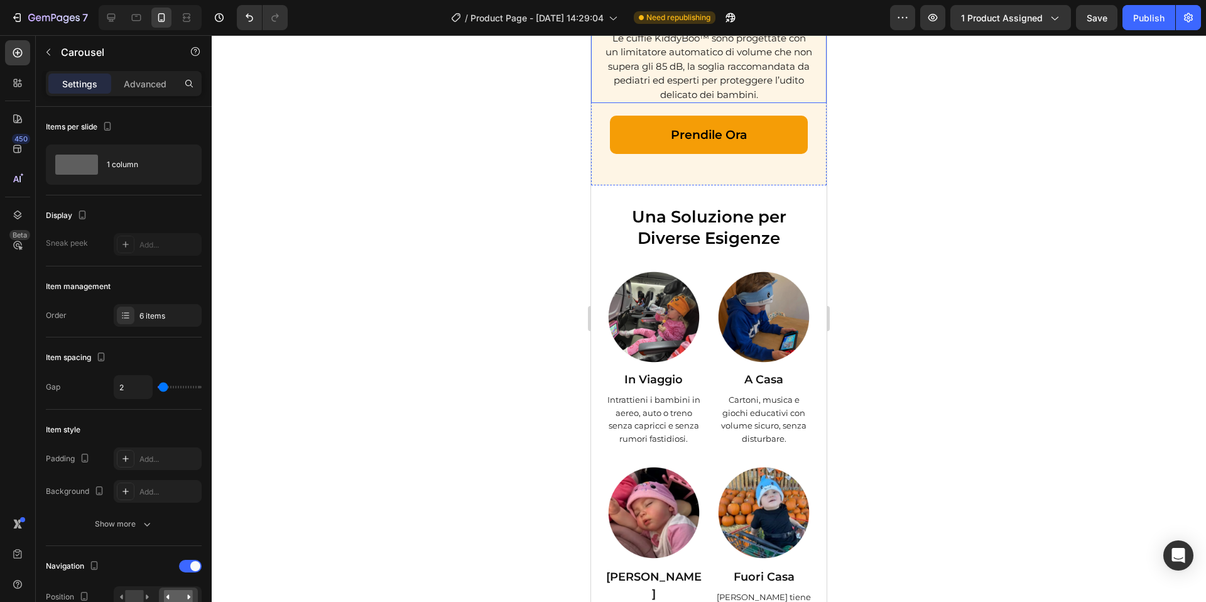
scroll to position [1816, 0]
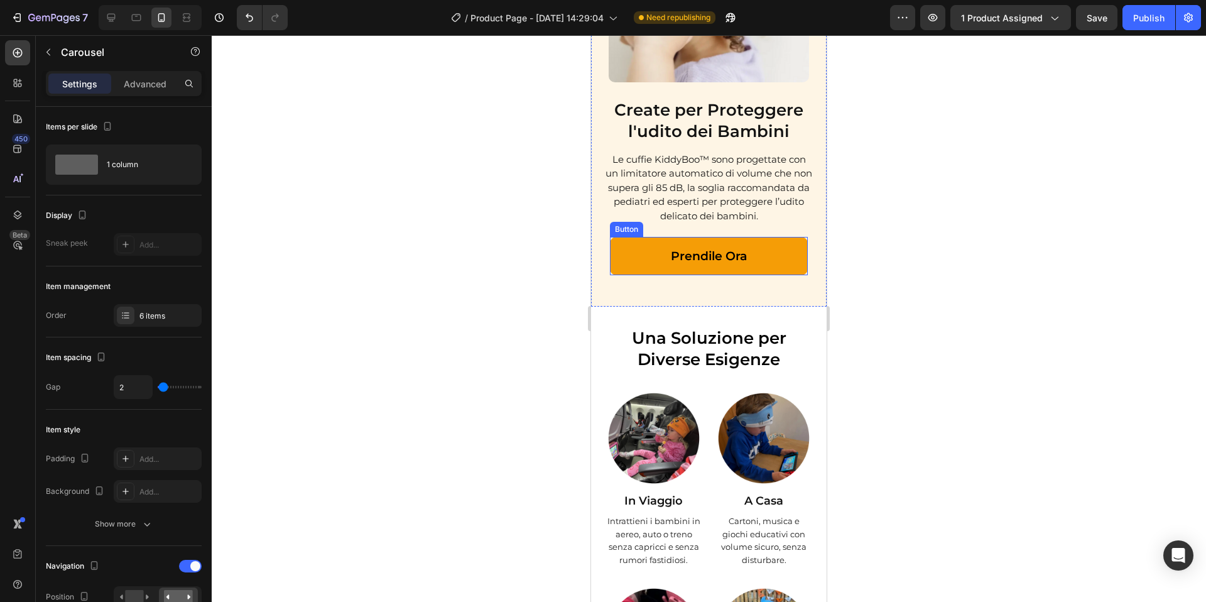
click at [777, 253] on link "Prendile Ora" at bounding box center [709, 256] width 198 height 38
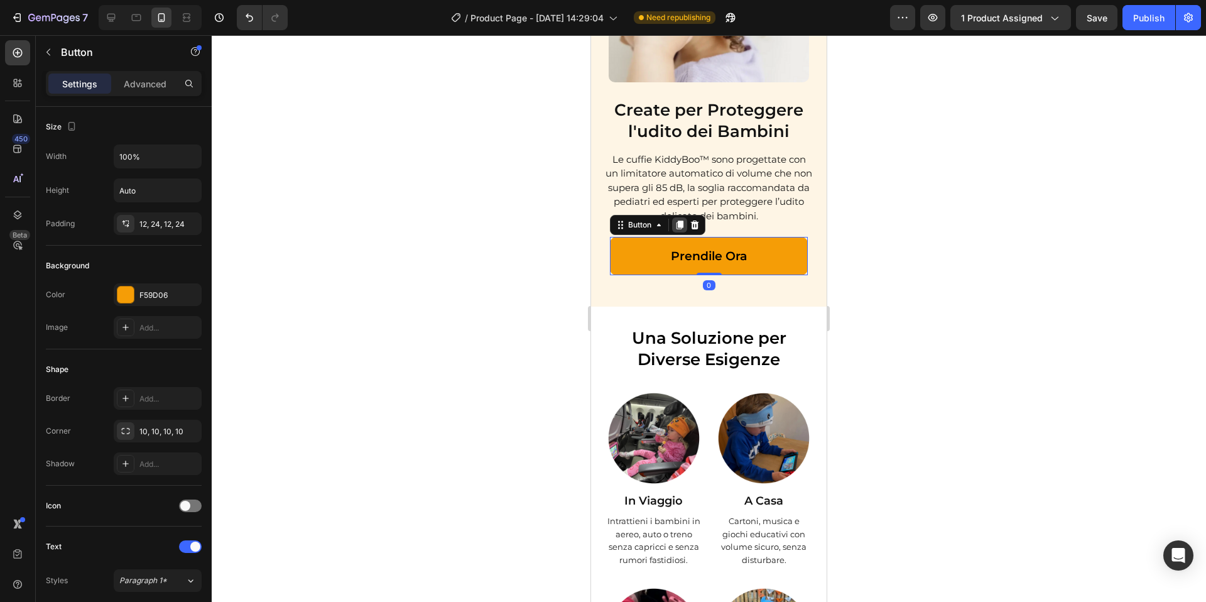
click at [678, 227] on icon at bounding box center [680, 225] width 10 height 10
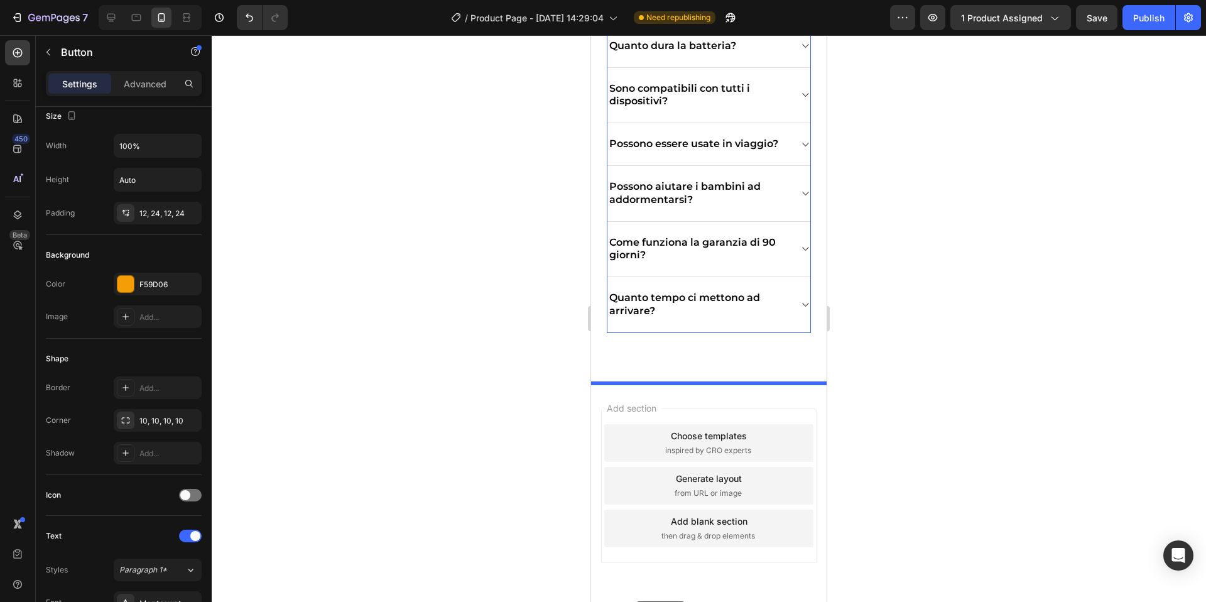
scroll to position [4358, 0]
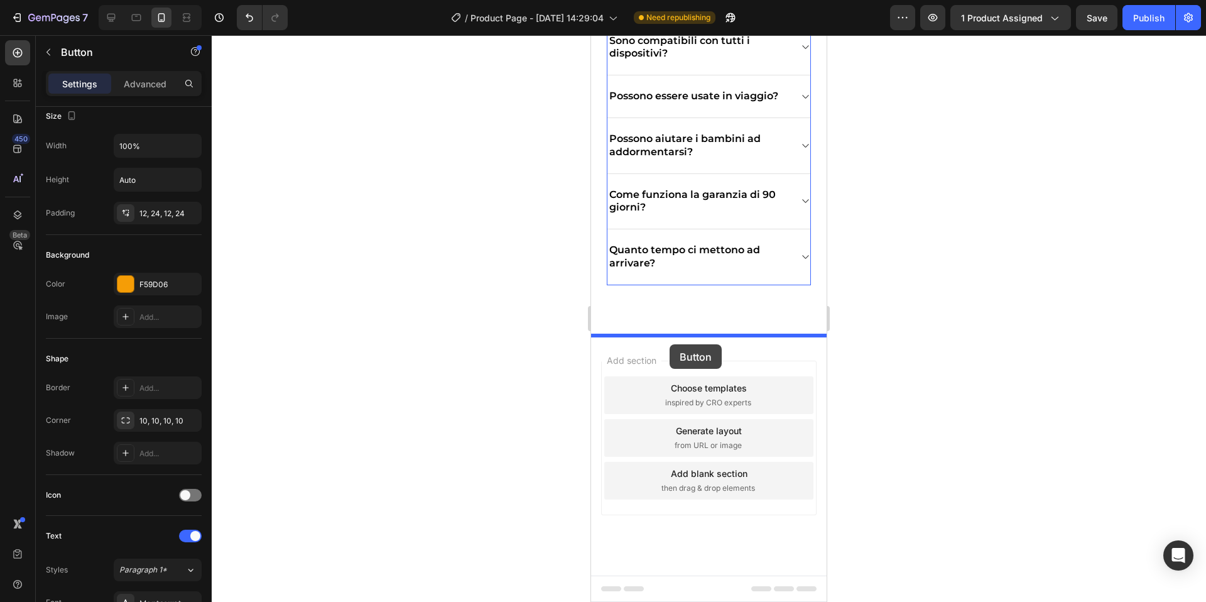
drag, startPoint x: 617, startPoint y: 263, endPoint x: 670, endPoint y: 344, distance: 97.3
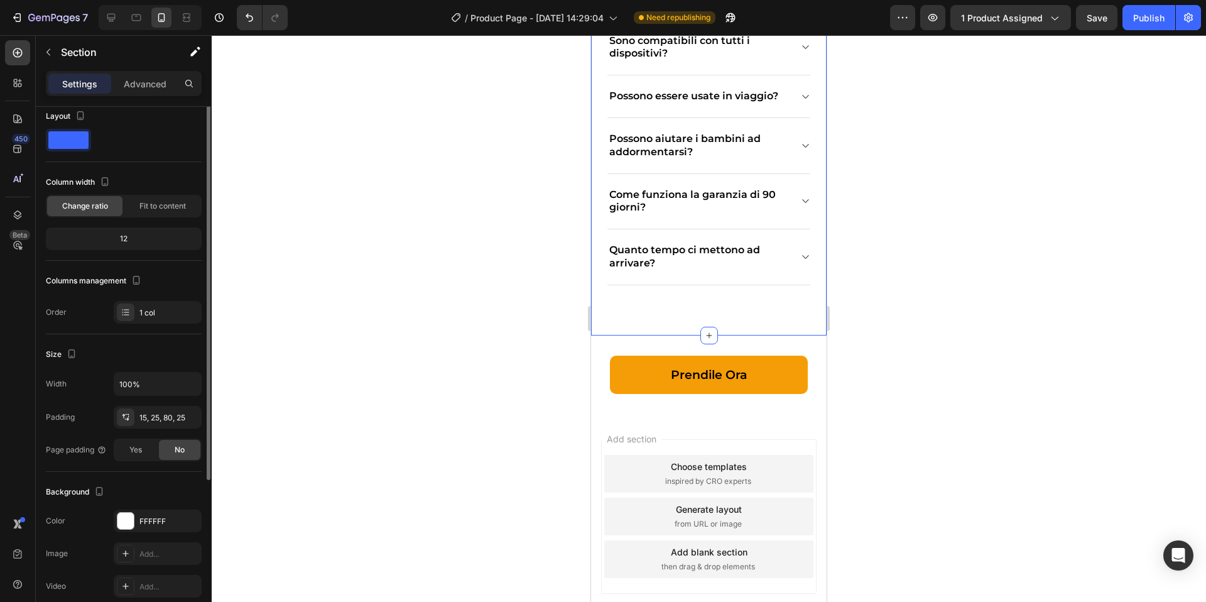
scroll to position [0, 0]
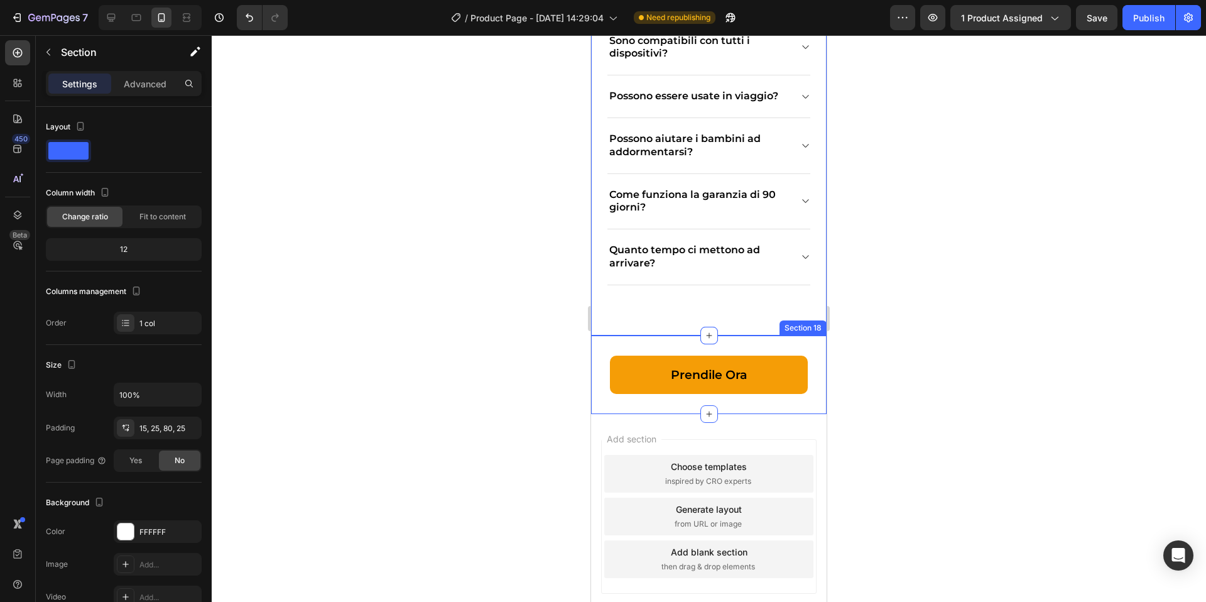
click at [748, 342] on div "Prendile Ora Button Section 18" at bounding box center [709, 375] width 236 height 79
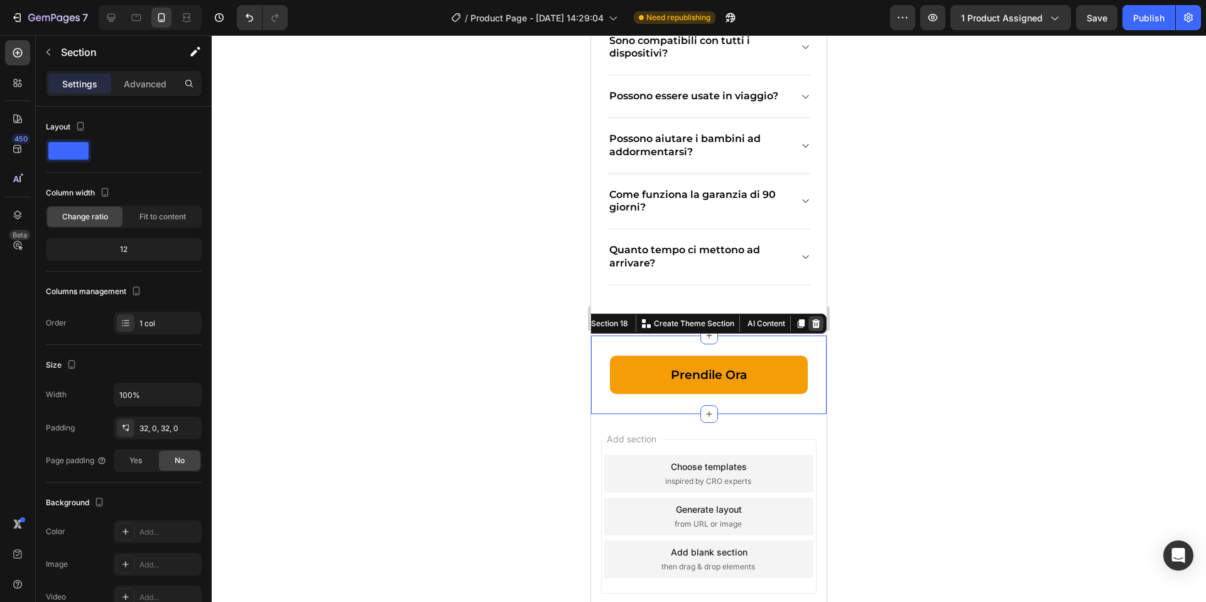
click at [818, 321] on icon at bounding box center [816, 323] width 8 height 9
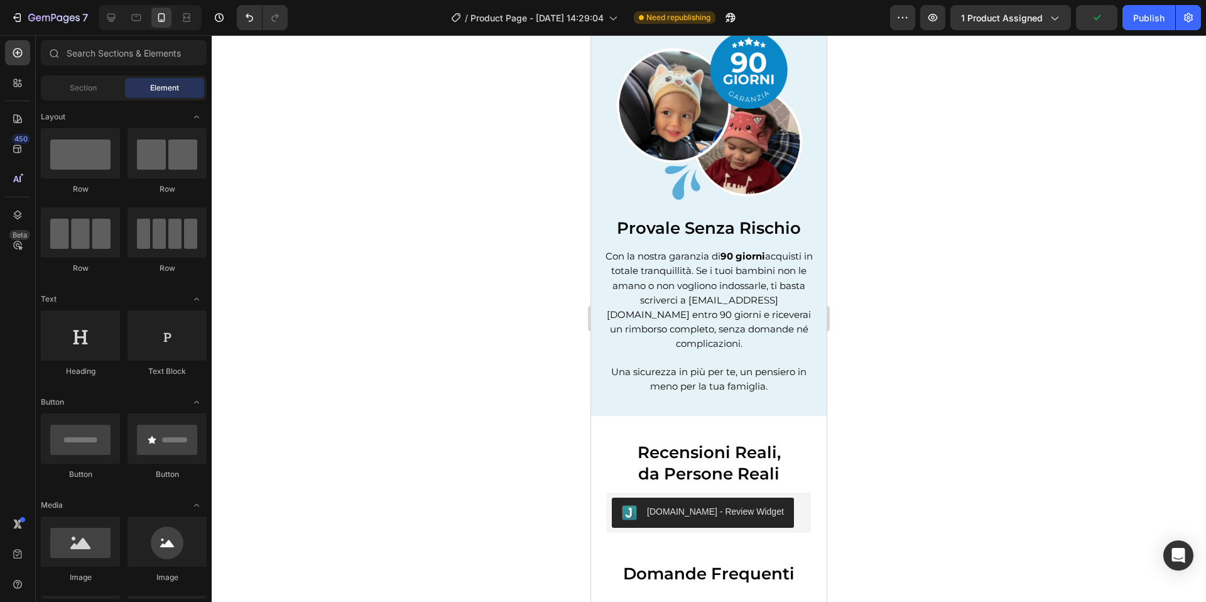
scroll to position [3367, 0]
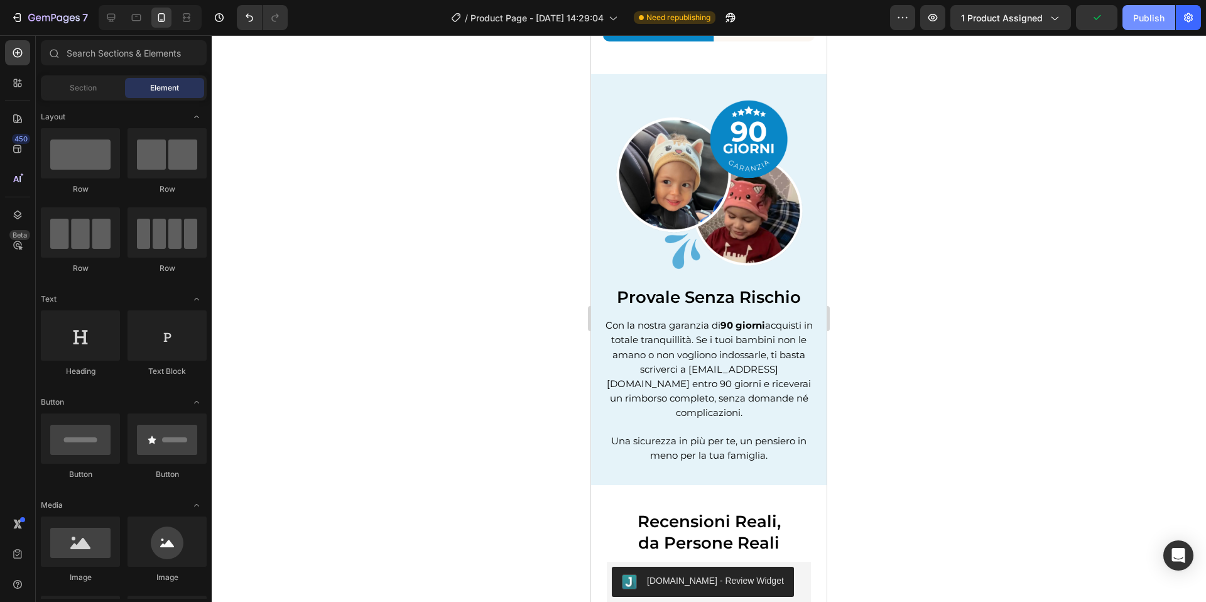
click at [1166, 18] on button "Publish" at bounding box center [1149, 17] width 53 height 25
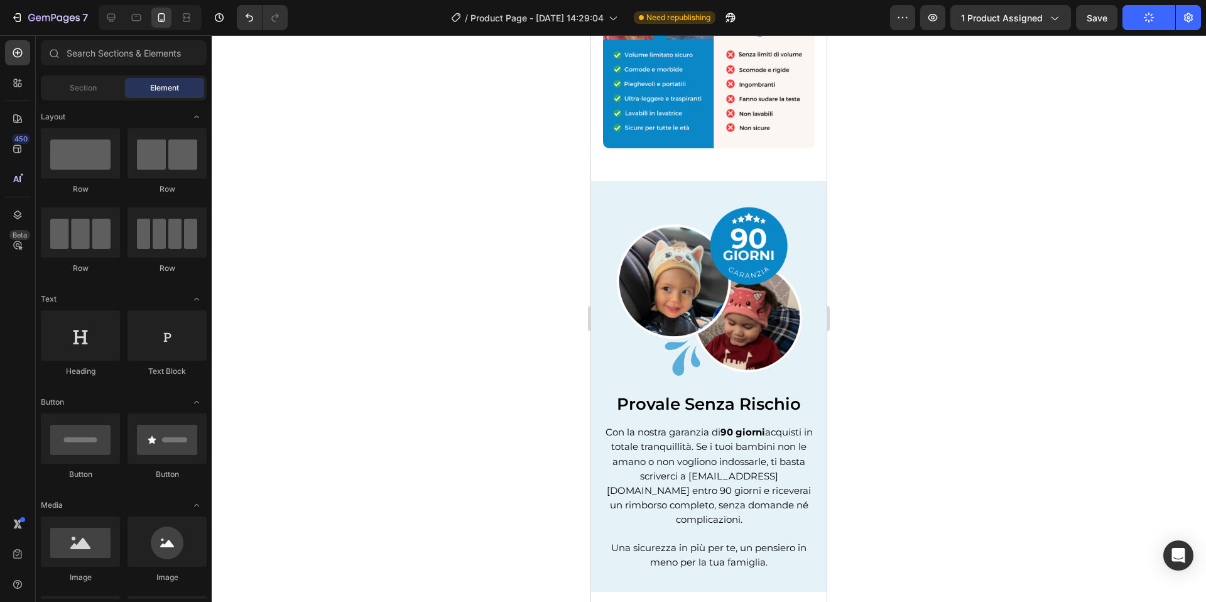
scroll to position [3297, 0]
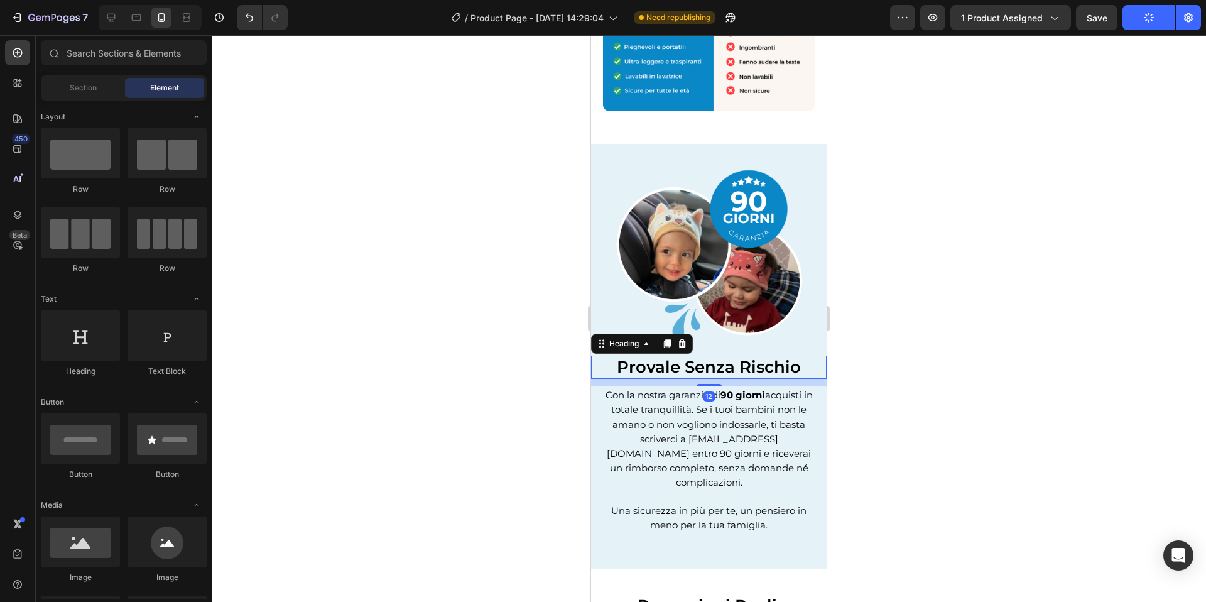
click at [800, 369] on h2 "Provale Senza Rischio" at bounding box center [709, 368] width 236 height 24
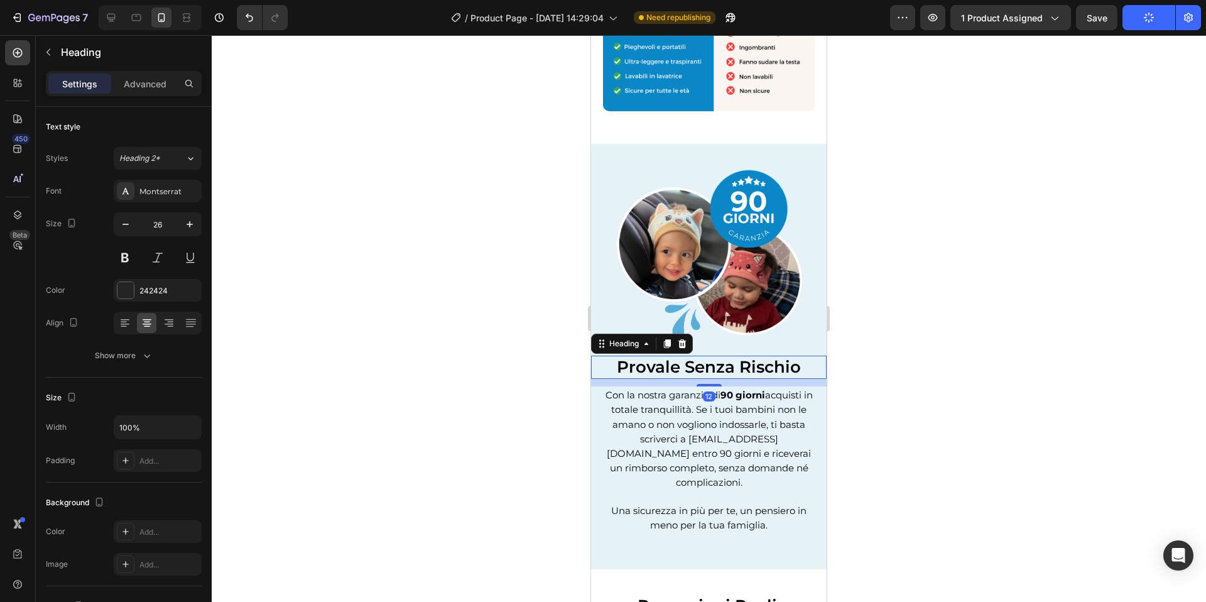
click at [802, 369] on h2 "Provale Senza Rischio" at bounding box center [709, 368] width 236 height 24
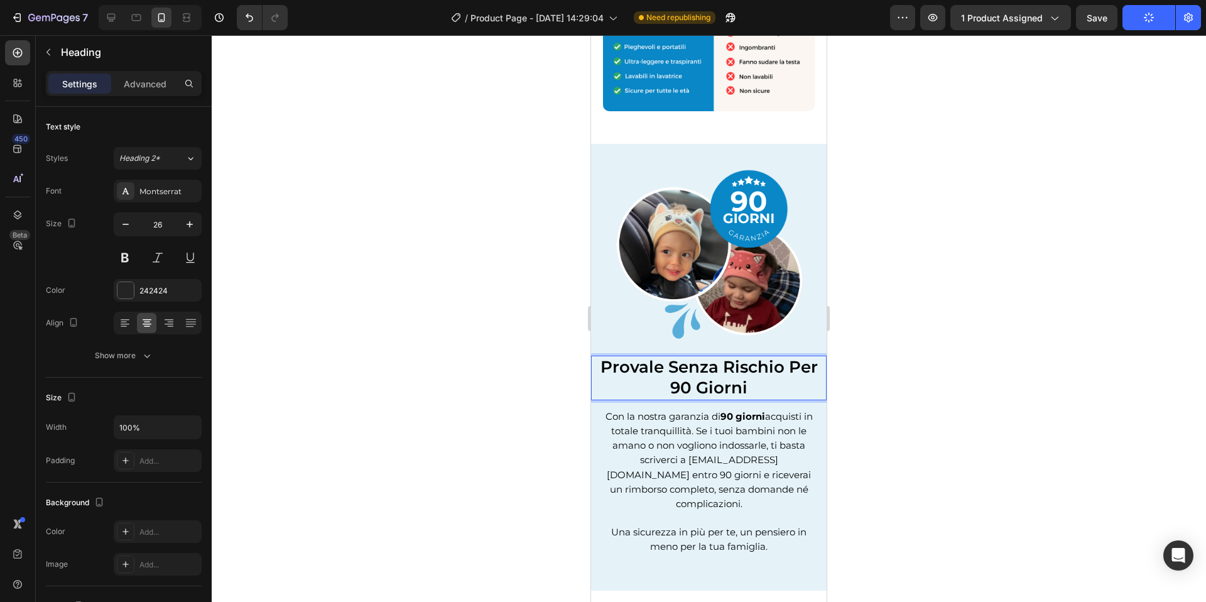
click at [795, 368] on span "Provale Senza Rischio Per 90 Giorni" at bounding box center [709, 377] width 217 height 41
click at [789, 368] on span "Provale Senza Rischio Per 90 Giorni" at bounding box center [709, 377] width 217 height 41
click at [911, 328] on div at bounding box center [709, 318] width 995 height 567
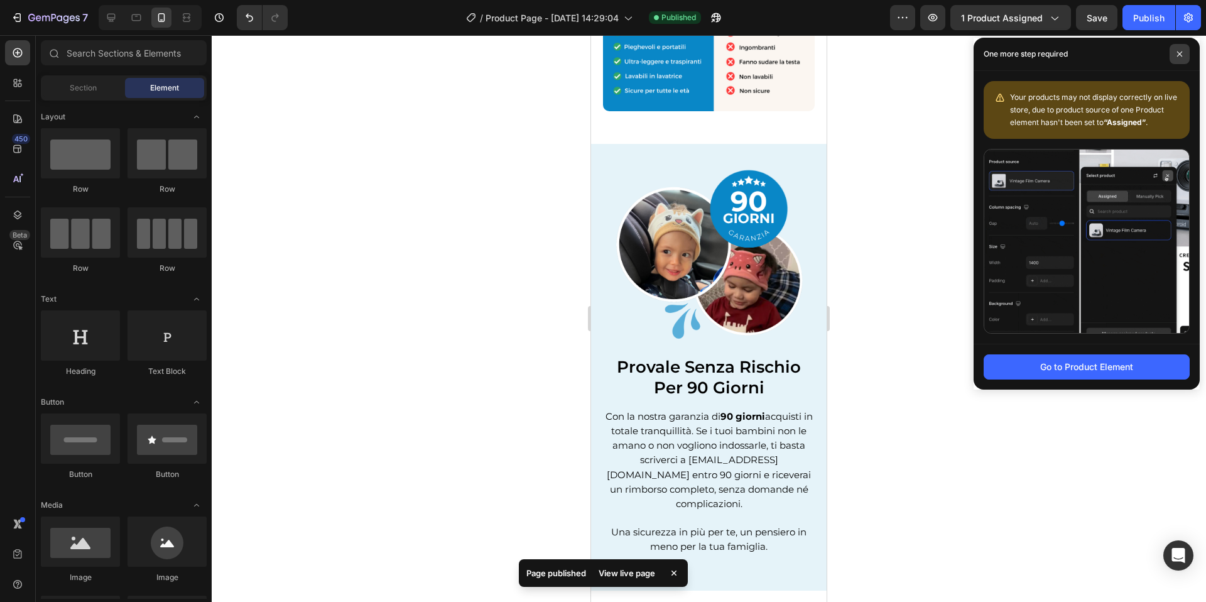
click at [1176, 50] on span at bounding box center [1180, 54] width 20 height 20
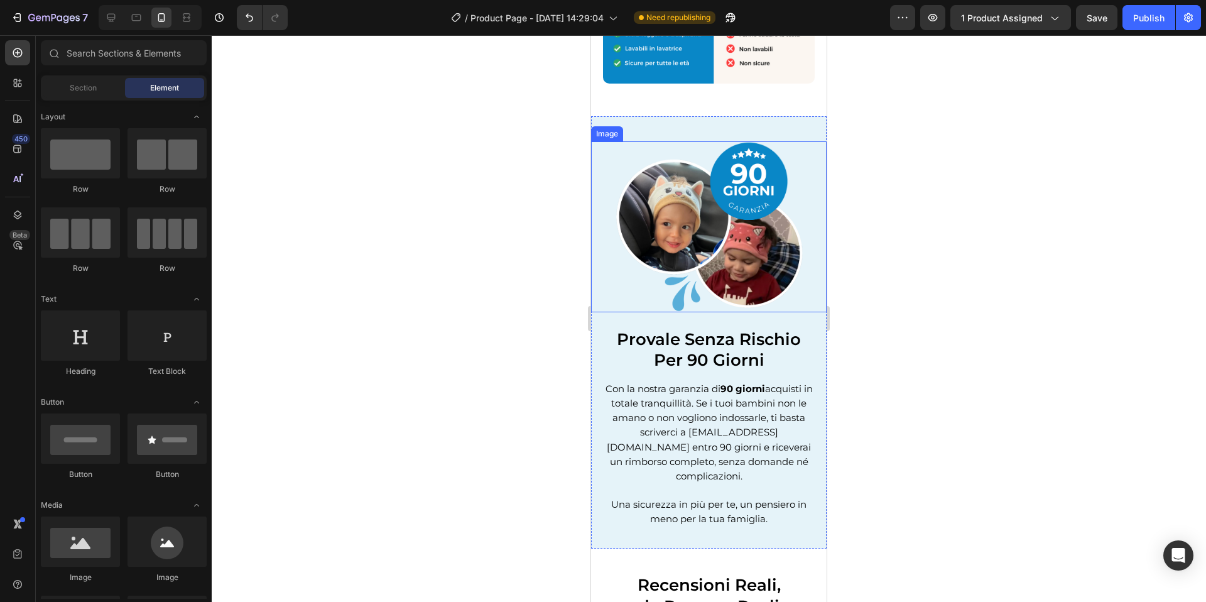
scroll to position [3326, 0]
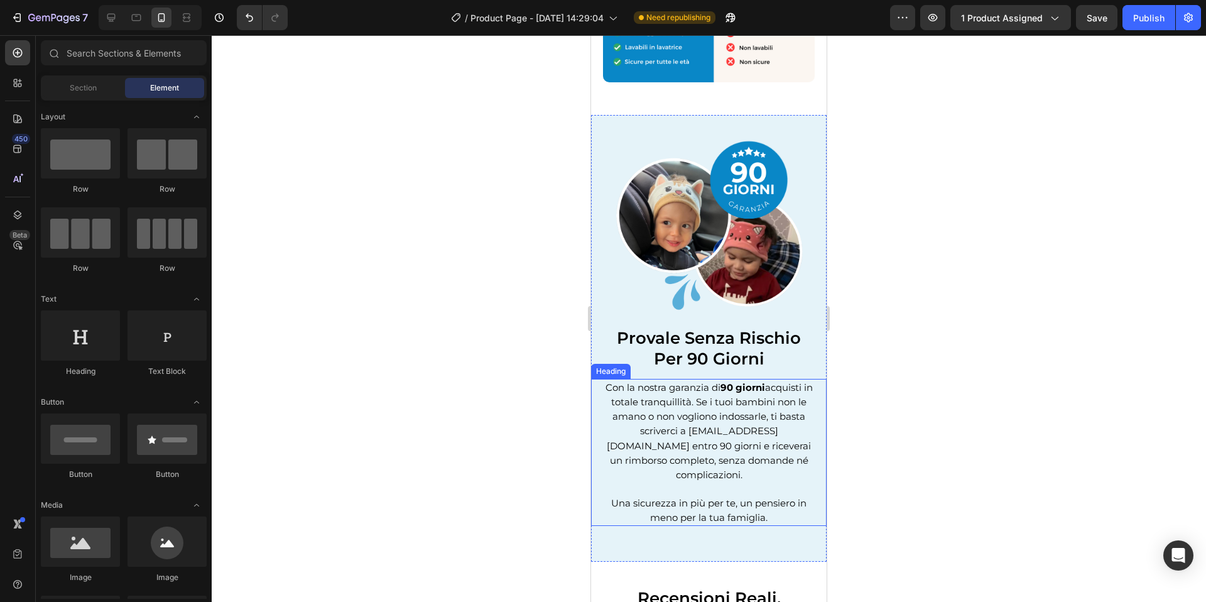
click at [684, 392] on span "Con la nostra garanzia di 90 giorni acquisti in totale tranquillità. Se i tuoi …" at bounding box center [709, 430] width 207 height 99
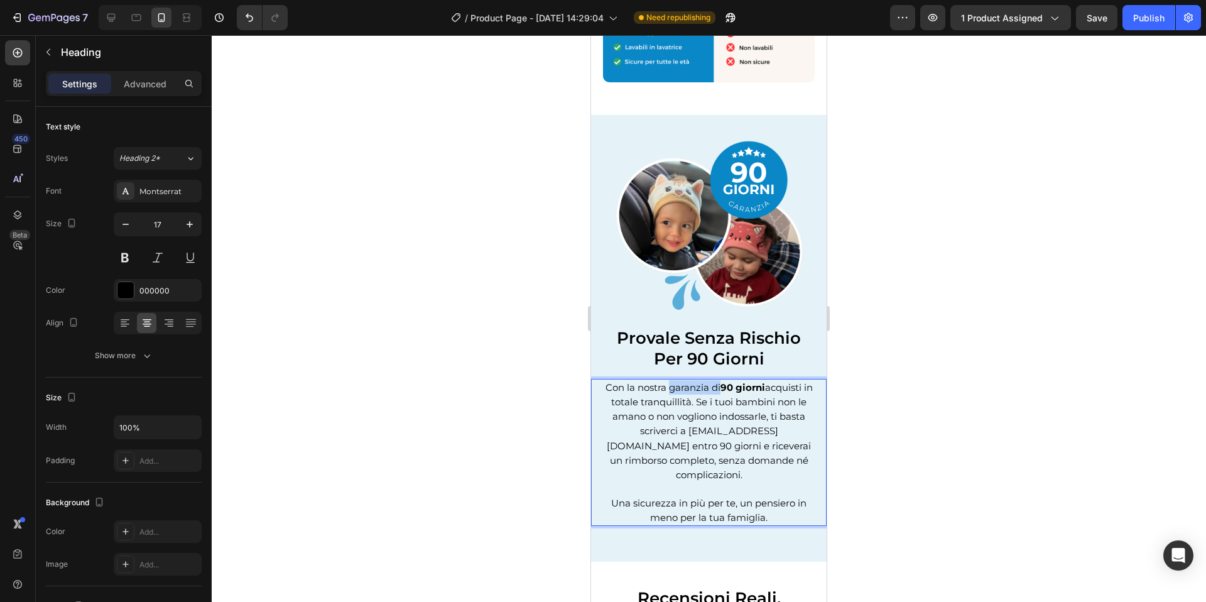
drag, startPoint x: 673, startPoint y: 390, endPoint x: 724, endPoint y: 388, distance: 50.9
click at [724, 388] on span "Con la nostra garanzia di 90 giorni acquisti in totale tranquillità. Se i tuoi …" at bounding box center [709, 430] width 207 height 99
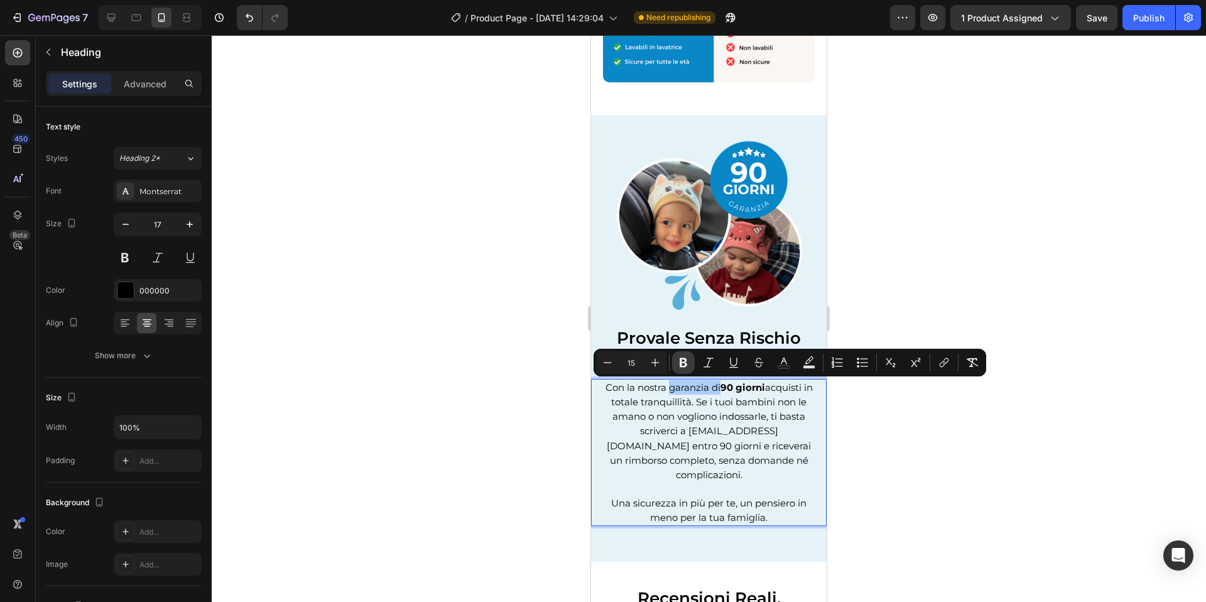
click at [681, 359] on icon "Editor contextual toolbar" at bounding box center [684, 362] width 8 height 9
click at [703, 418] on span "Con la nostra garanzia di 90 giorni acquisti in totale tranquillità. Se i tuoi …" at bounding box center [709, 430] width 207 height 99
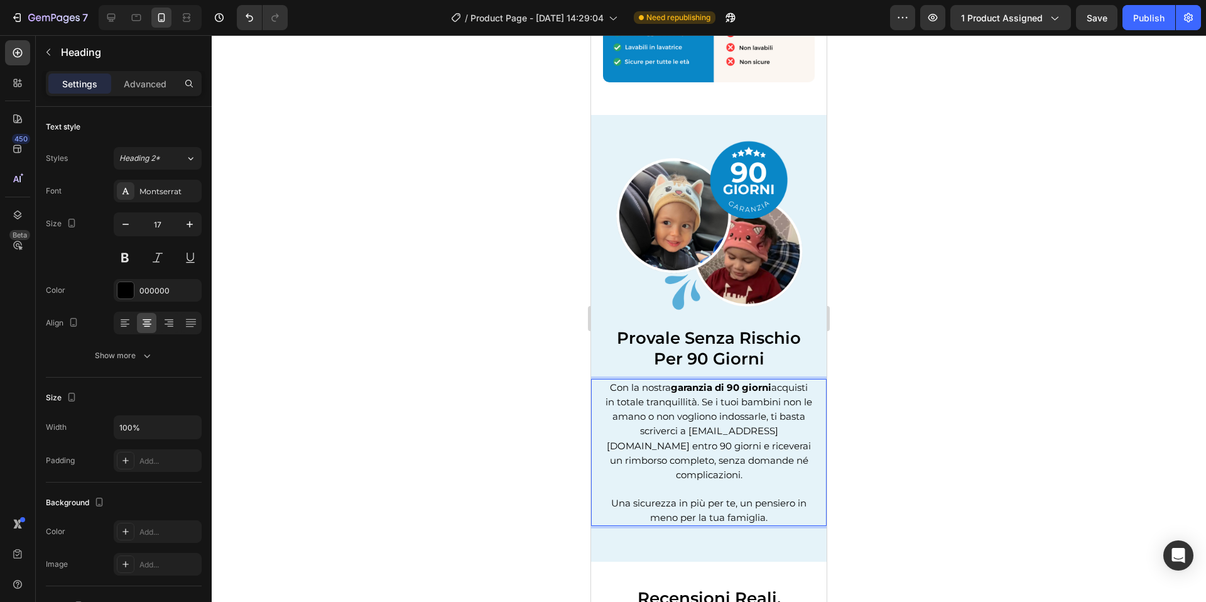
click at [876, 398] on div at bounding box center [709, 318] width 995 height 567
click at [750, 437] on p "⁠⁠⁠⁠⁠⁠⁠ Con la nostra garanzia di 90 giorni acquisti in totale tranquillità. Se…" at bounding box center [709, 452] width 208 height 145
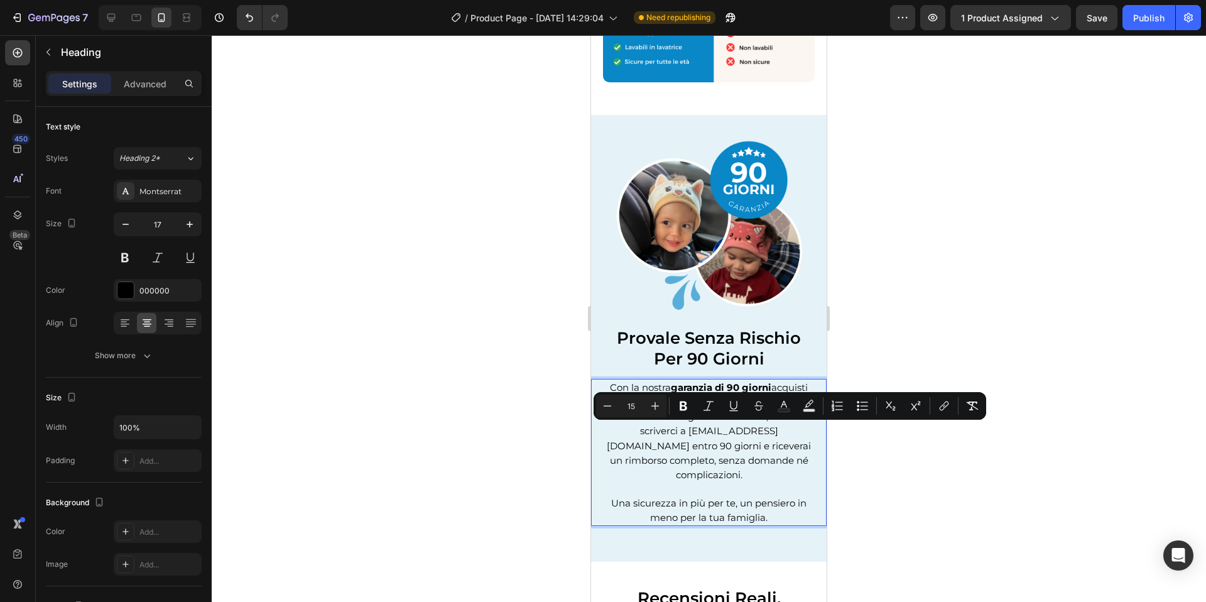
drag, startPoint x: 690, startPoint y: 446, endPoint x: 683, endPoint y: 445, distance: 7.0
click at [689, 446] on span "Con la nostra garanzia di 90 giorni acquisti in totale tranquillità. Se i tuoi …" at bounding box center [709, 430] width 207 height 99
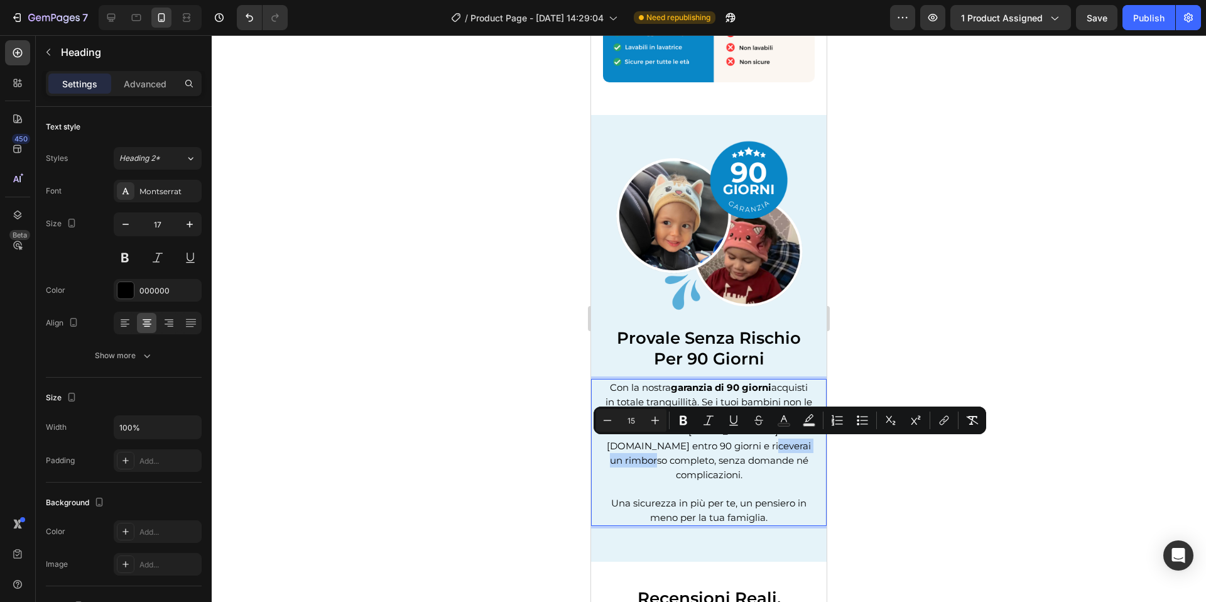
drag, startPoint x: 682, startPoint y: 445, endPoint x: 771, endPoint y: 445, distance: 89.2
click at [771, 445] on span "Con la nostra garanzia di 90 giorni acquisti in totale tranquillità. Se i tuoi …" at bounding box center [709, 430] width 207 height 99
click at [682, 420] on icon "Editor contextual toolbar" at bounding box center [684, 420] width 8 height 9
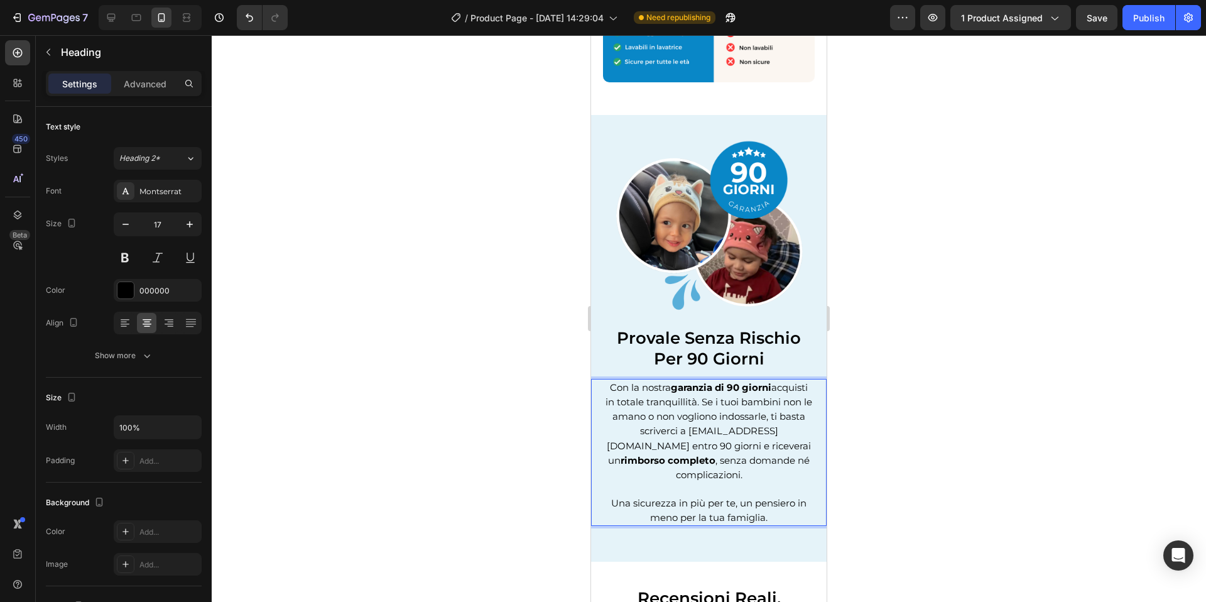
click at [689, 454] on strong "rimborso completo" at bounding box center [668, 460] width 95 height 12
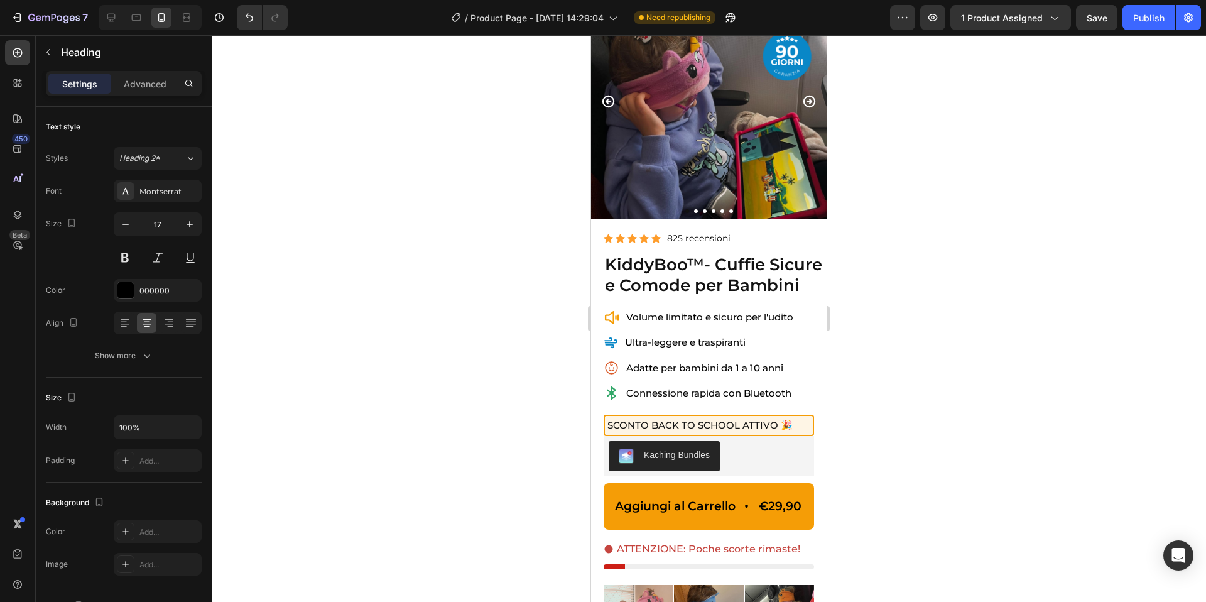
scroll to position [0, 0]
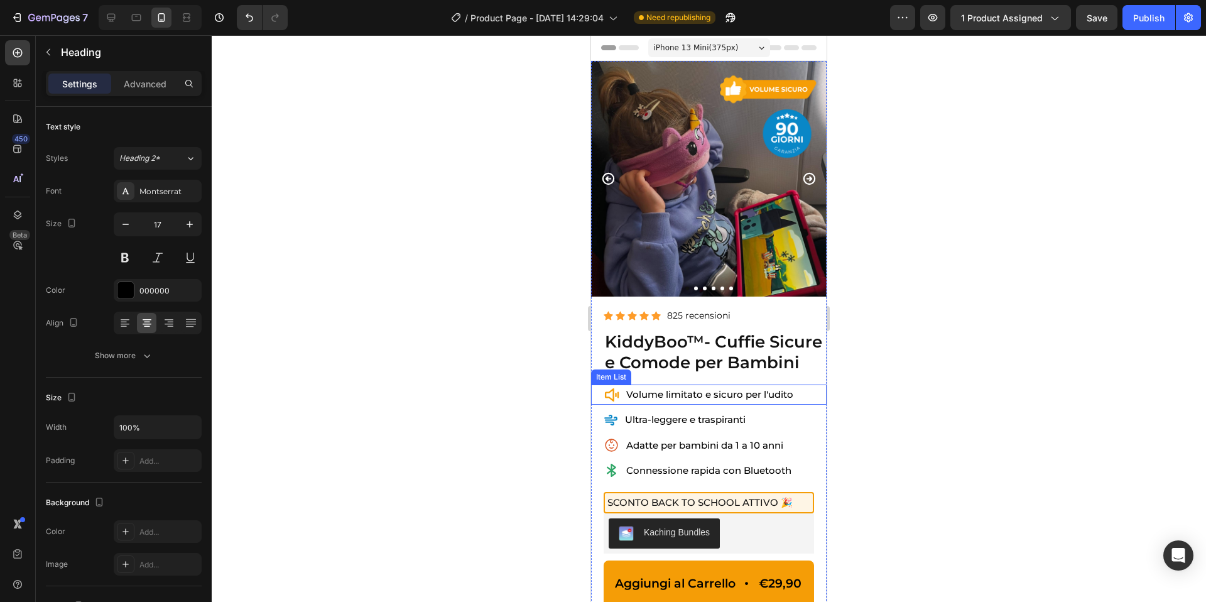
click at [749, 396] on span "Volume limitato e sicuro per l'udito" at bounding box center [709, 394] width 167 height 12
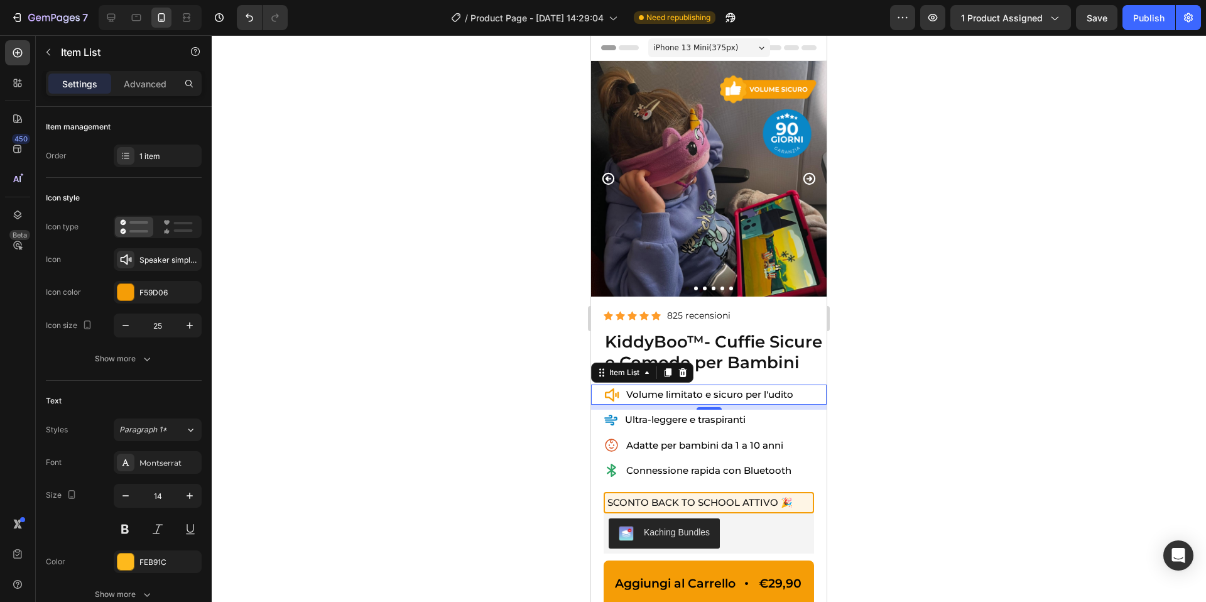
click at [749, 396] on span "Volume limitato e sicuro per l'udito" at bounding box center [709, 394] width 167 height 12
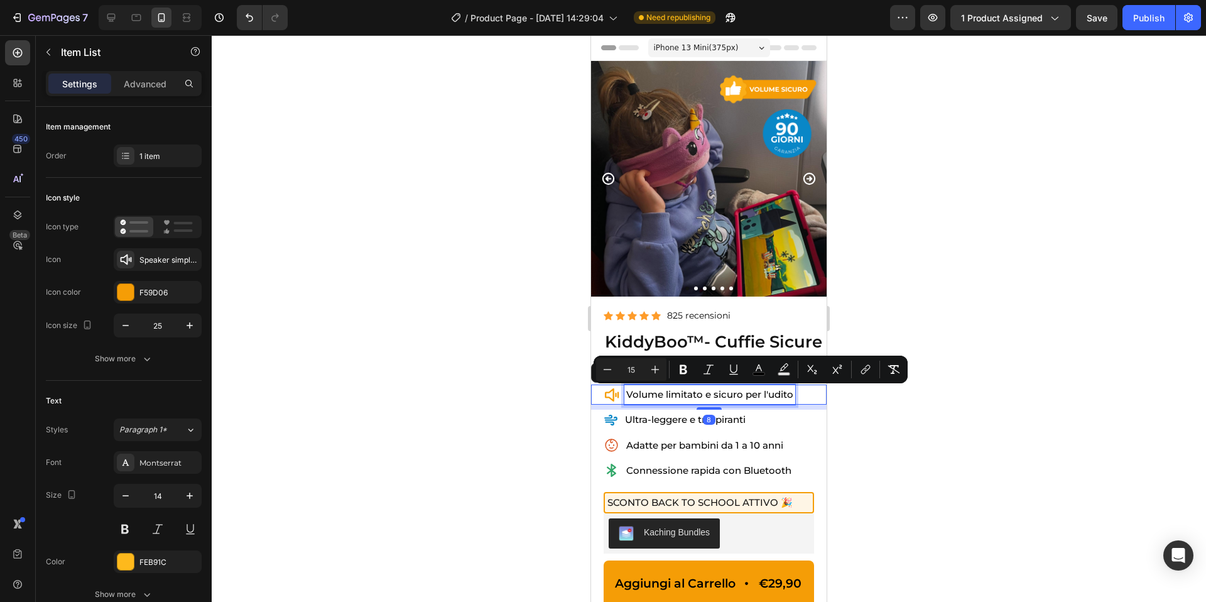
click at [726, 398] on span "Volume limitato e sicuro per l'udito" at bounding box center [709, 394] width 167 height 12
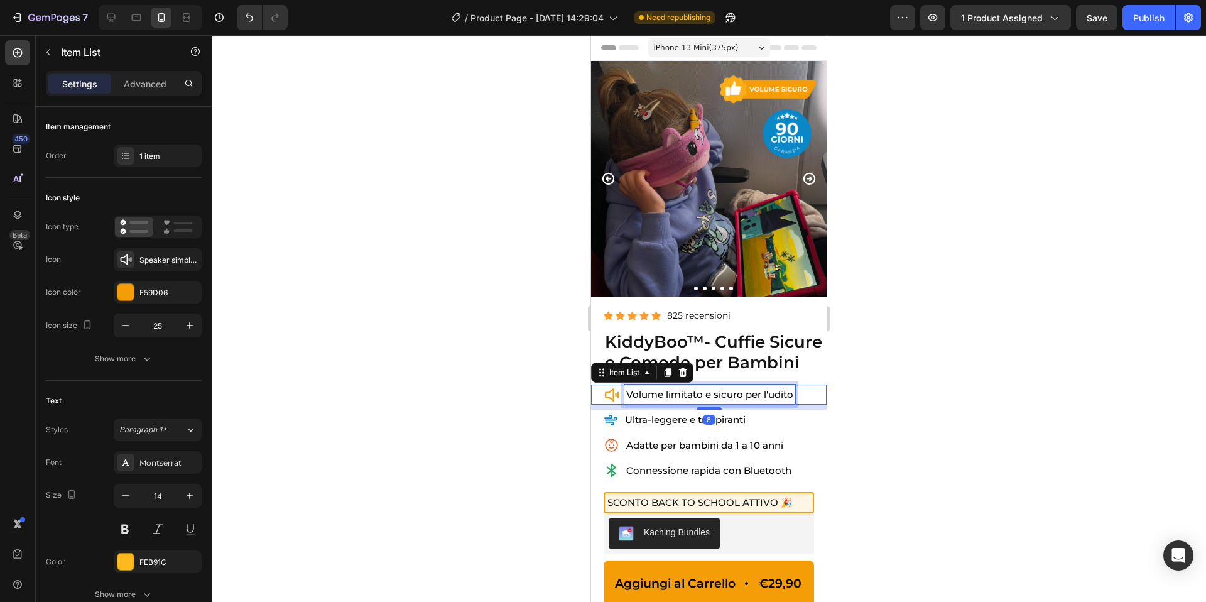
click at [716, 398] on span "Volume limitato e sicuro per l'udito" at bounding box center [709, 394] width 167 height 12
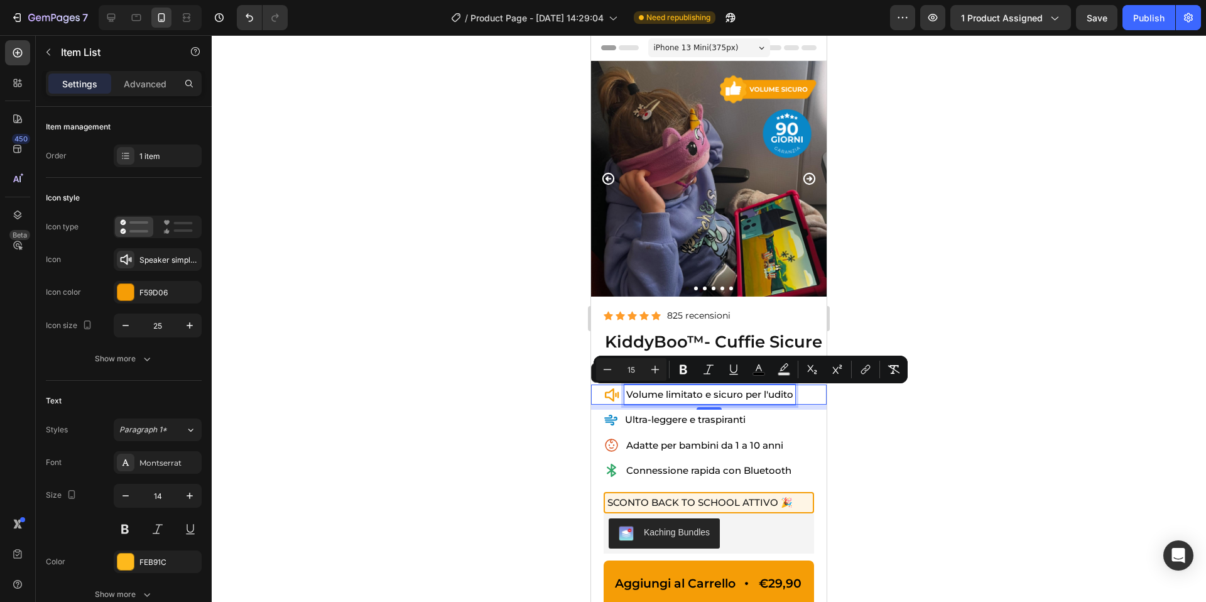
drag, startPoint x: 714, startPoint y: 398, endPoint x: 797, endPoint y: 397, distance: 83.6
click at [795, 397] on div "Volume limitato e sicuro per l'udito" at bounding box center [710, 395] width 171 height 20
click at [737, 371] on icon "Editor contextual toolbar" at bounding box center [734, 369] width 13 height 13
click at [740, 396] on u "sicuro per l'udito" at bounding box center [751, 394] width 80 height 12
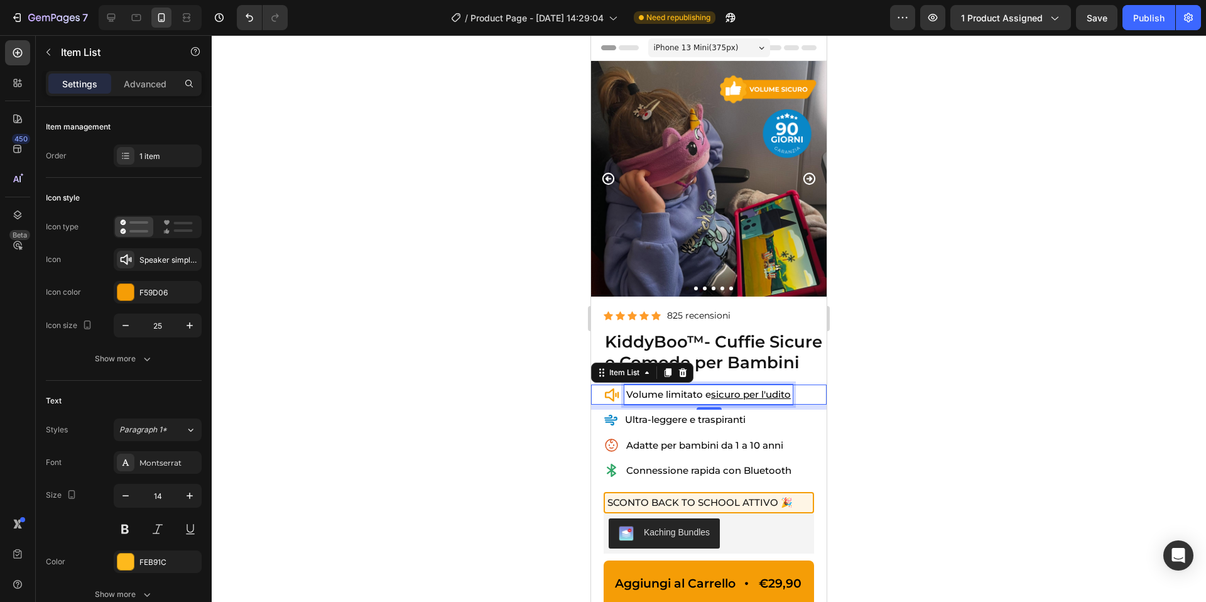
click at [906, 449] on div at bounding box center [709, 318] width 995 height 567
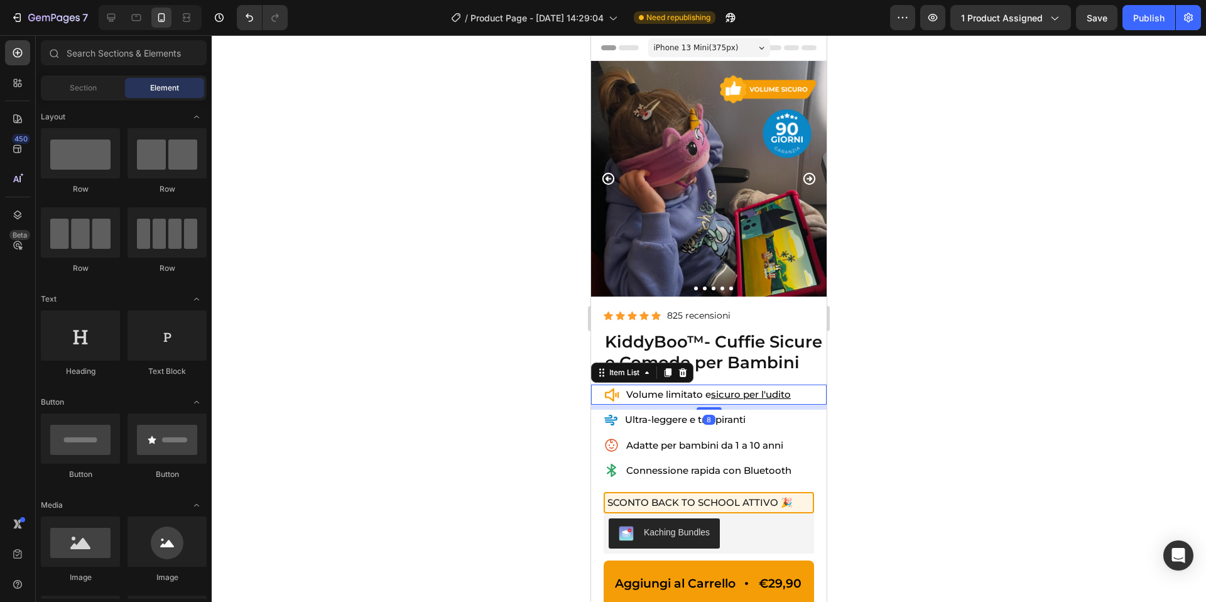
click at [730, 392] on u "sicuro per l'udito" at bounding box center [751, 394] width 80 height 12
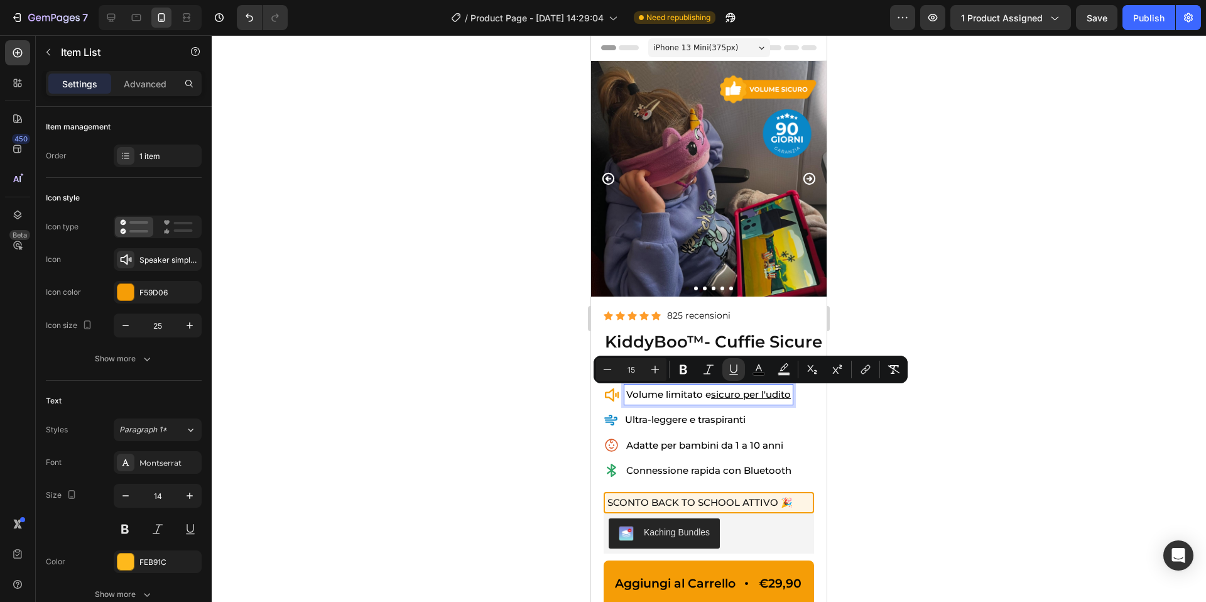
drag, startPoint x: 714, startPoint y: 395, endPoint x: 802, endPoint y: 396, distance: 88.0
click at [802, 396] on div "Volume limitato e sicuro per l'udito" at bounding box center [715, 395] width 223 height 20
drag, startPoint x: 729, startPoint y: 376, endPoint x: 141, endPoint y: 349, distance: 588.8
click at [729, 376] on button "Underline" at bounding box center [734, 369] width 23 height 23
click at [735, 394] on span "Volume limitato e sicuro per l'udito" at bounding box center [709, 394] width 167 height 12
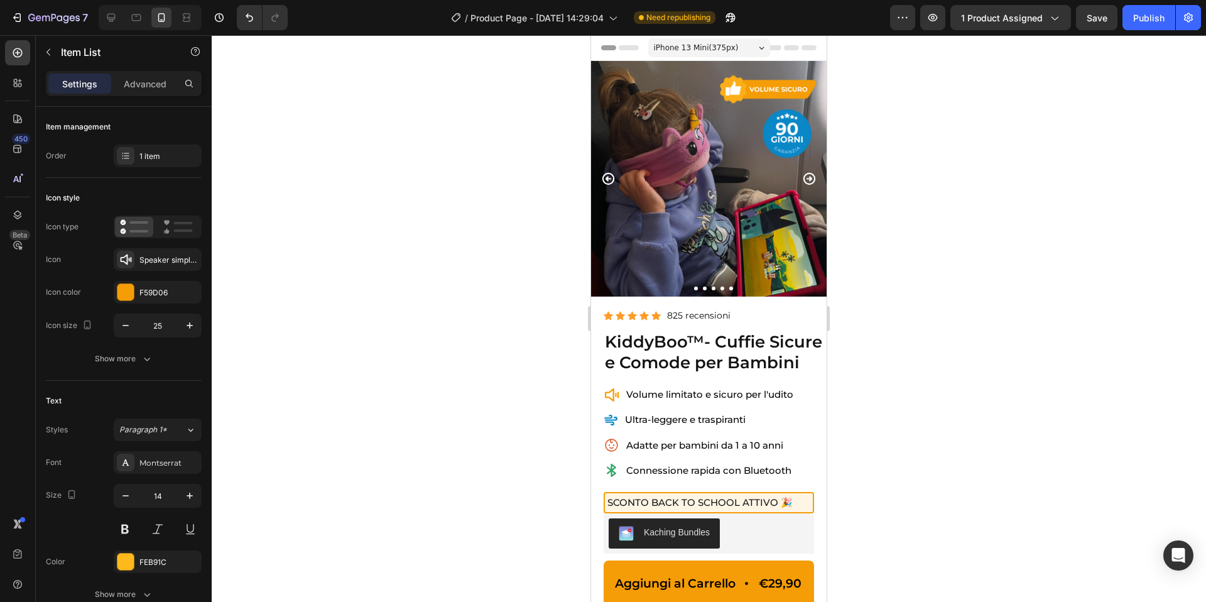
click at [898, 406] on div at bounding box center [709, 318] width 995 height 567
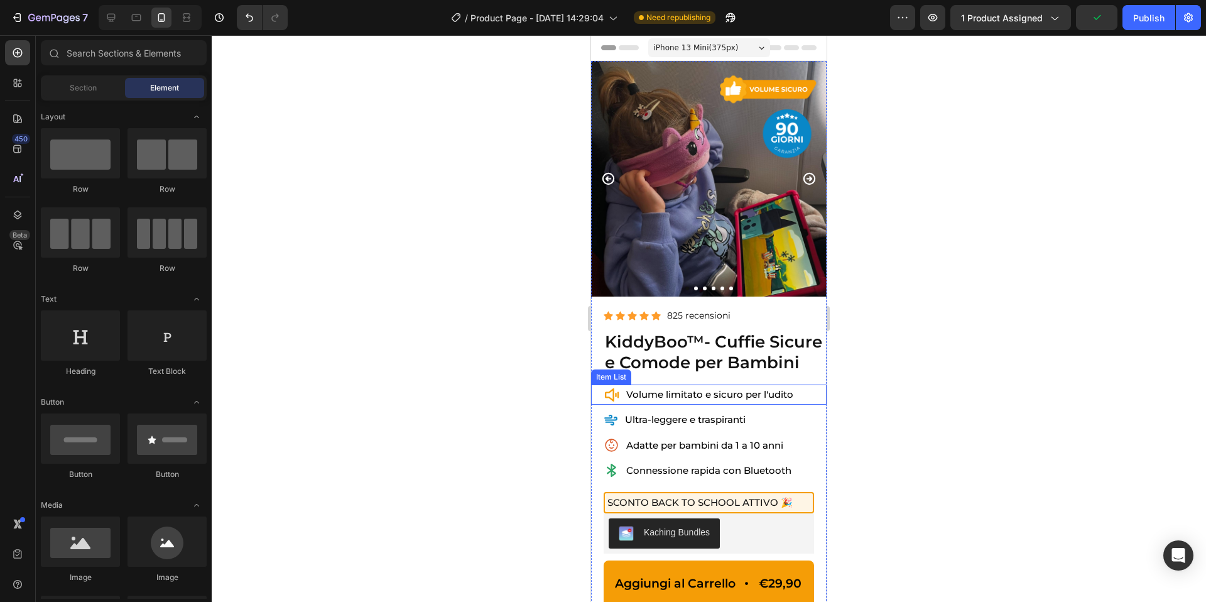
click at [795, 398] on div "Volume limitato e sicuro per l'udito" at bounding box center [710, 395] width 171 height 20
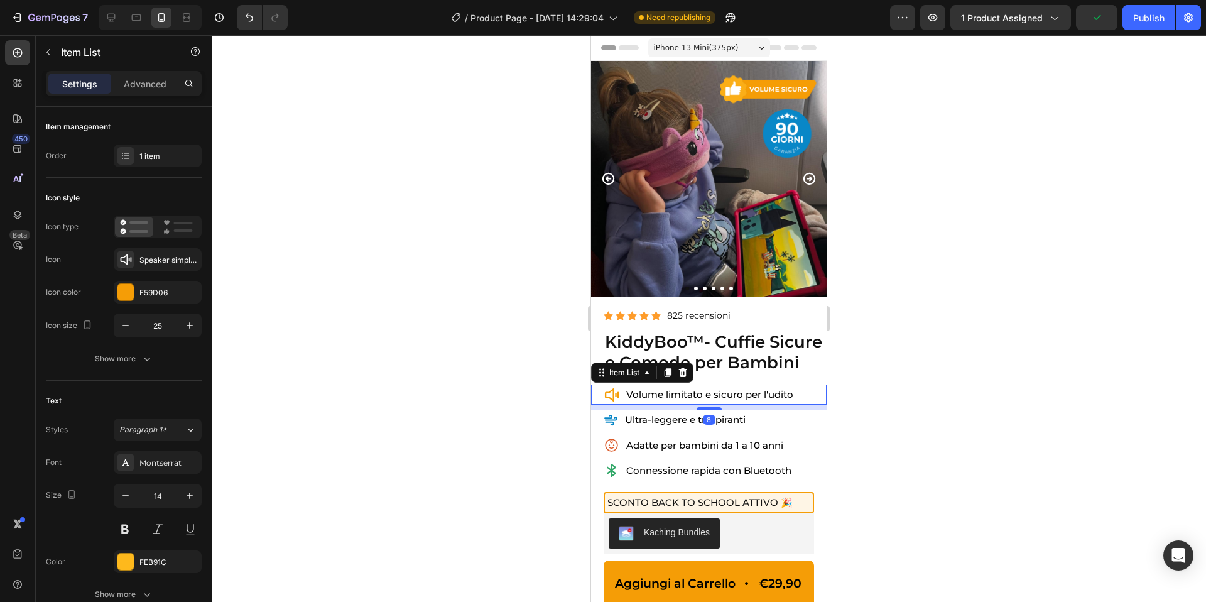
click at [795, 398] on div "Volume limitato e sicuro per l'udito" at bounding box center [710, 395] width 171 height 20
click at [980, 375] on div at bounding box center [709, 318] width 995 height 567
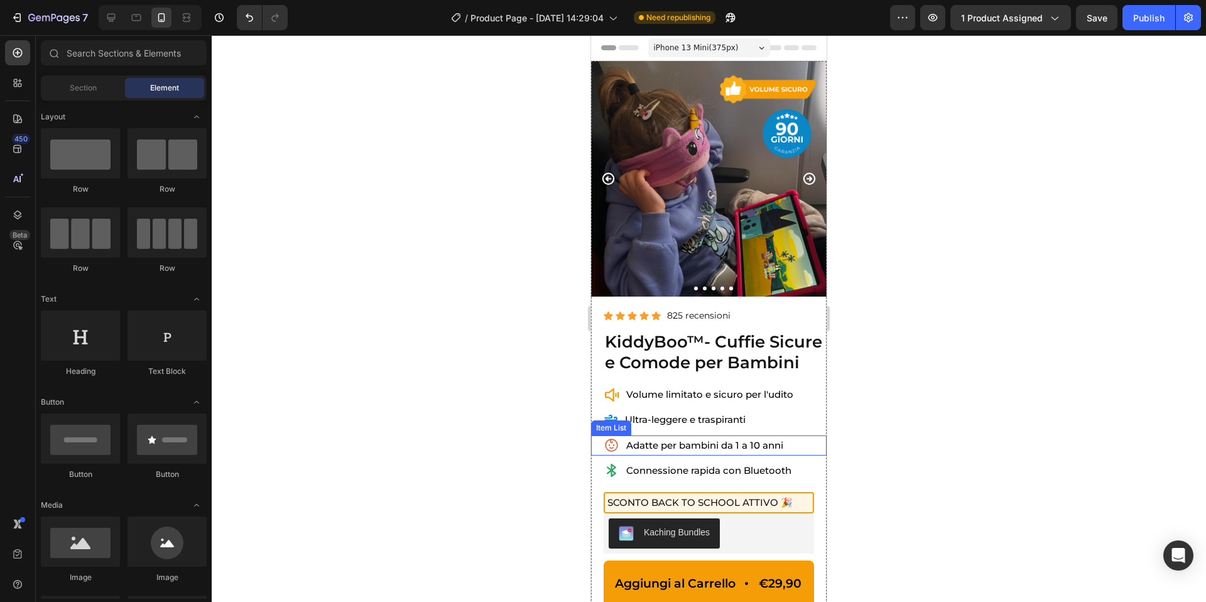
click at [788, 444] on div "Adatte per bambini da 1 a 10 anni" at bounding box center [715, 445] width 223 height 20
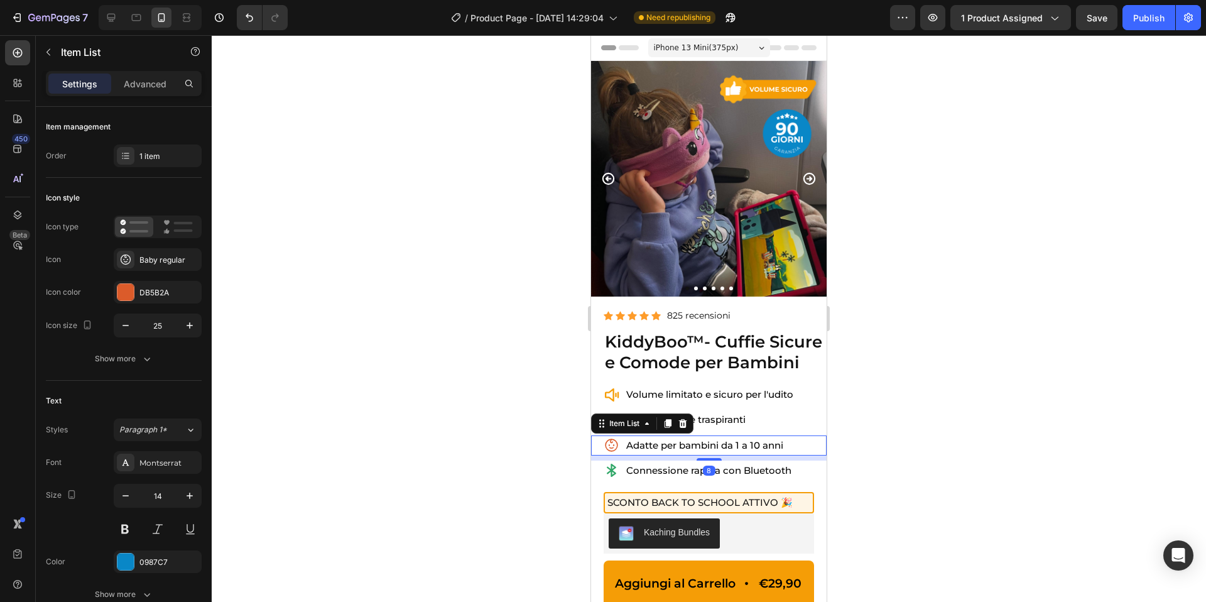
click at [788, 444] on div "Adatte per bambini da 1 a 10 anni" at bounding box center [715, 445] width 223 height 20
click at [785, 446] on div "Adatte per bambini da 1 a 10 anni" at bounding box center [705, 445] width 161 height 20
click at [921, 420] on div at bounding box center [709, 318] width 995 height 567
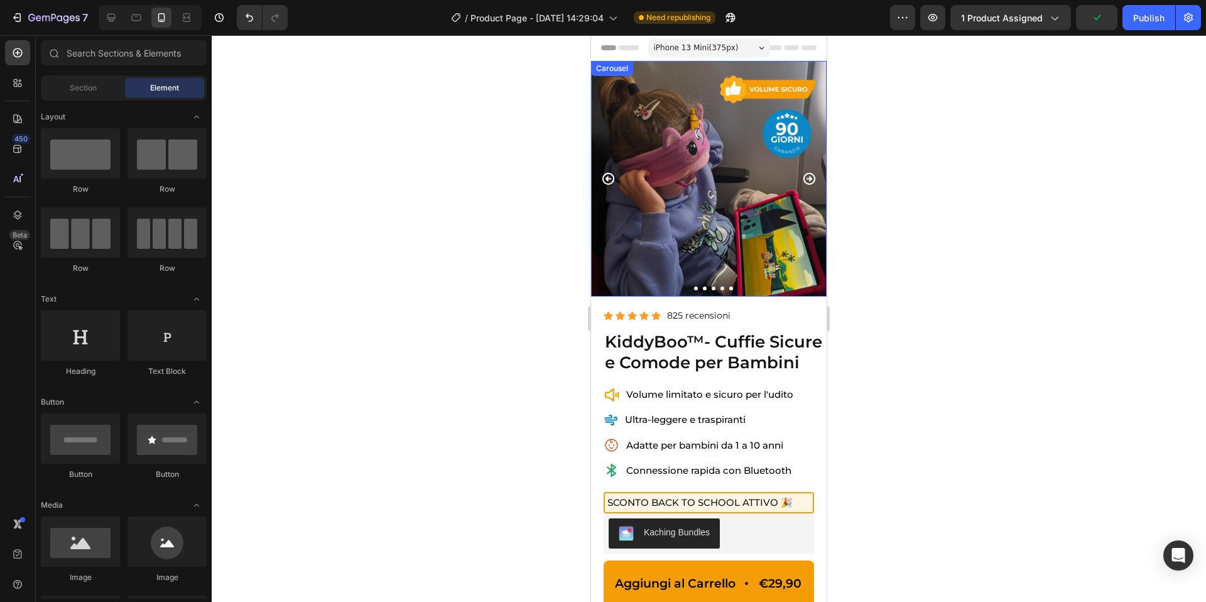
click at [808, 175] on icon "Carousel Next Arrow" at bounding box center [809, 179] width 14 height 14
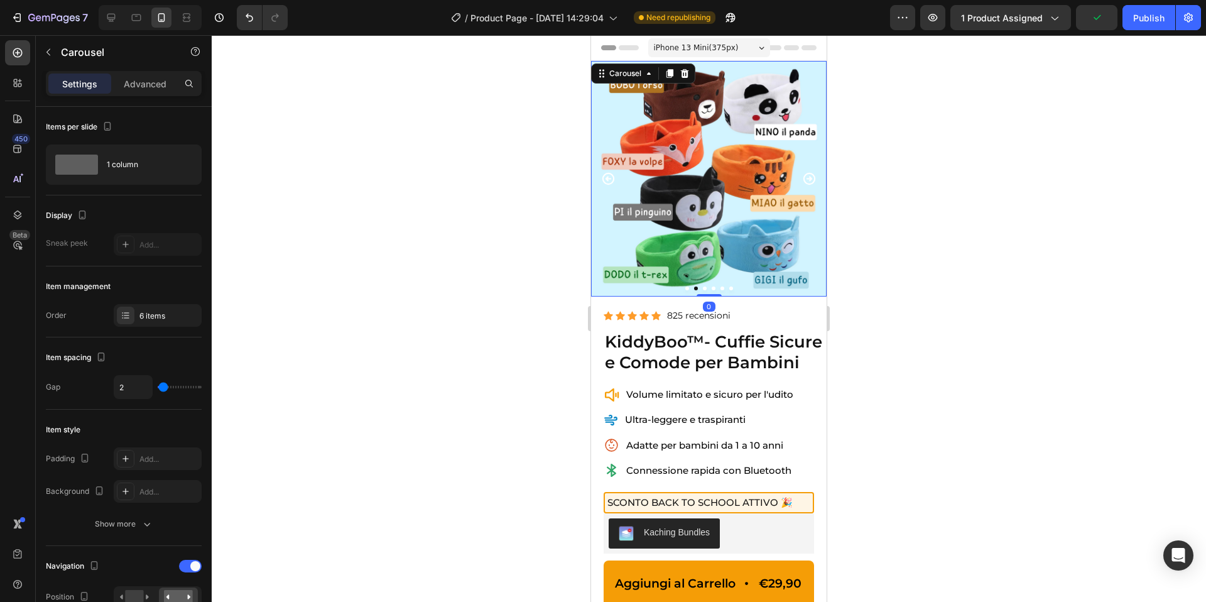
click at [809, 175] on icon "Carousel Next Arrow" at bounding box center [809, 179] width 14 height 14
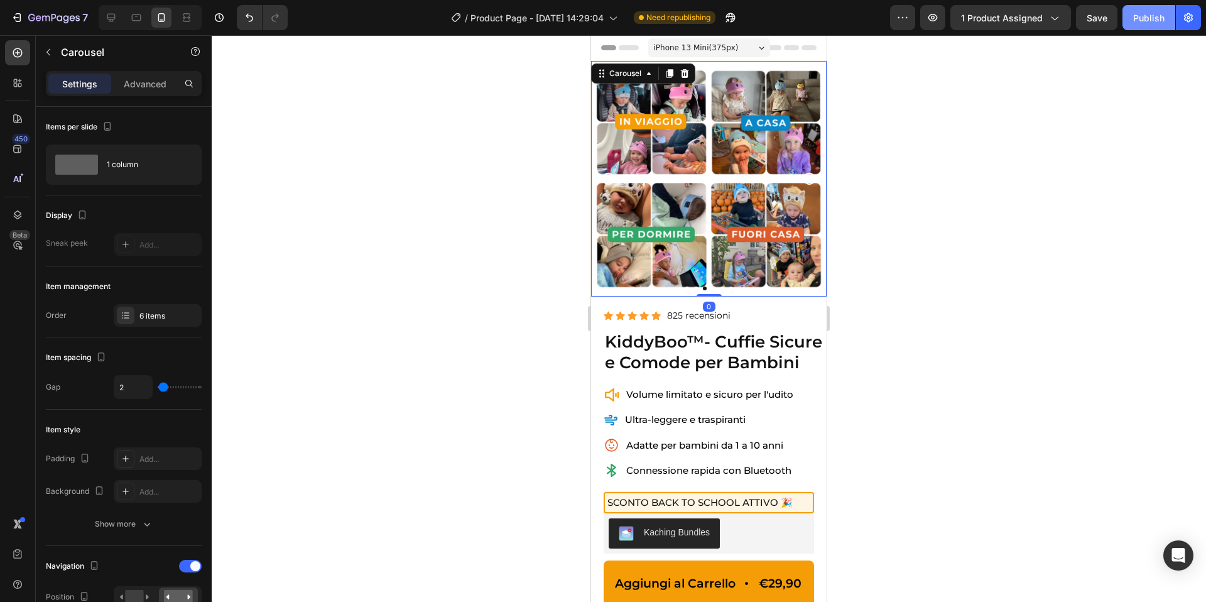
click at [1145, 11] on div "Publish" at bounding box center [1149, 17] width 31 height 13
